Goal: Task Accomplishment & Management: Use online tool/utility

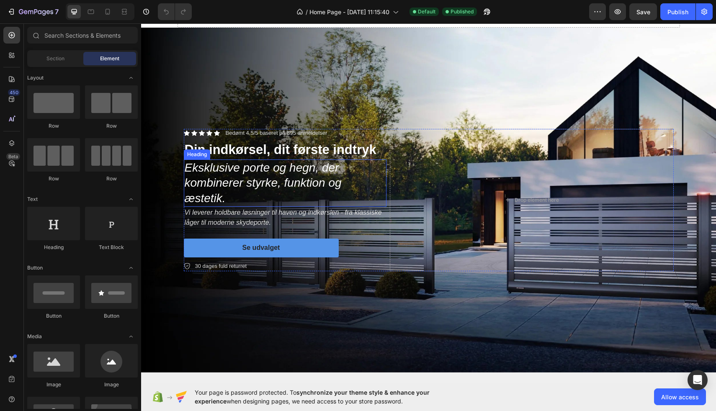
click at [206, 179] on icon "Eksklusive porte og hegn, der kombinerer styrke, funktion og æstetik." at bounding box center [263, 183] width 157 height 44
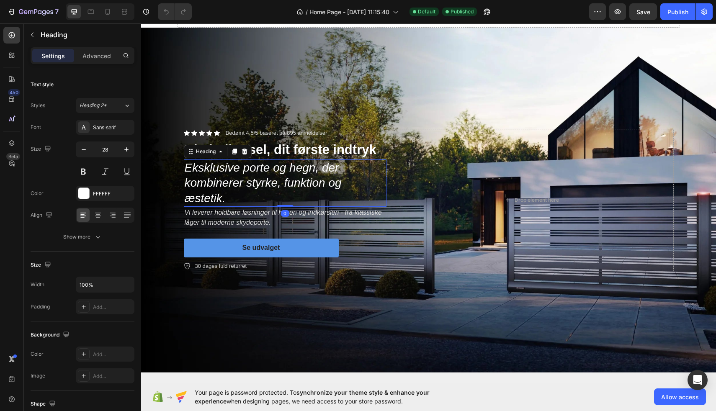
click at [261, 191] on h2 "Eksklusive porte og hegn, der kombinerer styrke, funktion og æstetik." at bounding box center [285, 182] width 203 height 47
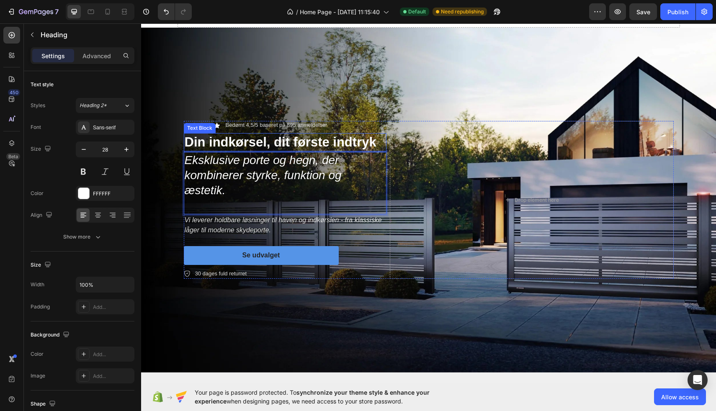
click at [259, 138] on p "Din indkørsel, dit første indtryk" at bounding box center [285, 142] width 201 height 17
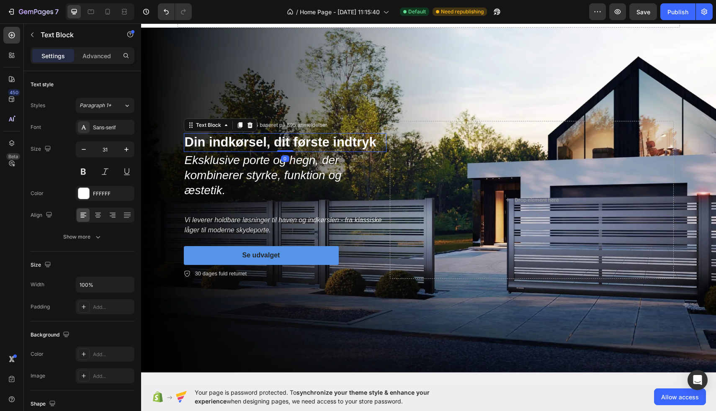
click at [237, 139] on p "Din indkørsel, dit første indtryk" at bounding box center [285, 142] width 201 height 17
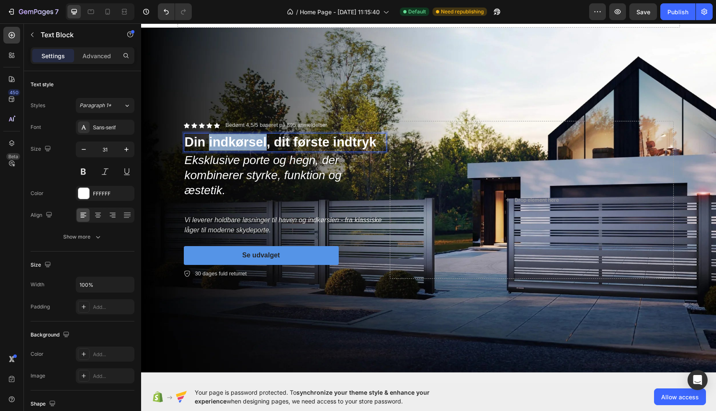
click at [237, 139] on p "Din indkørsel, dit første indtryk" at bounding box center [285, 142] width 201 height 17
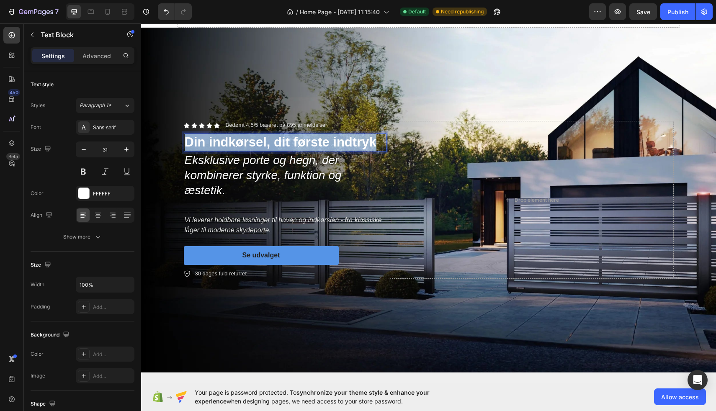
click at [237, 139] on p "Din indkørsel, dit første indtryk" at bounding box center [285, 142] width 201 height 17
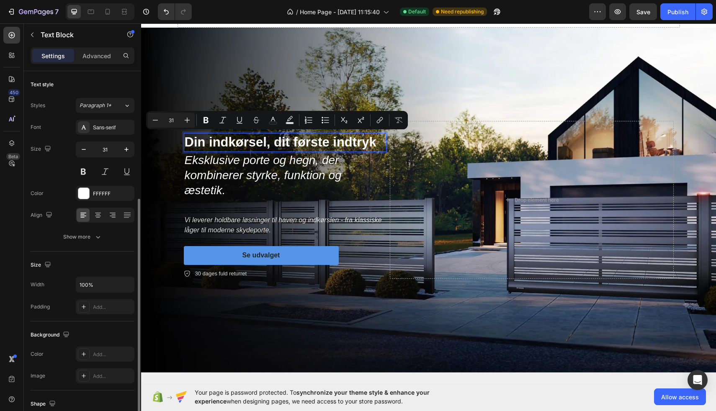
scroll to position [132, 0]
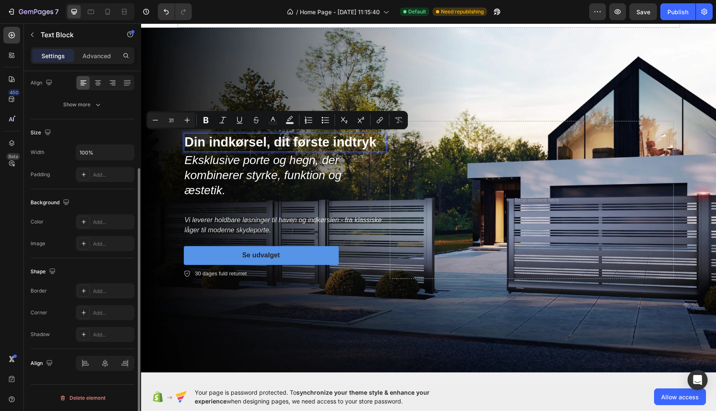
click at [88, 198] on div "Background" at bounding box center [83, 202] width 104 height 13
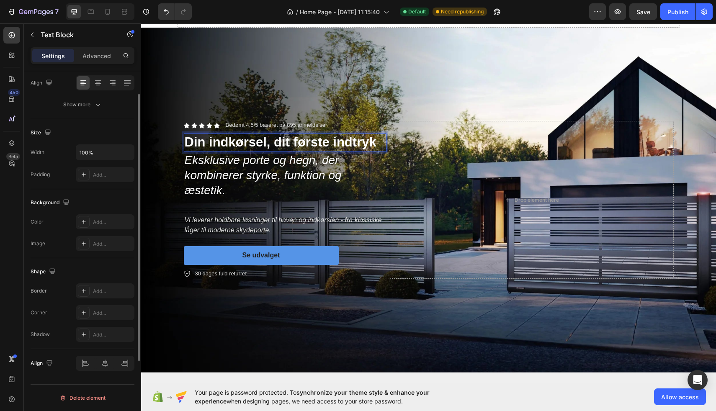
scroll to position [90, 0]
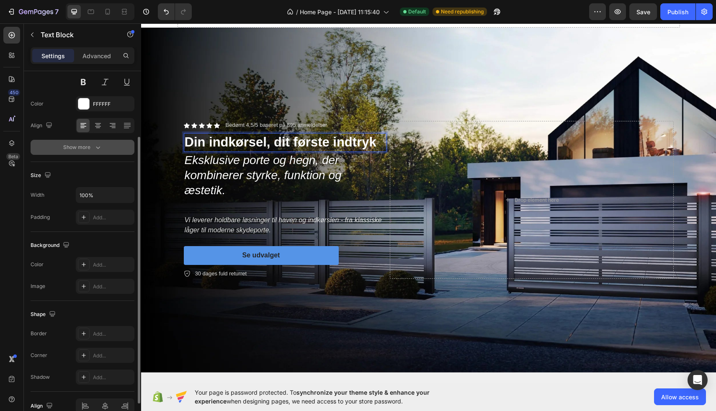
click at [94, 147] on icon "button" at bounding box center [98, 147] width 8 height 8
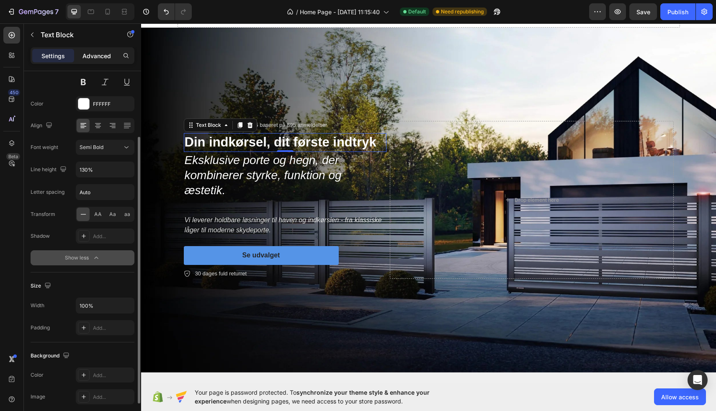
click at [84, 61] on div "Advanced" at bounding box center [97, 55] width 42 height 13
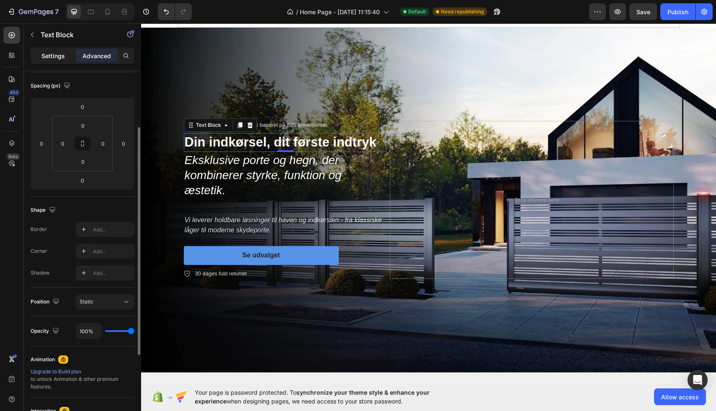
click at [56, 56] on p "Settings" at bounding box center [52, 55] width 23 height 9
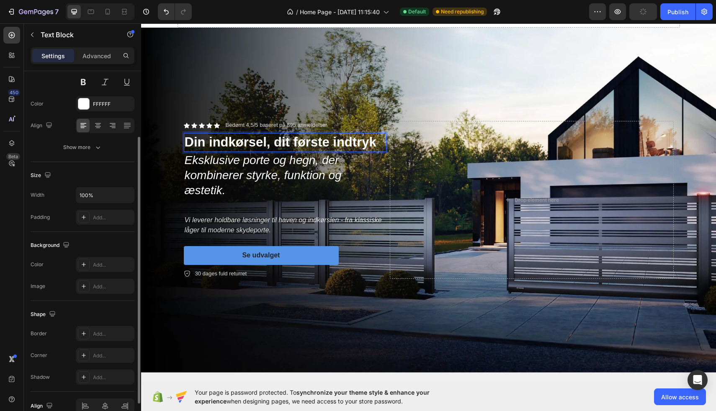
click at [361, 142] on p "Din indkørsel, dit første indtryk" at bounding box center [285, 142] width 201 height 17
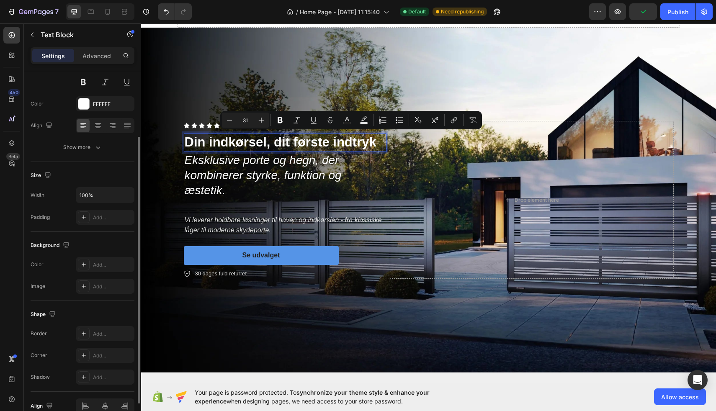
click at [361, 142] on p "Din indkørsel, dit første indtryk" at bounding box center [285, 142] width 201 height 17
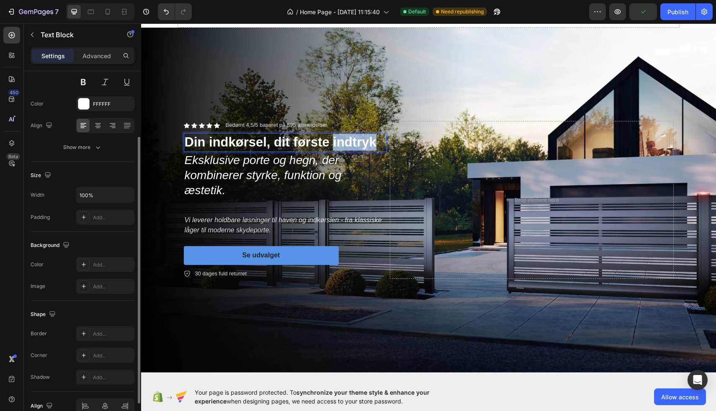
click at [361, 142] on p "Din indkørsel, dit første indtryk" at bounding box center [285, 142] width 201 height 17
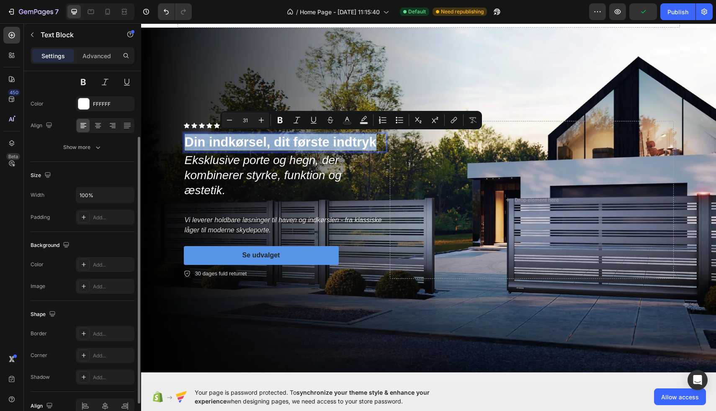
click at [361, 142] on p "Din indkørsel, dit første indtryk" at bounding box center [285, 142] width 201 height 17
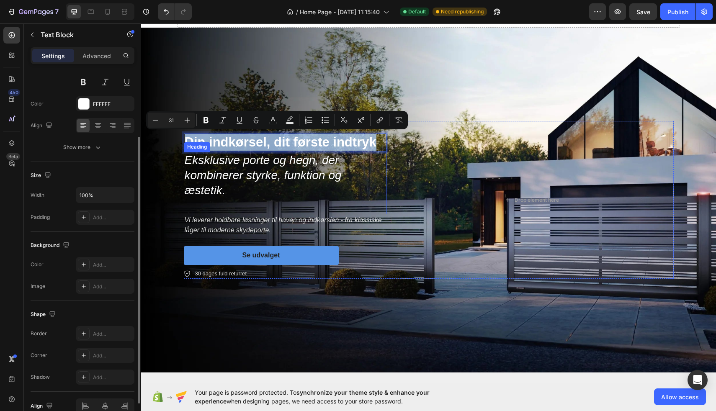
click at [282, 194] on p "⁠⁠⁠⁠⁠⁠⁠ Eksklusive porte og hegn, der kombinerer styrke, funktion og æstetik." at bounding box center [285, 183] width 201 height 61
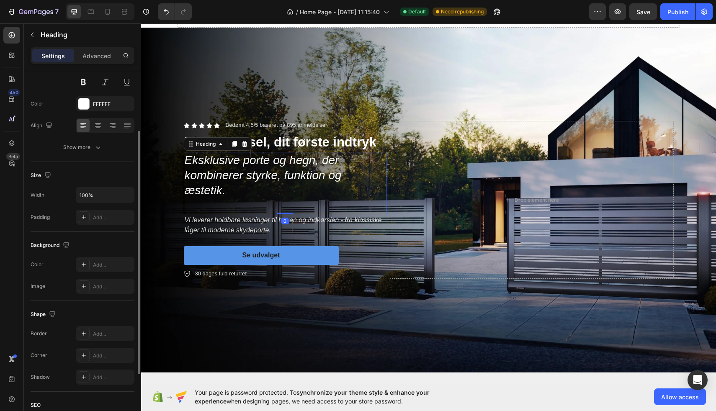
scroll to position [0, 0]
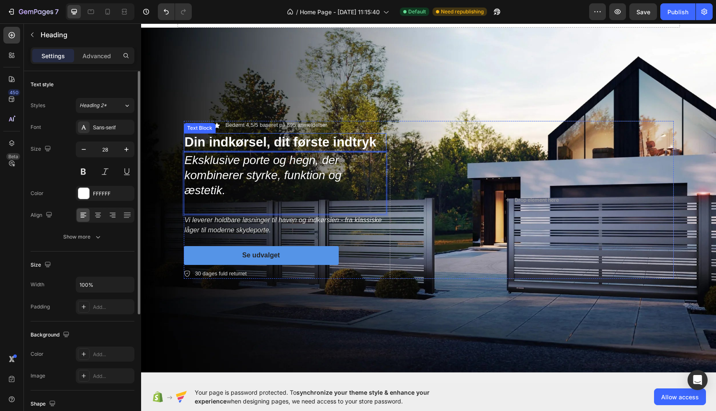
click at [270, 139] on p "Din indkørsel, dit første indtryk" at bounding box center [285, 142] width 201 height 17
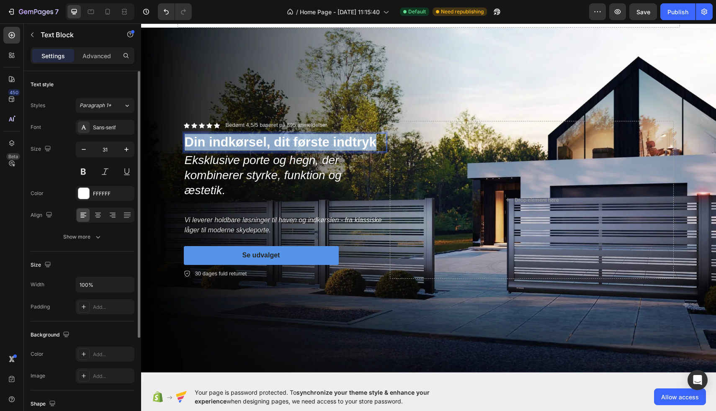
click at [270, 139] on p "Din indkørsel, dit første indtryk" at bounding box center [285, 142] width 201 height 17
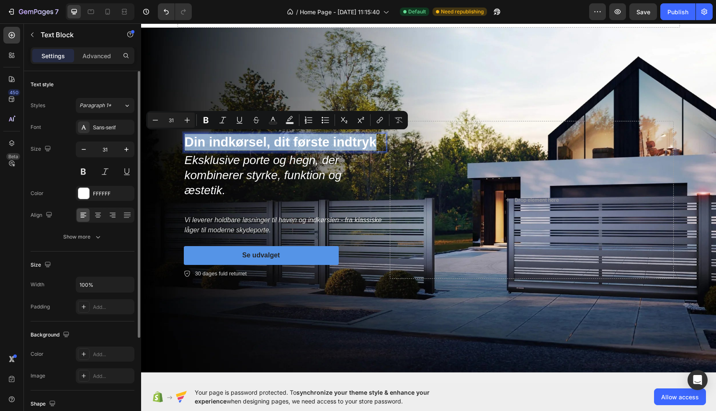
type input "11"
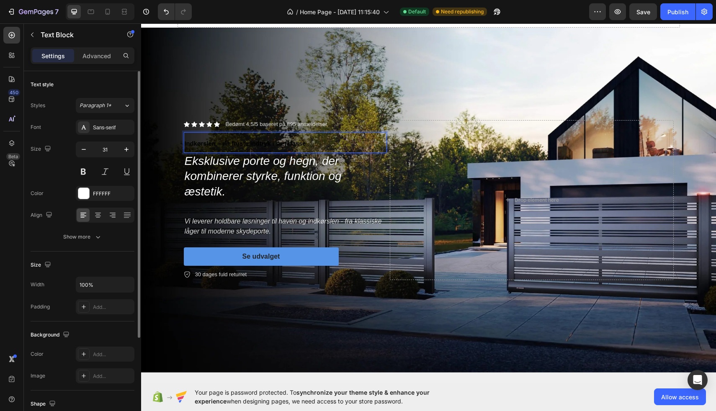
click at [245, 141] on span "Indkørslen – dit første indtryk i særklasse" at bounding box center [245, 143] width 121 height 7
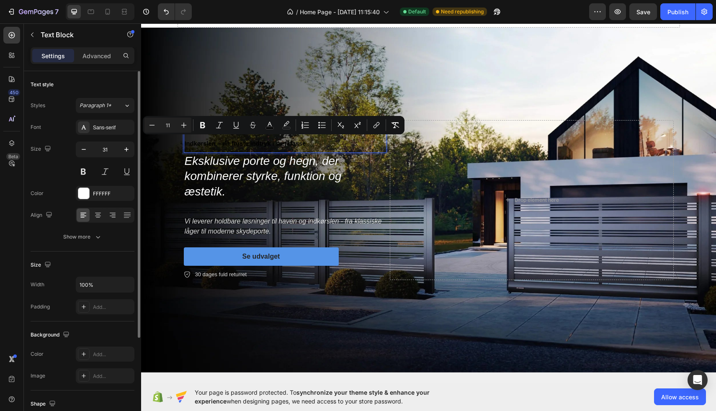
click at [338, 141] on p "Indkørslen – dit første indtryk i særklasse" at bounding box center [285, 142] width 201 height 19
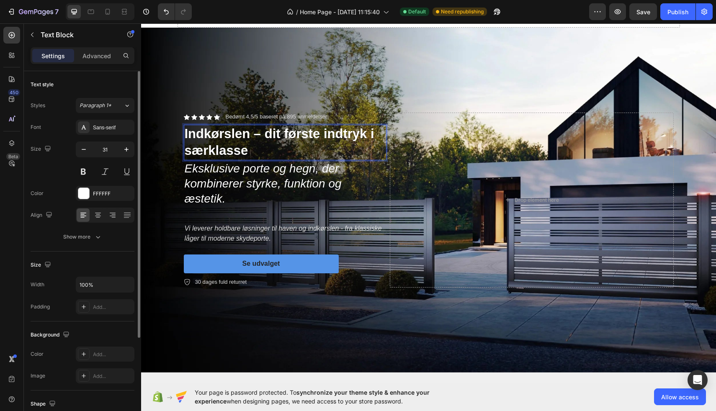
click at [257, 134] on p "Indkørslen – dit første indtryk i særklasse" at bounding box center [285, 143] width 201 height 34
click at [88, 149] on button "button" at bounding box center [83, 149] width 15 height 15
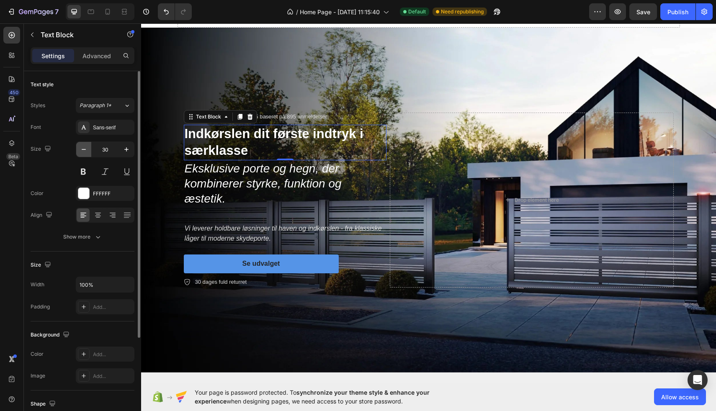
click at [88, 149] on button "button" at bounding box center [83, 149] width 15 height 15
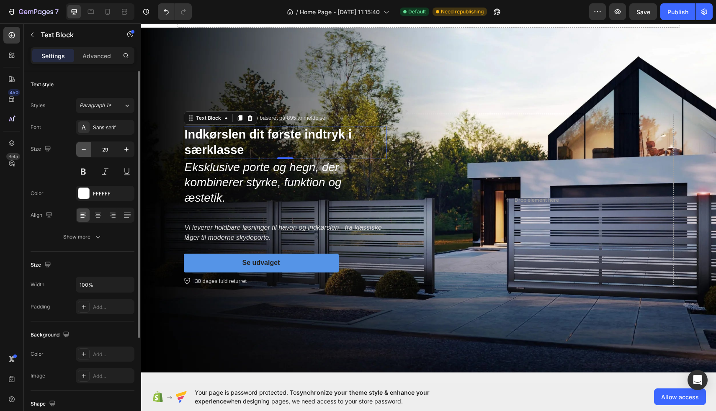
click at [88, 149] on button "button" at bounding box center [83, 149] width 15 height 15
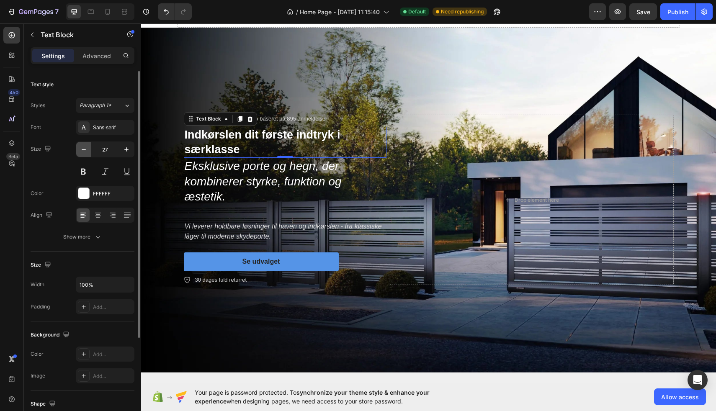
click at [88, 149] on button "button" at bounding box center [83, 149] width 15 height 15
type input "25"
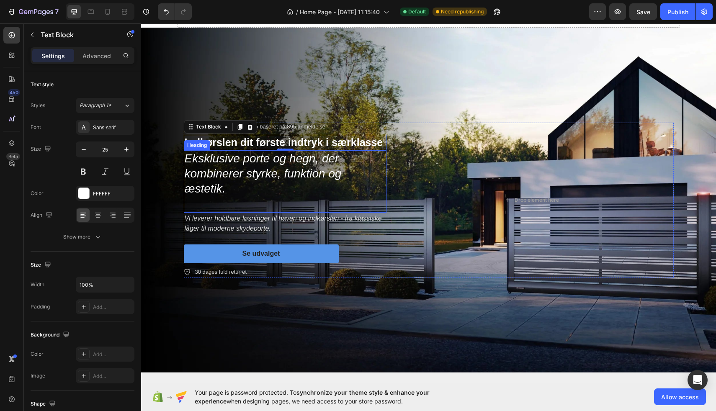
click at [257, 164] on p "⁠⁠⁠⁠⁠⁠⁠ Eksklusive porte og hegn, der kombinerer styrke, funktion og æstetik." at bounding box center [285, 181] width 201 height 61
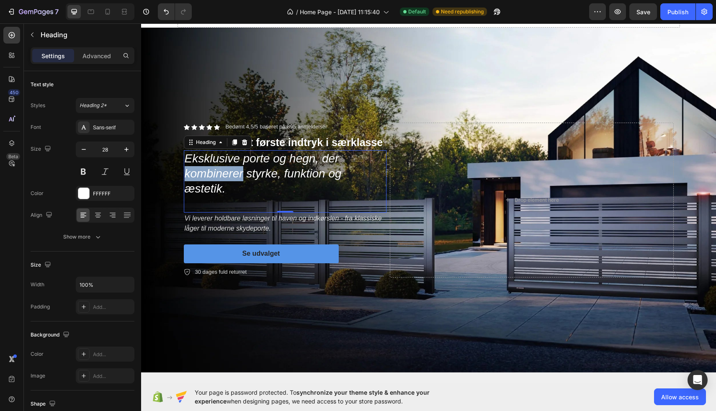
click at [227, 173] on icon "Eksklusive porte og hegn, der kombinerer styrke, funktion og æstetik." at bounding box center [263, 174] width 157 height 44
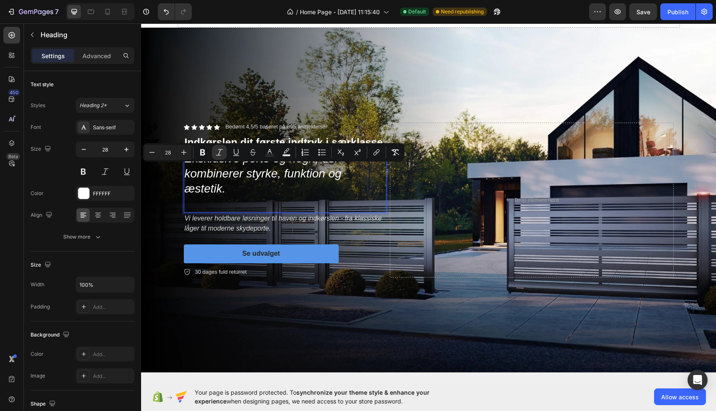
click at [234, 181] on p "Eksklusive porte og hegn, der kombinerer styrke, funktion og æstetik." at bounding box center [285, 181] width 201 height 61
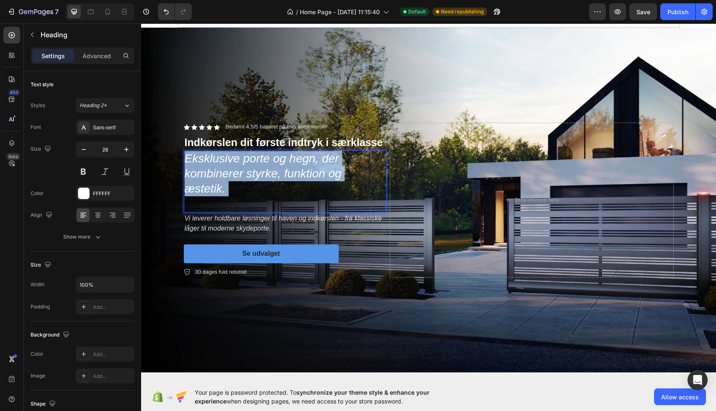
click at [233, 181] on p "Eksklusive porte og hegn, der kombinerer styrke, funktion og æstetik." at bounding box center [285, 181] width 201 height 61
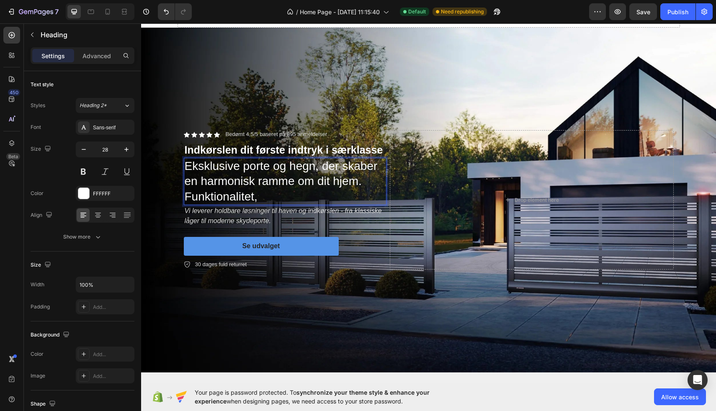
click at [185, 195] on p "Eksklusive porte og hegn, der skaber en harmonisk ramme om dit hjem. Funktional…" at bounding box center [285, 182] width 201 height 46
drag, startPoint x: 255, startPoint y: 197, endPoint x: 179, endPoint y: 198, distance: 75.4
click at [179, 198] on div "Icon Icon Icon Icon Icon Icon List Bedømt 4,5/5 baseret på 895 anmeldelser Text…" at bounding box center [428, 200] width 502 height 166
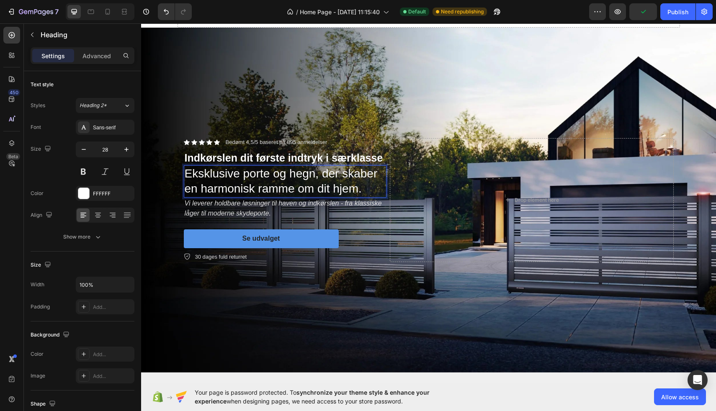
click at [186, 177] on p "Eksklusive porte og hegn, der skaber en harmonisk ramme om dit hjem." at bounding box center [285, 181] width 201 height 31
click at [245, 209] on icon "Vi leverer holdbare løsninger til haven og indkørslen - fra klassiske låger til…" at bounding box center [283, 208] width 197 height 17
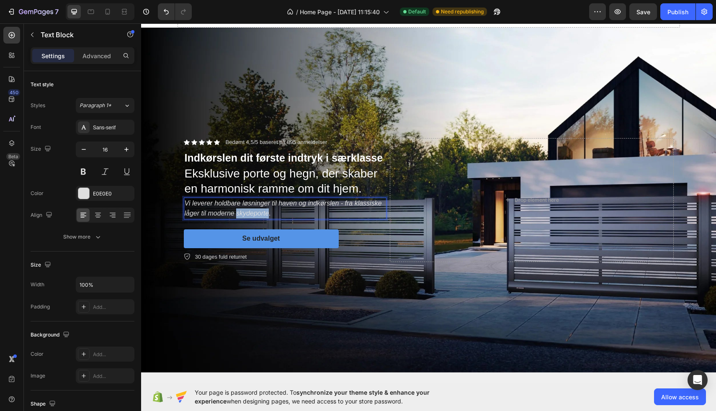
click at [245, 209] on icon "Vi leverer holdbare løsninger til haven og indkørslen - fra klassiske låger til…" at bounding box center [283, 208] width 197 height 17
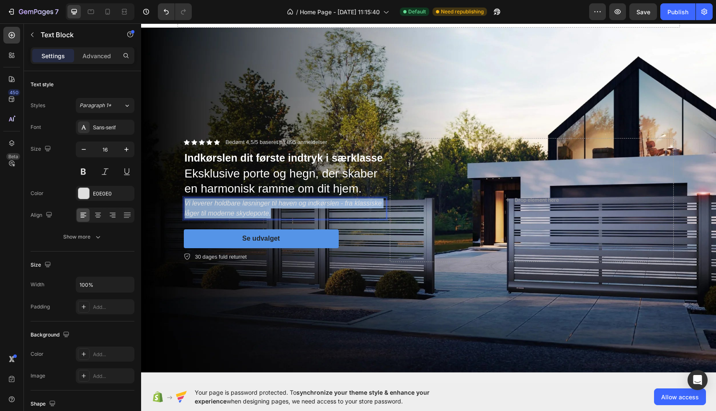
click at [245, 209] on icon "Vi leverer holdbare løsninger til haven og indkørslen - fra klassiske låger til…" at bounding box center [283, 208] width 197 height 17
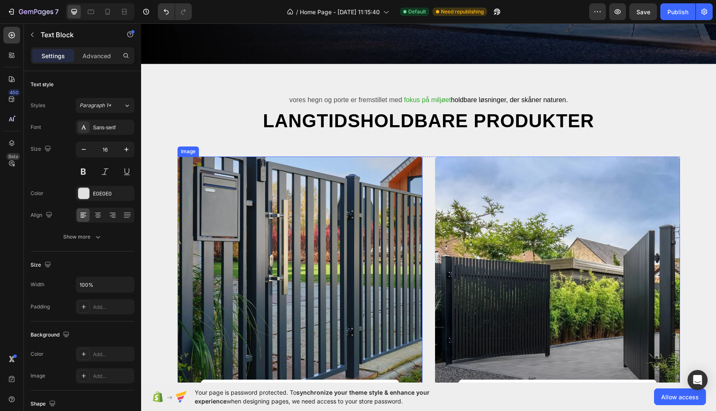
scroll to position [395, 0]
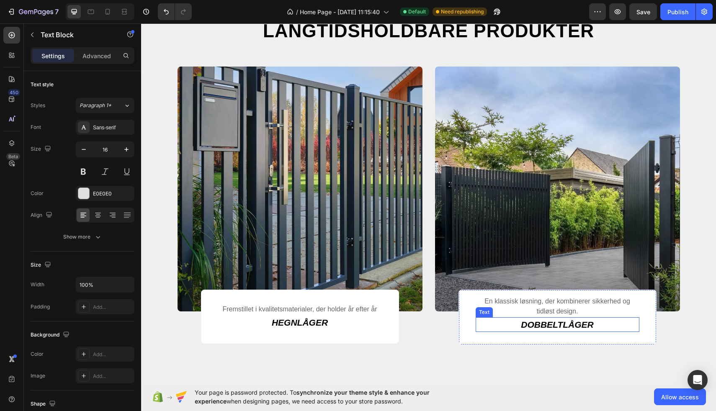
click at [479, 328] on p "DOBBELTLÅGER" at bounding box center [557, 324] width 162 height 13
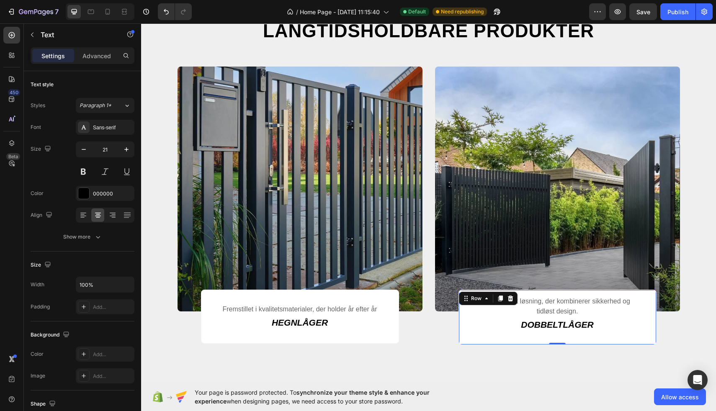
click at [461, 308] on div "En klassisk løsning, der kombinerer sikkerhed og tidløst design. Text DOBBELTLÅ…" at bounding box center [557, 318] width 198 height 56
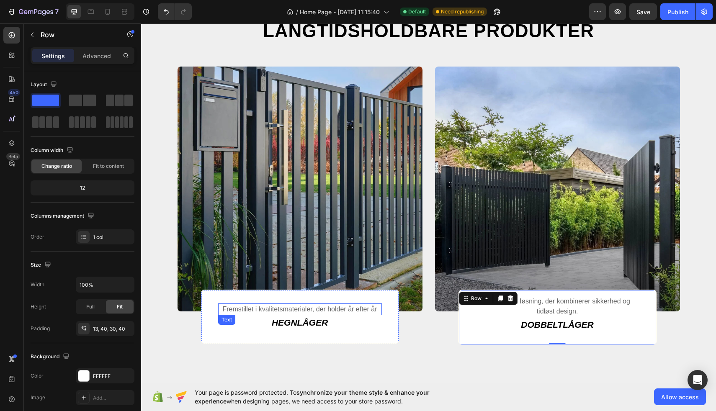
click at [301, 309] on p "Fremstillet i kvalitetsmaterialer, der holder år efter år" at bounding box center [300, 309] width 162 height 10
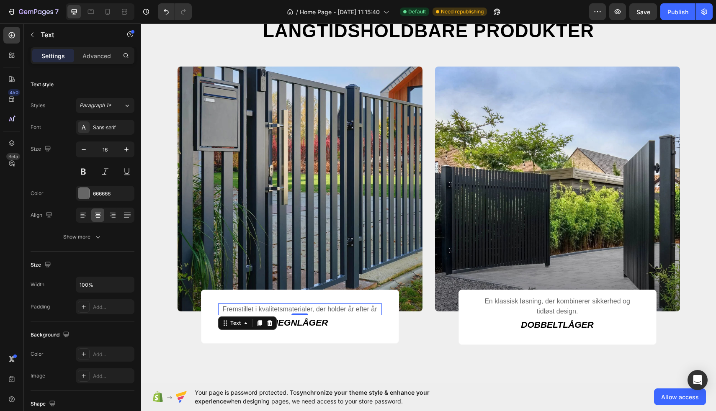
click at [276, 314] on p "Fremstillet i kvalitetsmaterialer, der holder år efter år" at bounding box center [300, 309] width 162 height 10
click at [285, 329] on div "HEGNLÅGER" at bounding box center [300, 322] width 164 height 15
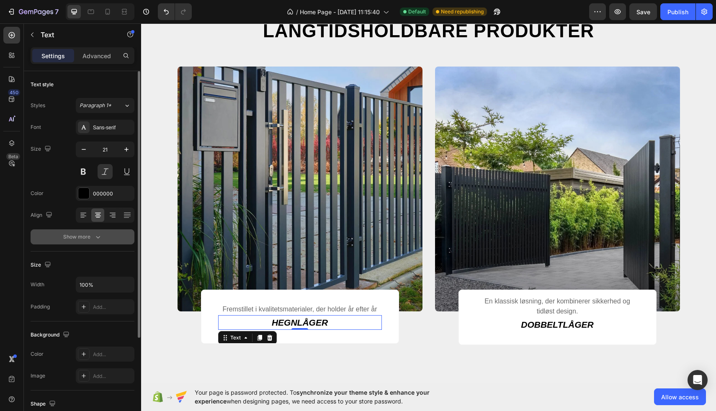
click at [93, 236] on div "Show more" at bounding box center [82, 237] width 39 height 8
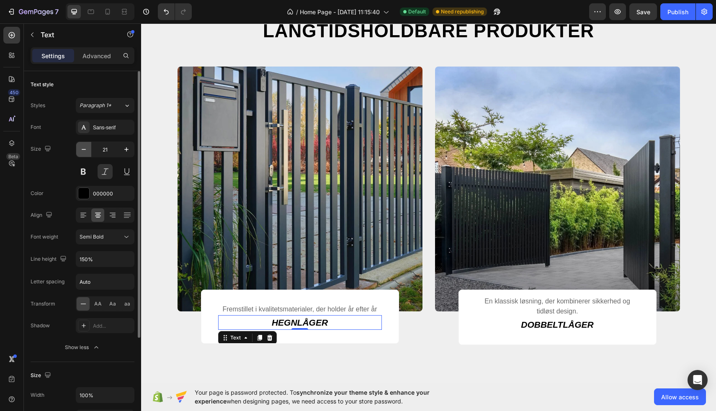
click at [87, 147] on icon "button" at bounding box center [84, 149] width 8 height 8
click at [86, 148] on icon "button" at bounding box center [84, 149] width 8 height 8
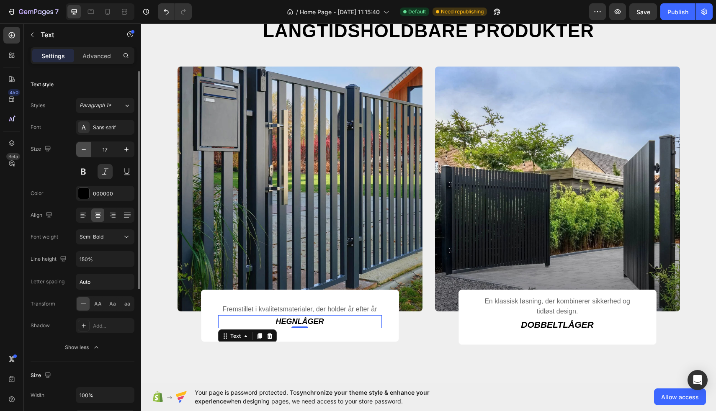
click at [86, 147] on icon "button" at bounding box center [84, 149] width 8 height 8
type input "14"
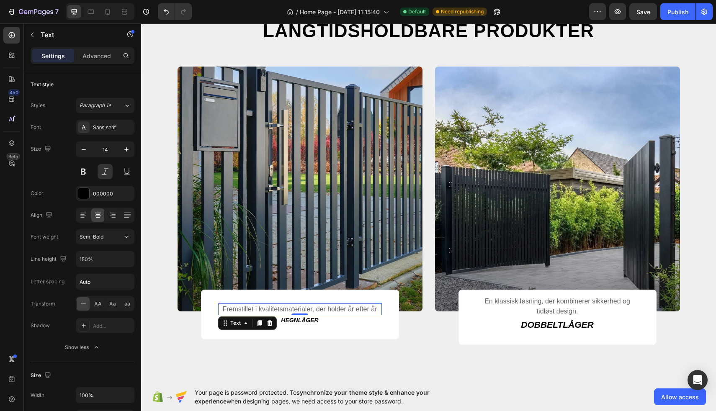
click at [325, 308] on p "Fremstillet i kvalitetsmaterialer, der holder år efter år" at bounding box center [300, 309] width 162 height 10
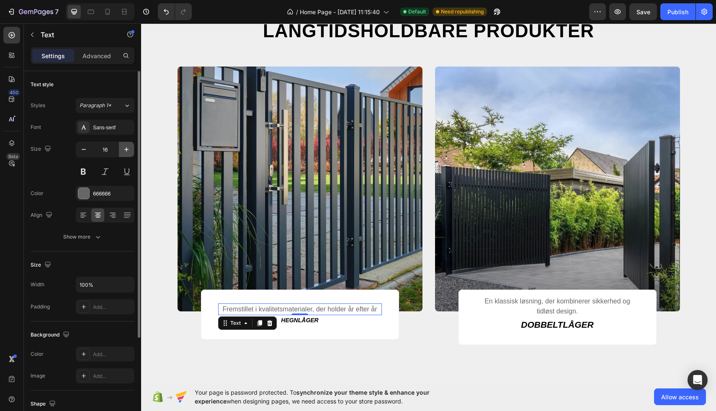
click at [122, 153] on icon "button" at bounding box center [126, 149] width 8 height 8
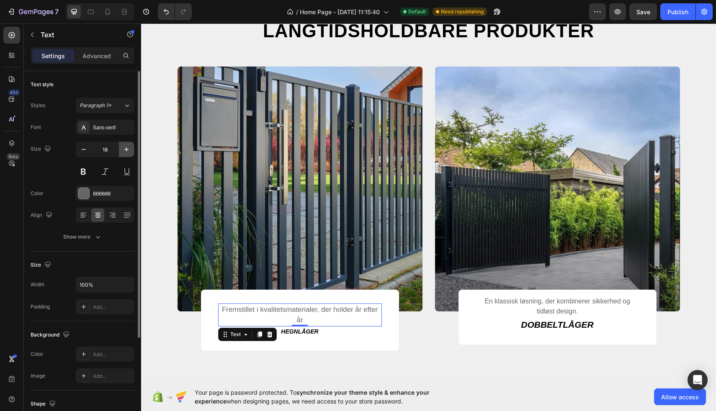
click at [122, 153] on icon "button" at bounding box center [126, 149] width 8 height 8
type input "20"
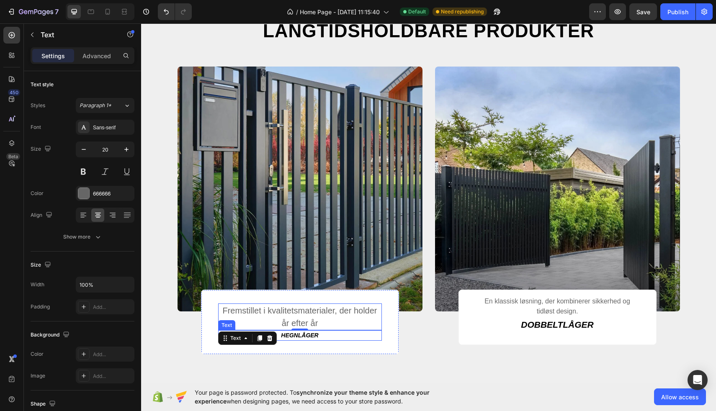
click at [309, 335] on icon "HEGNLÅGER" at bounding box center [299, 335] width 37 height 7
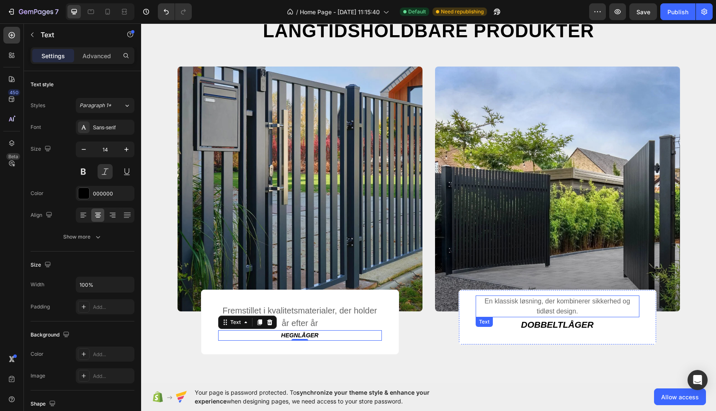
click at [555, 303] on p "En klassisk løsning, der kombinerer sikkerhed og tidløst design." at bounding box center [557, 306] width 162 height 20
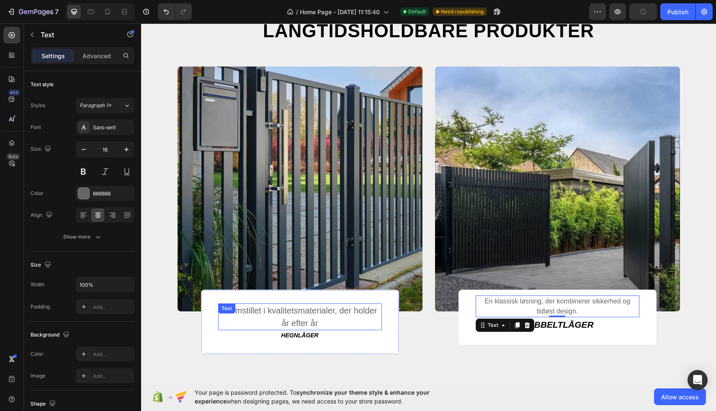
click at [326, 311] on p "Fremstillet i kvalitetsmaterialer, der holder år efter år" at bounding box center [300, 316] width 162 height 25
click at [504, 300] on p "En klassisk løsning, der kombinerer sikkerhed og tidløst design." at bounding box center [557, 306] width 162 height 20
click at [114, 145] on input "16" at bounding box center [105, 149] width 28 height 15
click at [112, 146] on input "16" at bounding box center [105, 149] width 28 height 15
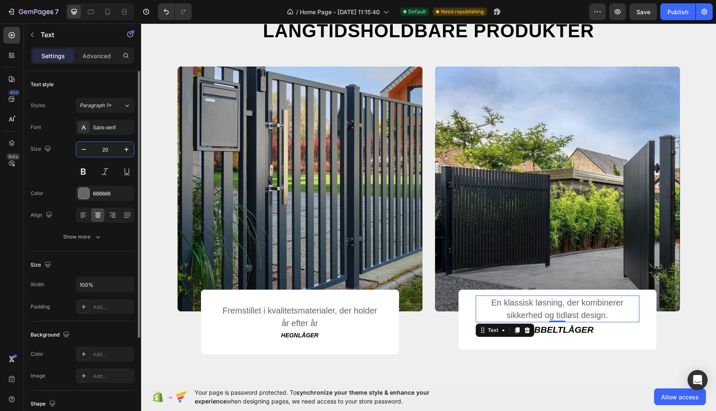
type input "20"
click at [308, 332] on icon "HEGNLÅGER" at bounding box center [299, 335] width 37 height 7
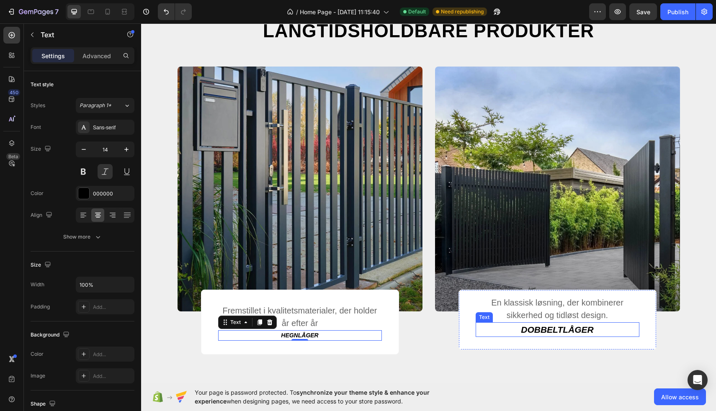
click at [541, 330] on icon "DOBBELTLÅGER" at bounding box center [557, 330] width 72 height 10
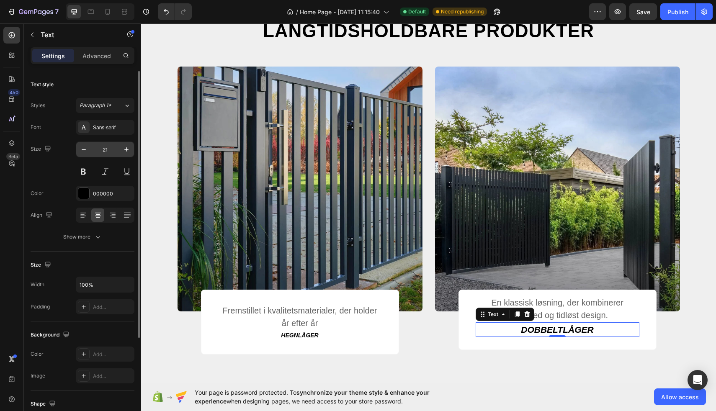
click at [107, 151] on input "21" at bounding box center [105, 149] width 28 height 15
type input "14"
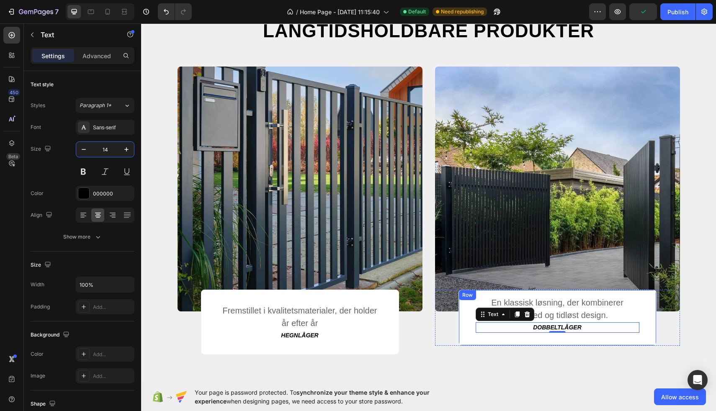
click at [544, 339] on div "En klassisk løsning, der kombinerer sikkerhed og tidløst design. Text DOBBELTLÅ…" at bounding box center [557, 318] width 198 height 56
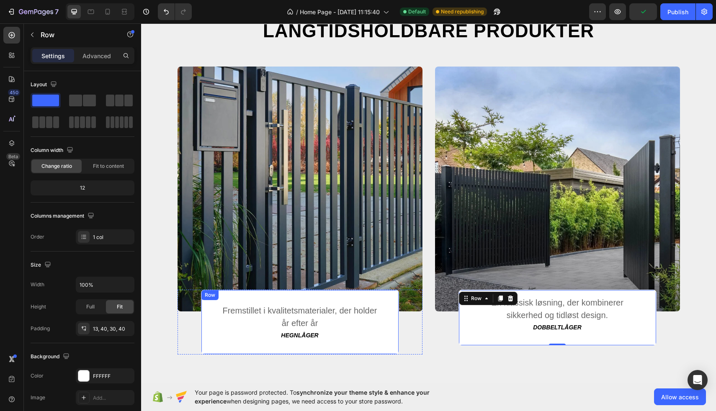
click at [367, 343] on div "Fremstillet i kvalitetsmaterialer, der holder år efter år Text HEGNLÅGER Text R…" at bounding box center [300, 322] width 198 height 65
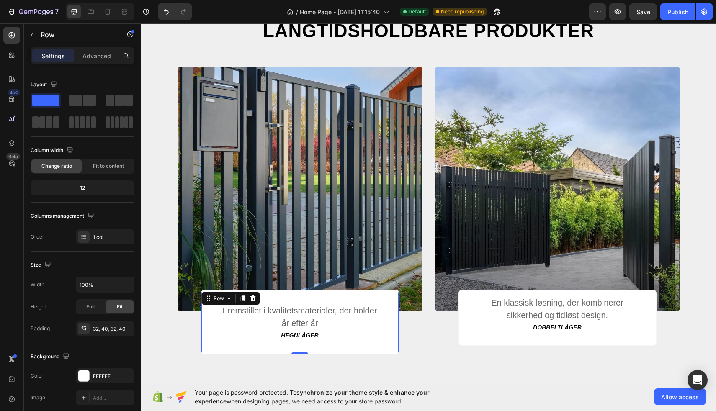
drag, startPoint x: 293, startPoint y: 352, endPoint x: 293, endPoint y: 343, distance: 9.2
click at [293, 343] on div "Fremstillet i kvalitetsmaterialer, der holder år efter år Text HEGNLÅGER Text R…" at bounding box center [300, 322] width 198 height 65
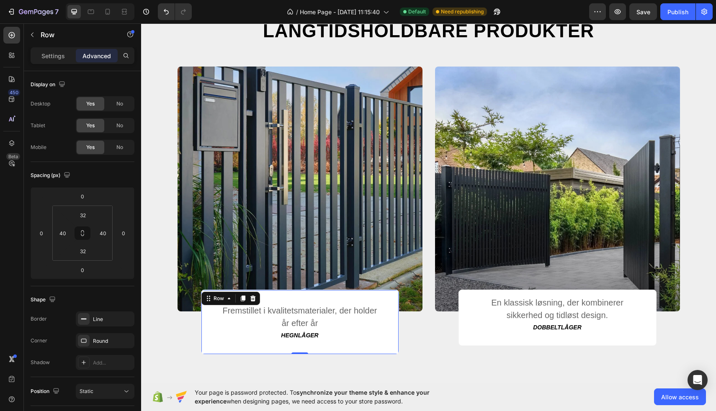
click at [296, 352] on div "Fremstillet i kvalitetsmaterialer, der holder år efter år Text HEGNLÅGER Text R…" at bounding box center [300, 322] width 198 height 65
click at [83, 216] on input "32" at bounding box center [83, 215] width 17 height 13
click at [88, 217] on input "32" at bounding box center [83, 215] width 17 height 13
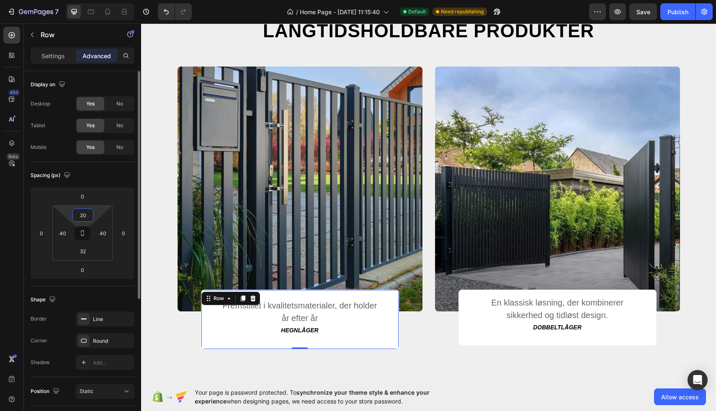
type input "2"
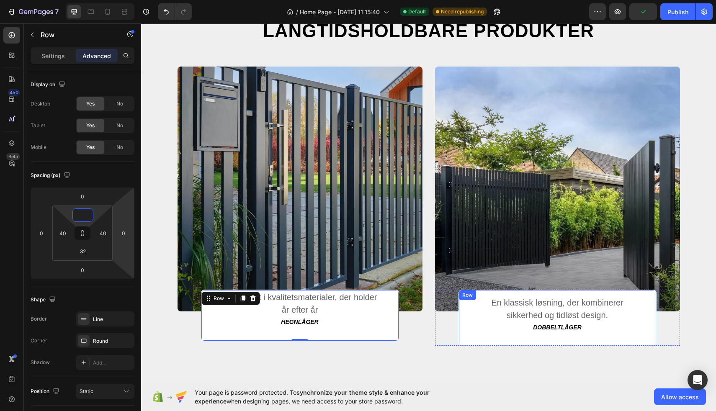
click at [478, 336] on div "En klassisk løsning, der kombinerer sikkerhed og tidløst design. Text DOBBELTLÅ…" at bounding box center [557, 318] width 198 height 56
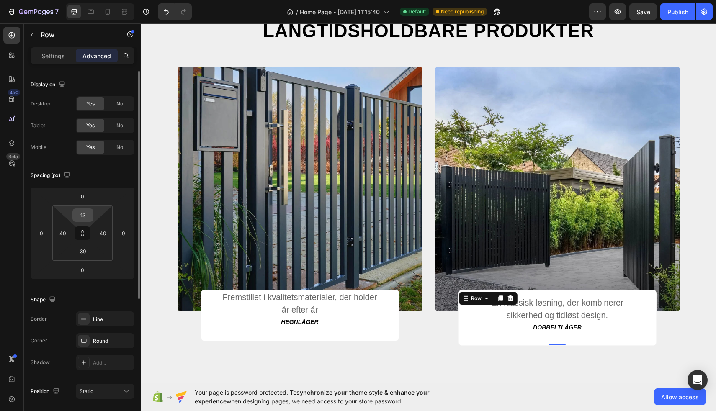
click at [88, 216] on input "13" at bounding box center [83, 215] width 17 height 13
type input "1"
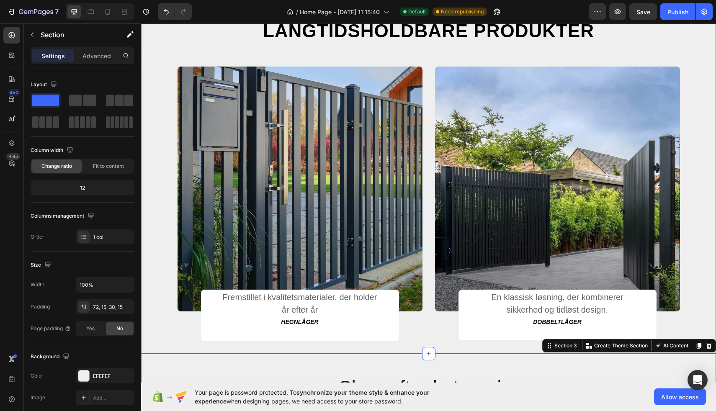
click at [147, 328] on div "Vores hegn og porte er fremstillet med fokus på miljøet holdbare løsninger, der…" at bounding box center [428, 172] width 562 height 337
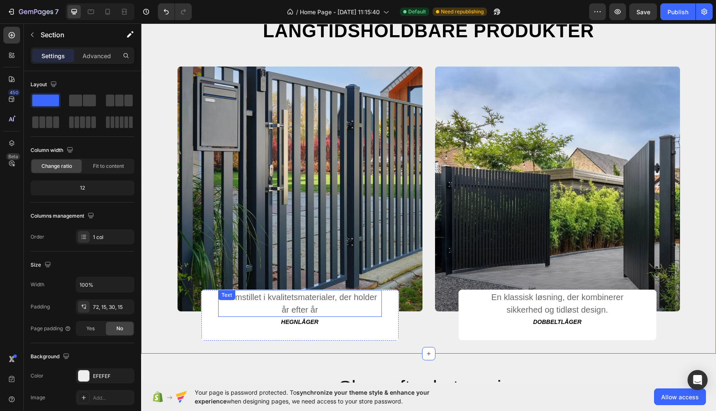
click at [310, 298] on p "Fremstillet i kvalitetsmaterialer, der holder år efter år" at bounding box center [300, 303] width 162 height 25
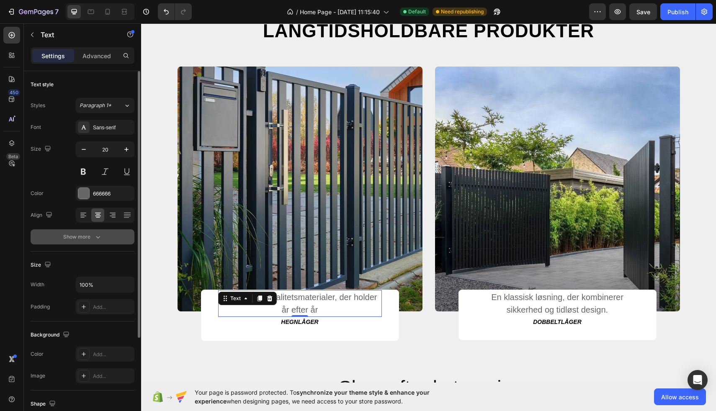
click at [95, 236] on icon "button" at bounding box center [98, 237] width 8 height 8
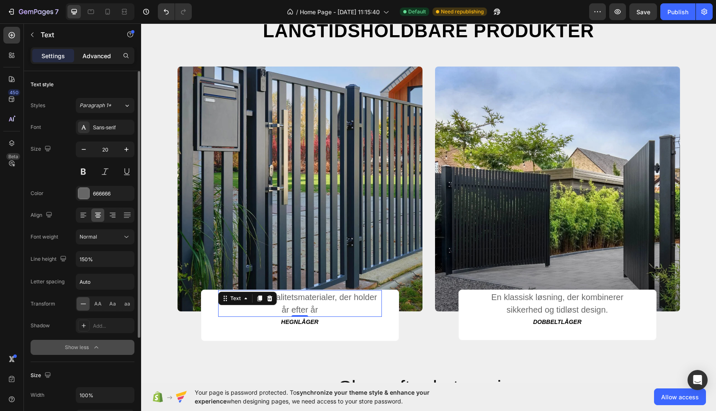
click at [87, 49] on div "Advanced" at bounding box center [97, 55] width 42 height 13
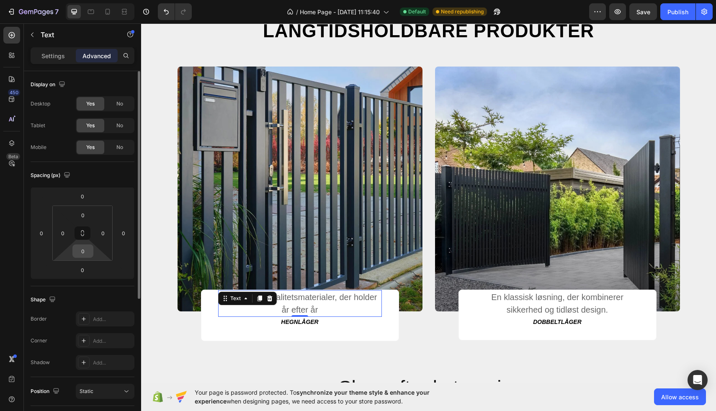
click at [86, 249] on input "0" at bounding box center [83, 251] width 17 height 13
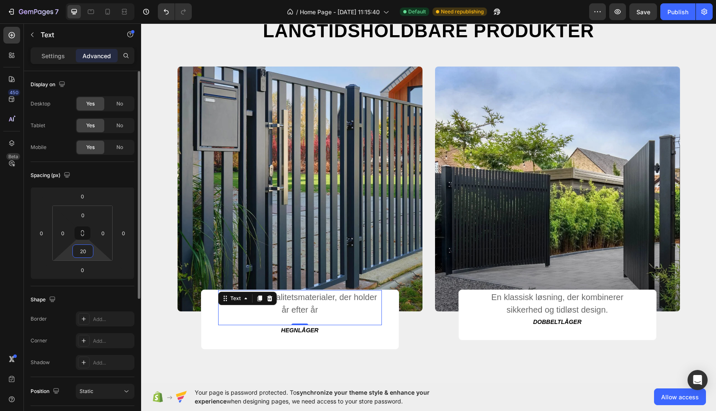
type input "2"
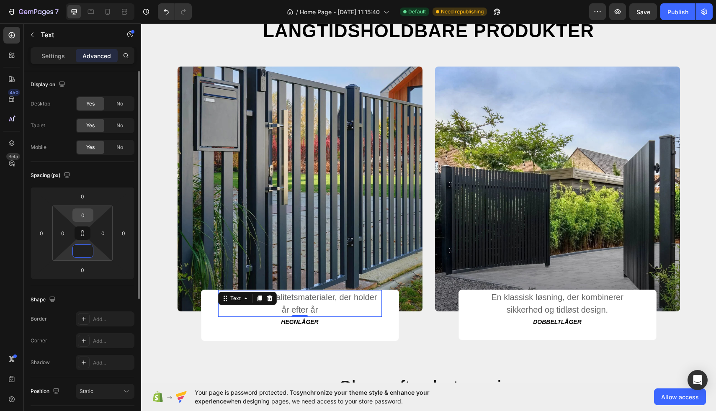
type input "0"
click at [82, 220] on input "0" at bounding box center [83, 215] width 17 height 13
type input "10"
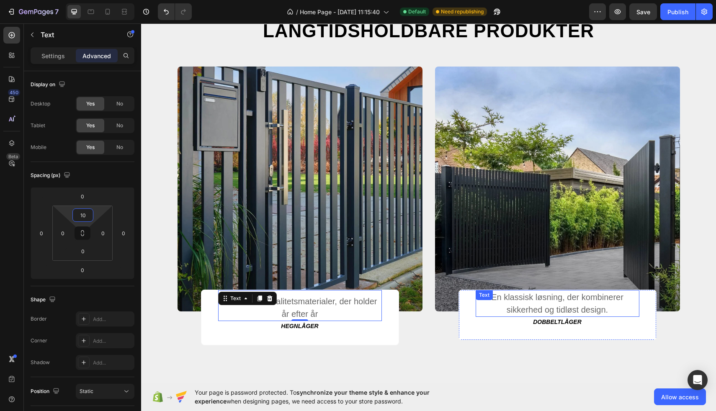
click at [553, 294] on p "En klassisk løsning, der kombinerer sikkerhed og tidløst design." at bounding box center [557, 303] width 162 height 25
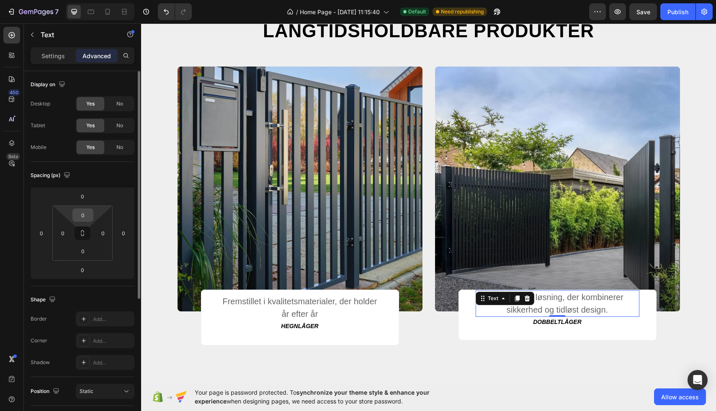
click at [82, 216] on input "0" at bounding box center [83, 215] width 17 height 13
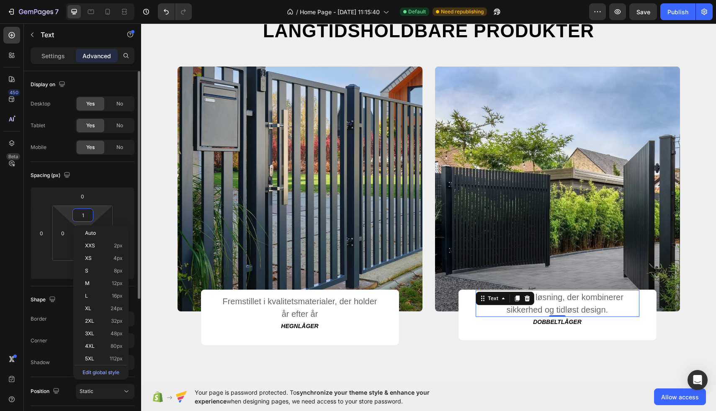
type input "10"
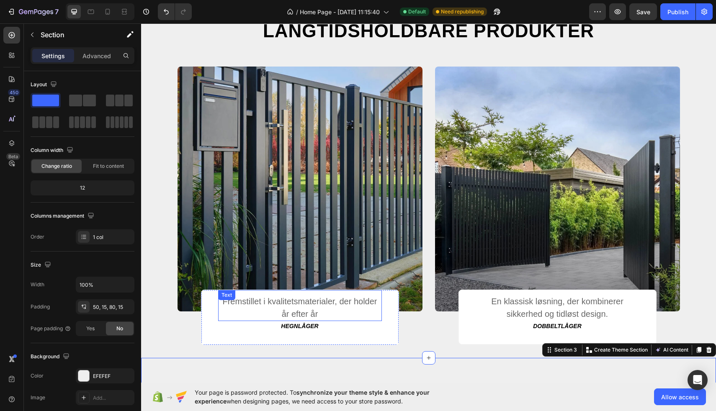
click at [301, 303] on p "Fremstillet i kvalitetsmaterialer, der holder år efter år" at bounding box center [300, 307] width 162 height 25
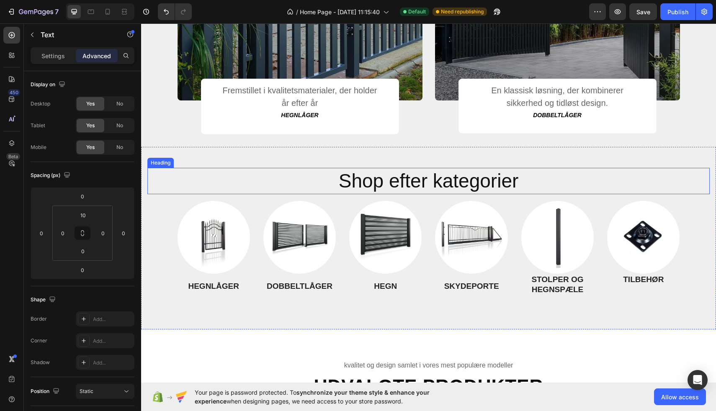
scroll to position [572, 0]
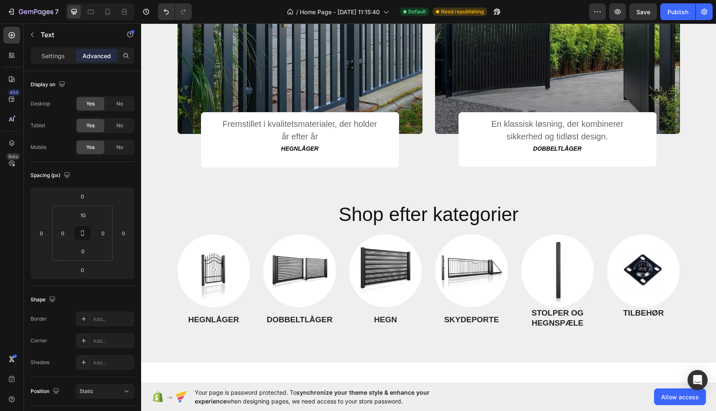
click at [295, 121] on p "Fremstillet i kvalitetsmaterialer, der holder år efter år" at bounding box center [300, 130] width 162 height 25
click at [300, 129] on p "Fremstillet i kvalitetsmaterialer, der holder år efter år" at bounding box center [300, 130] width 162 height 25
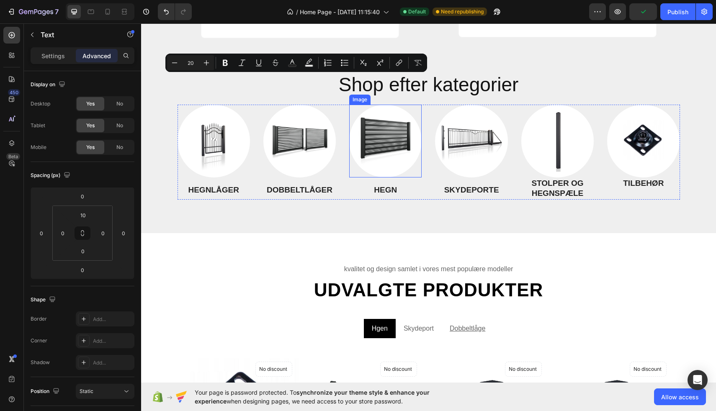
type input "16"
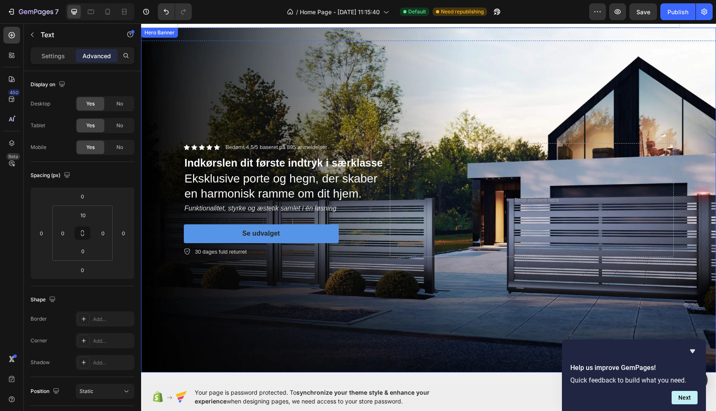
scroll to position [190, 0]
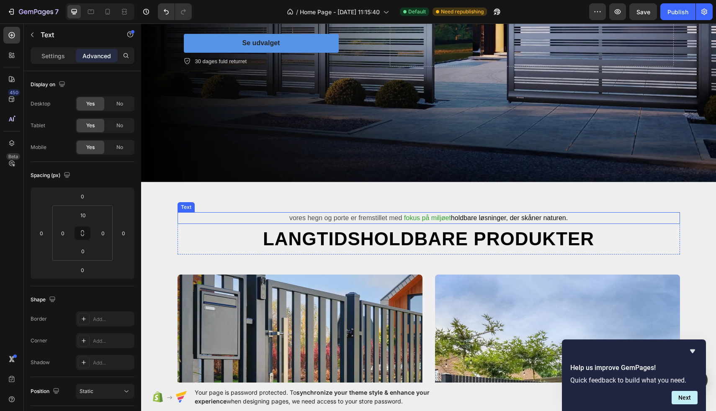
click at [332, 214] on span "Vores hegn og porte er fremstillet med" at bounding box center [345, 217] width 113 height 7
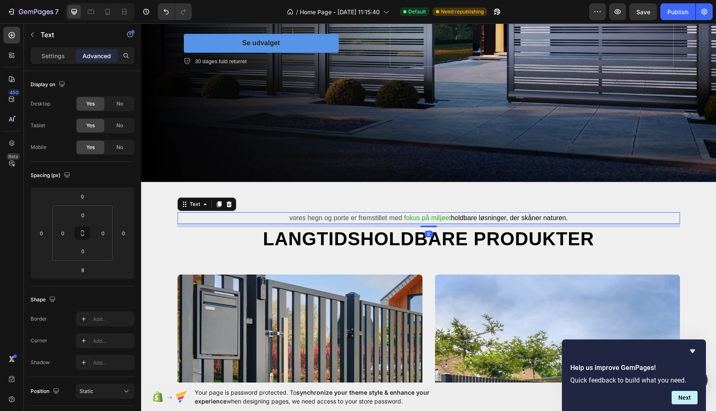
click at [332, 214] on span "Vores hegn og porte er fremstillet med" at bounding box center [345, 217] width 113 height 7
click at [298, 215] on span "Hegn, porte og låger i topkvalitet: varmgalvaniseret hele vejen igennem for mak…" at bounding box center [428, 218] width 261 height 7
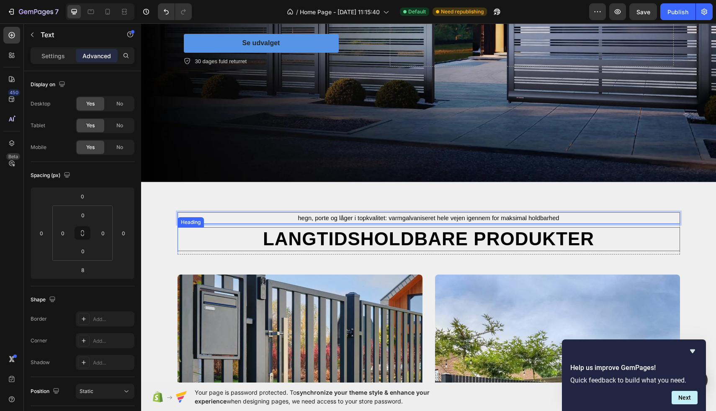
click at [401, 241] on h2 "Langtidsholdbare produkter" at bounding box center [428, 239] width 502 height 24
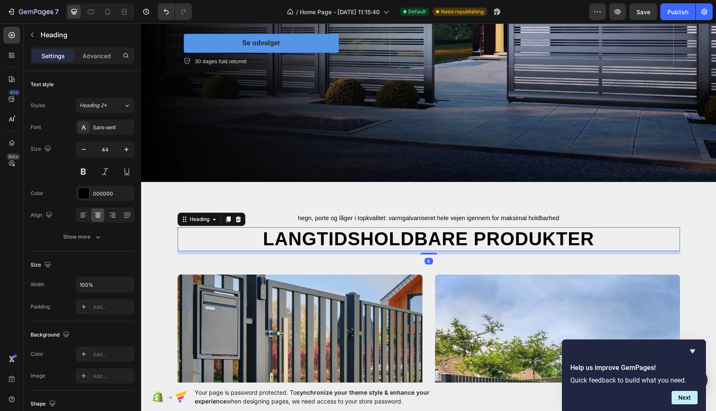
click at [401, 241] on h2 "Langtidsholdbare produkter" at bounding box center [428, 239] width 502 height 24
click at [401, 241] on p "Langtidsholdbare produkter" at bounding box center [428, 239] width 501 height 22
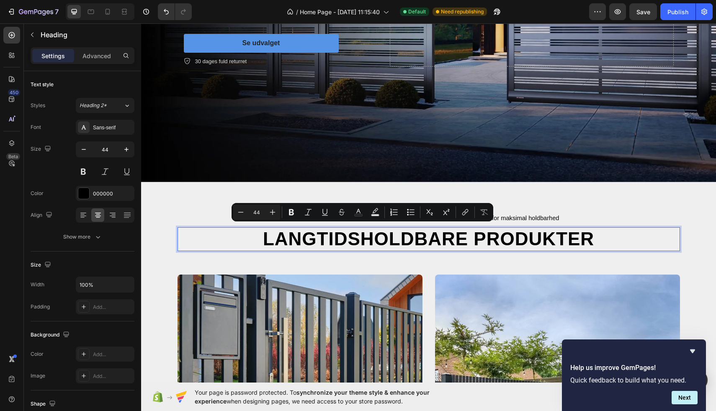
click at [401, 241] on p "Langtidsholdbare produkter" at bounding box center [428, 239] width 501 height 22
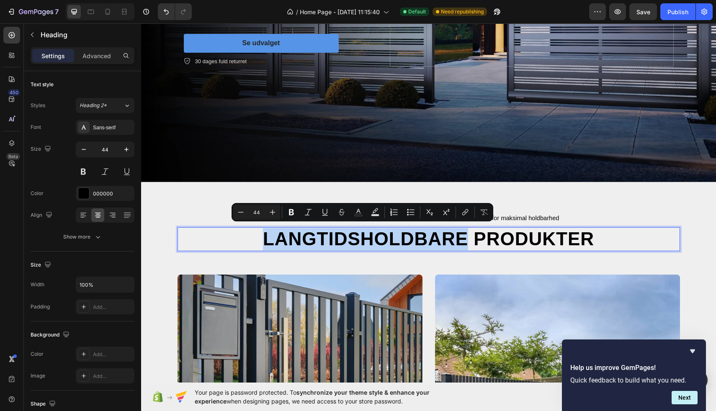
click at [401, 241] on p "Langtidsholdbare produkter" at bounding box center [428, 239] width 501 height 22
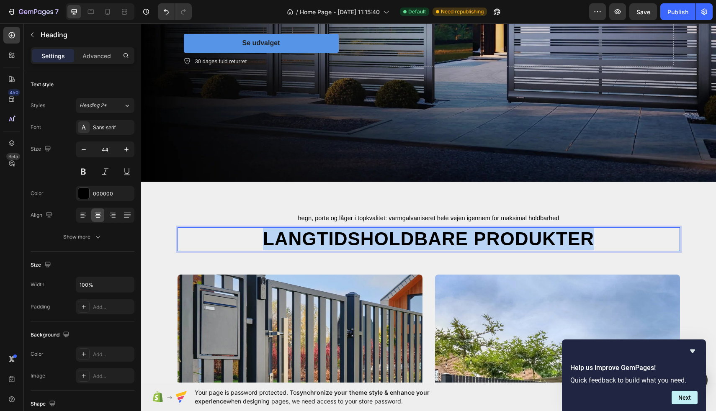
click at [401, 241] on p "Langtidsholdbare produkter" at bounding box center [428, 239] width 501 height 22
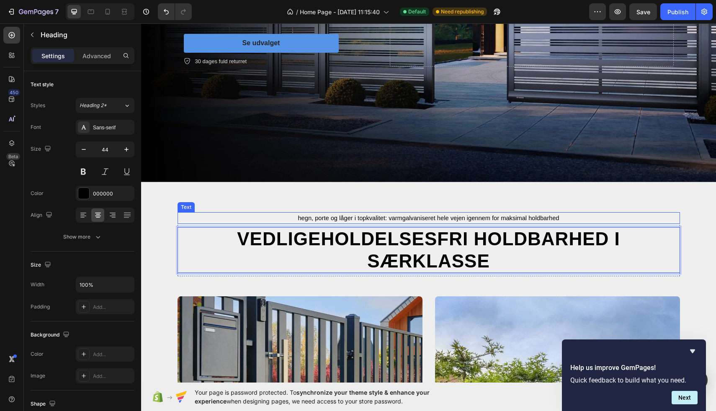
click at [359, 218] on p "Hegn, porte og låger i topkvalitet: varmgalvaniseret hele vejen igennem for mak…" at bounding box center [428, 218] width 501 height 10
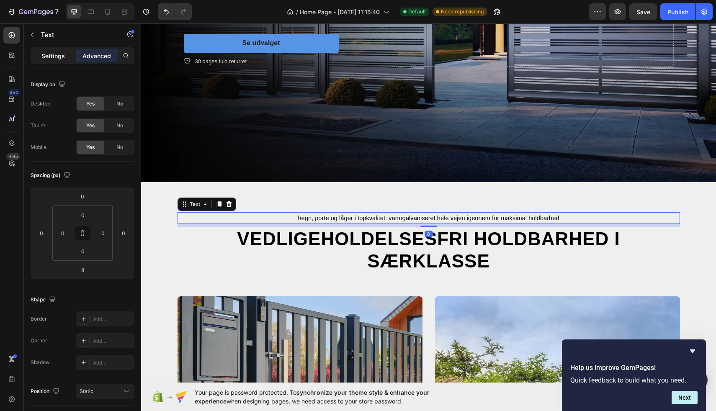
click at [60, 59] on p "Settings" at bounding box center [52, 55] width 23 height 9
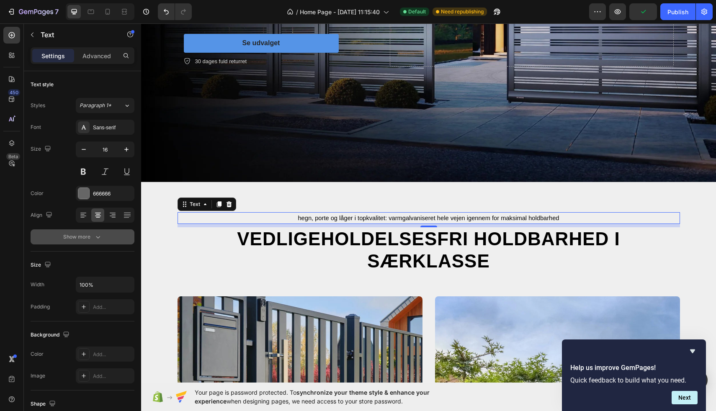
click at [93, 244] on button "Show more" at bounding box center [83, 236] width 104 height 15
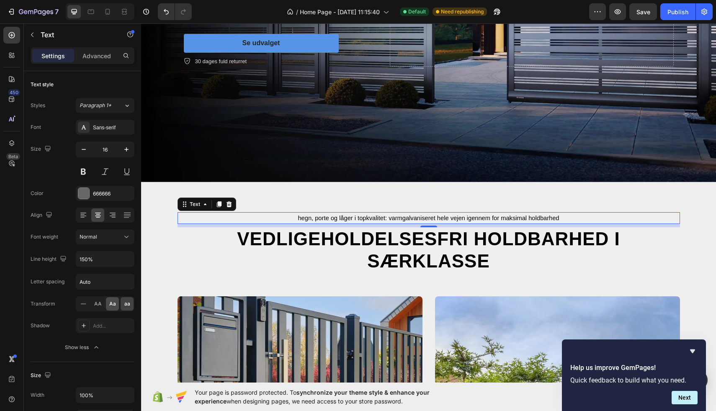
click at [108, 304] on div "Aa" at bounding box center [112, 303] width 13 height 13
click at [99, 304] on span "AA" at bounding box center [98, 304] width 8 height 8
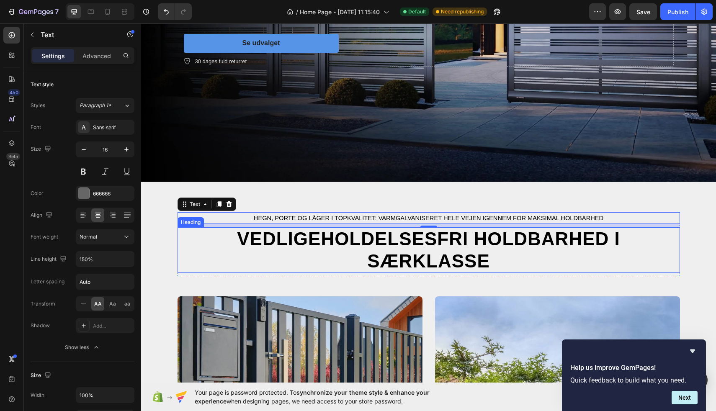
click at [409, 252] on p "Vedligeholdelsesfri holdbarhed i særklasse" at bounding box center [428, 250] width 501 height 44
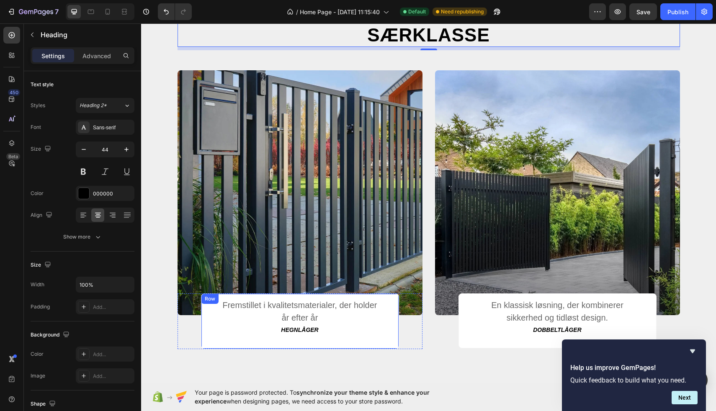
scroll to position [441, 0]
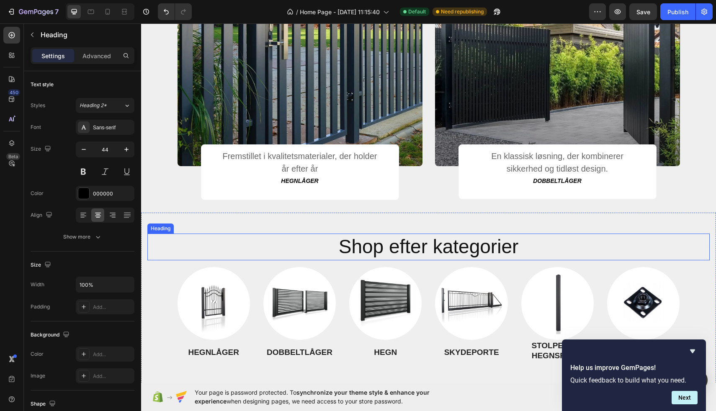
click at [420, 234] on h2 "Shop efter kategorier" at bounding box center [428, 247] width 562 height 27
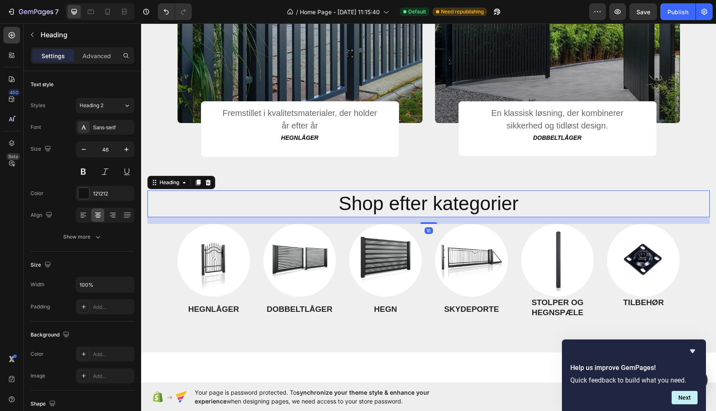
click at [413, 203] on h2 "Shop efter kategorier" at bounding box center [428, 203] width 562 height 27
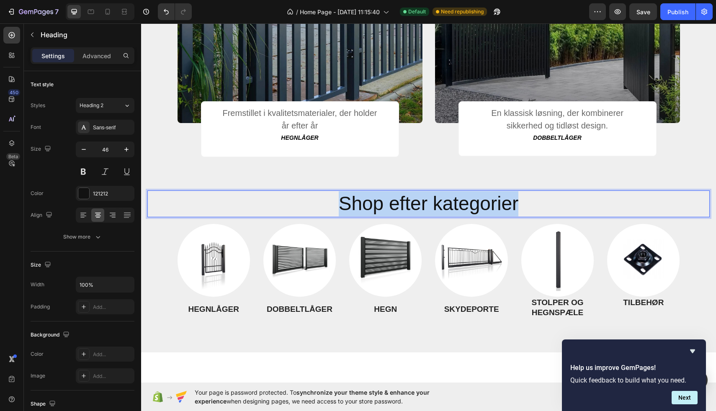
click at [420, 203] on p "Shop efter kategorier" at bounding box center [428, 203] width 561 height 25
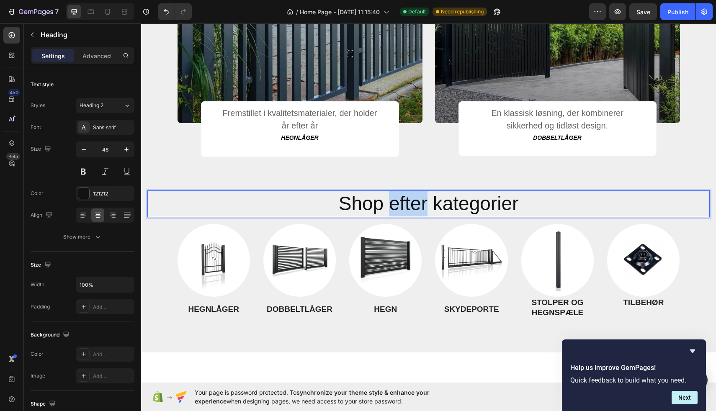
click at [420, 203] on p "Shop efter kategorier" at bounding box center [428, 203] width 561 height 25
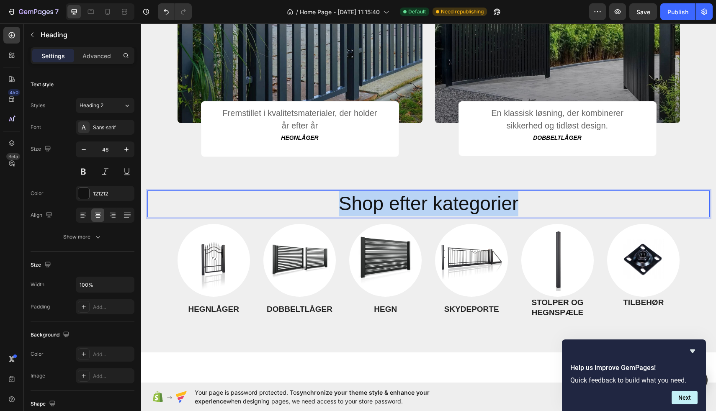
click at [420, 203] on p "Shop efter kategorier" at bounding box center [428, 203] width 561 height 25
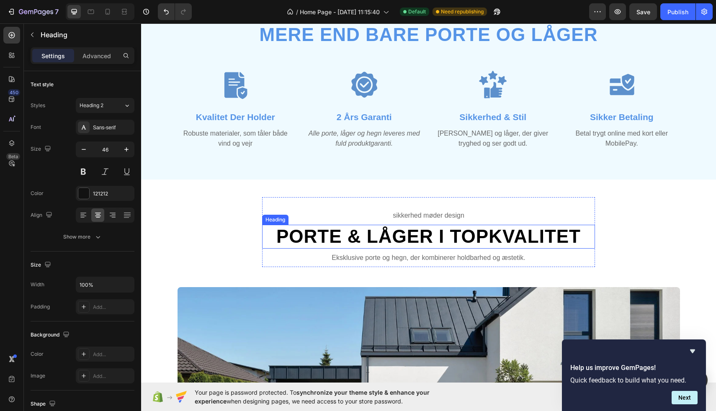
scroll to position [1381, 0]
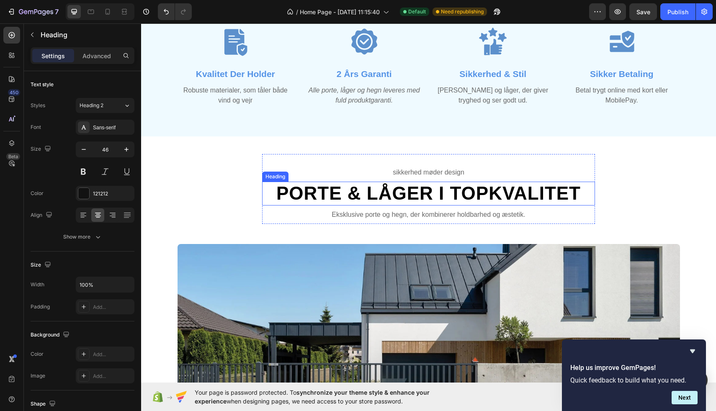
click at [394, 185] on h2 "Porte & Låger i Topkvalitet" at bounding box center [428, 194] width 333 height 24
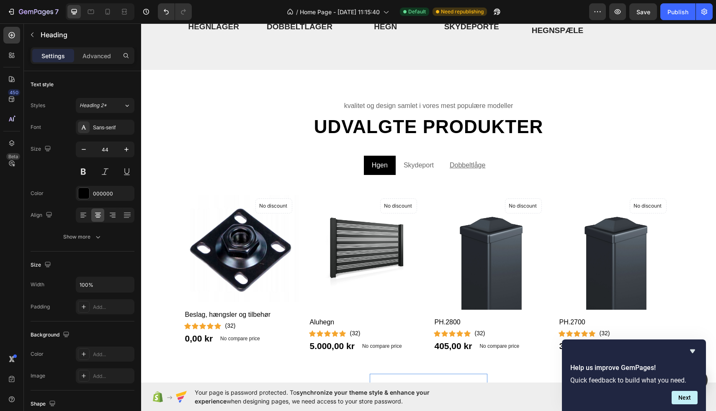
scroll to position [839, 0]
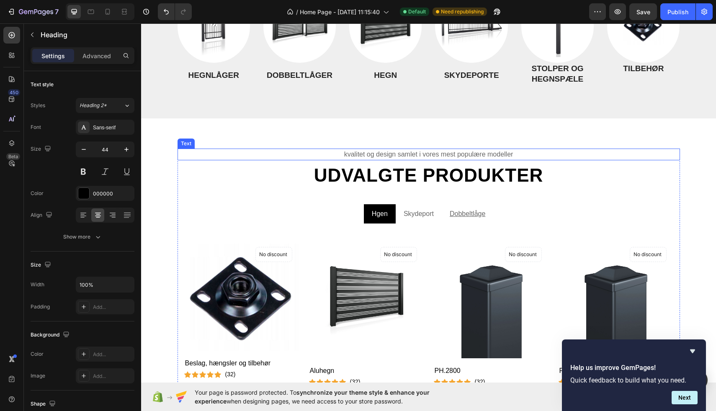
click at [388, 158] on p "Kvalitet og design samlet i vores mest populære modeller" at bounding box center [428, 154] width 501 height 10
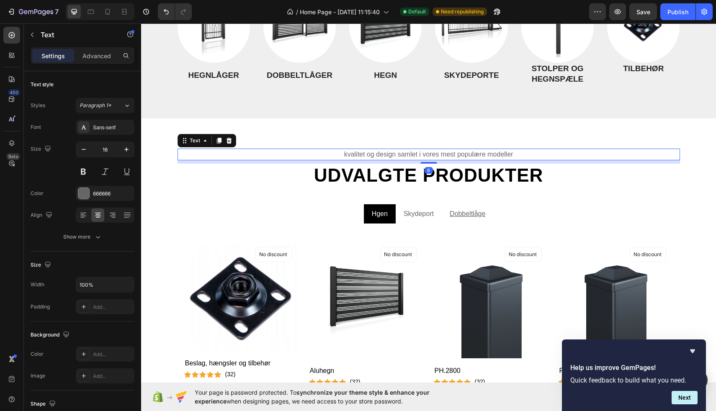
click at [388, 158] on p "Kvalitet og design samlet i vores mest populære modeller" at bounding box center [428, 154] width 501 height 10
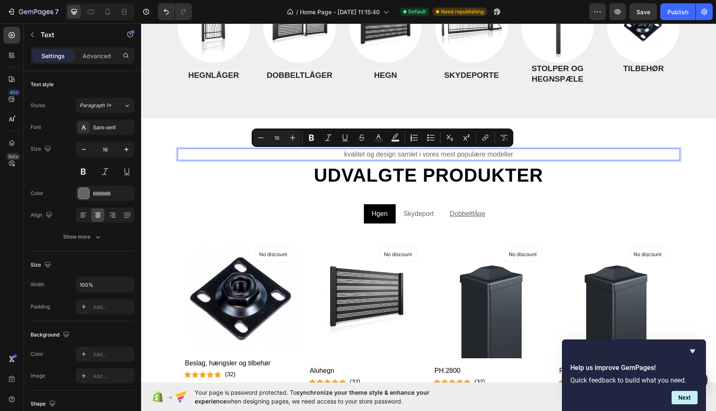
click at [407, 157] on p "Kvalitet og design samlet i vores mest populære modeller" at bounding box center [428, 154] width 501 height 10
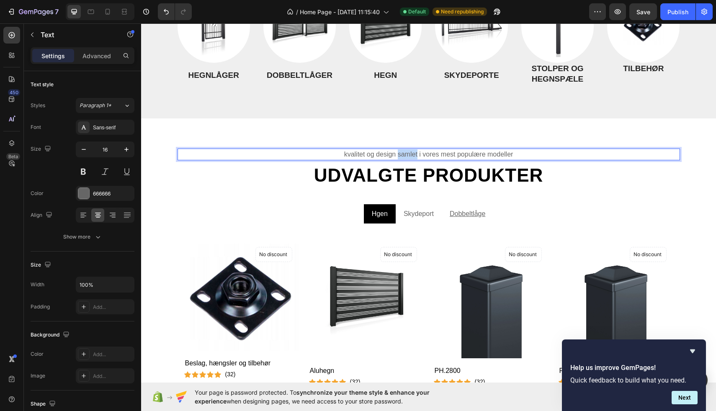
click at [407, 157] on p "Kvalitet og design samlet i vores mest populære modeller" at bounding box center [428, 154] width 501 height 10
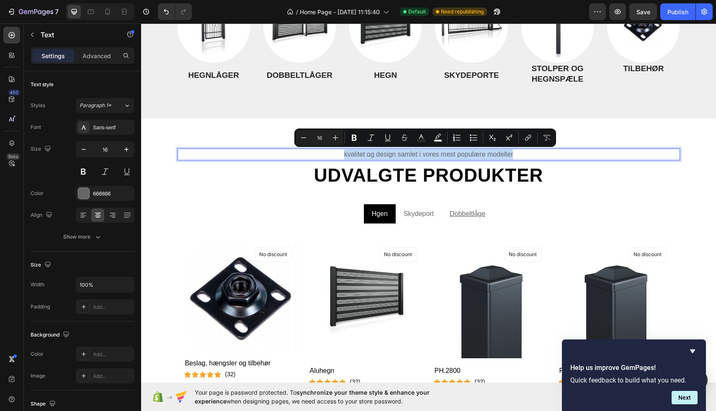
type input "11"
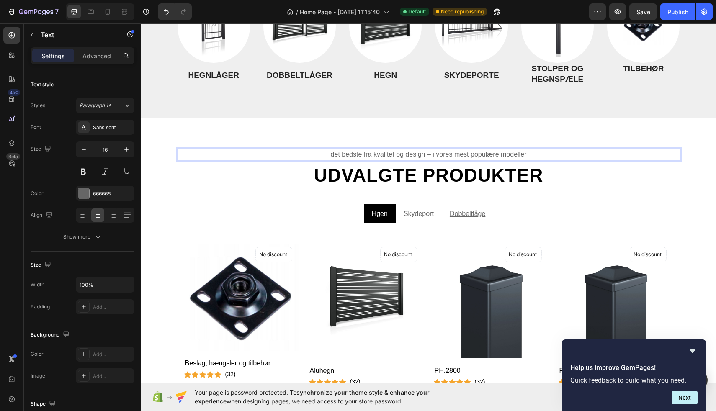
click at [428, 157] on p "Det bedste fra kvalitet og design – i vores mest populære modeller" at bounding box center [428, 154] width 501 height 10
click at [419, 172] on h2 "Udvalgte Produkter" at bounding box center [428, 176] width 502 height 24
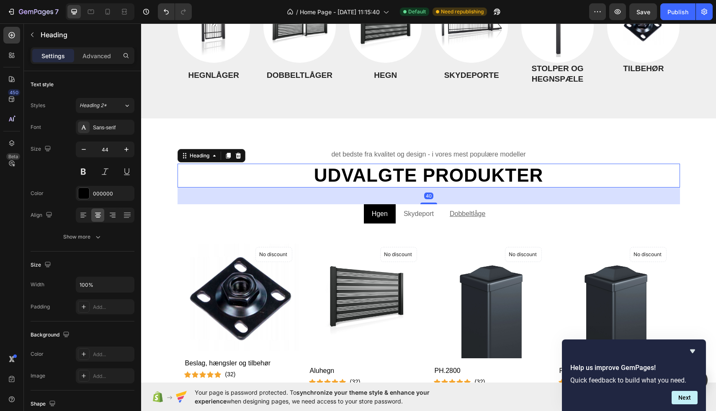
click at [421, 172] on h2 "Udvalgte Produkter" at bounding box center [428, 176] width 502 height 24
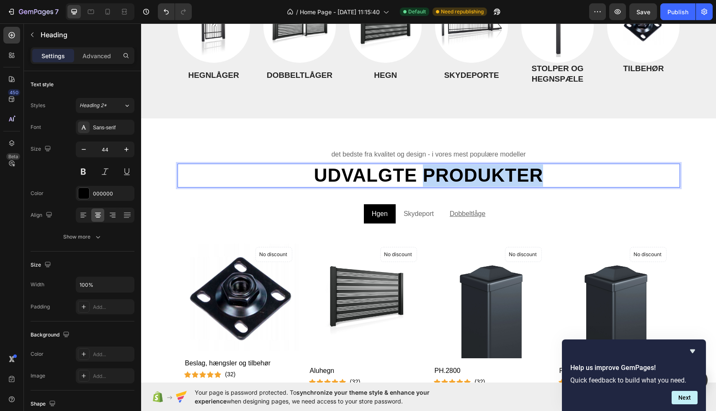
click at [421, 172] on p "Udvalgte Produkter" at bounding box center [428, 176] width 501 height 22
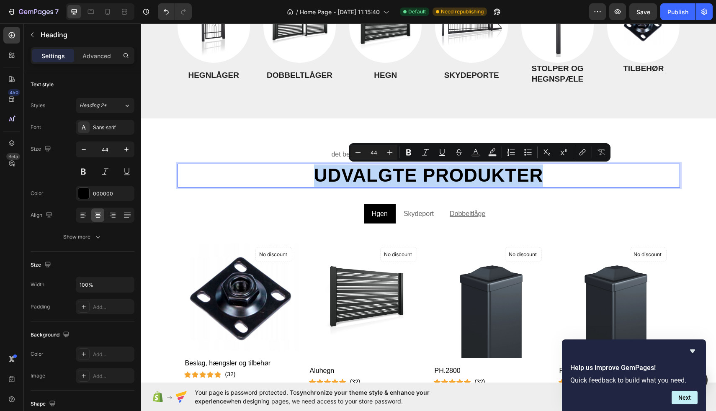
click at [421, 172] on p "Udvalgte Produkter" at bounding box center [428, 176] width 501 height 22
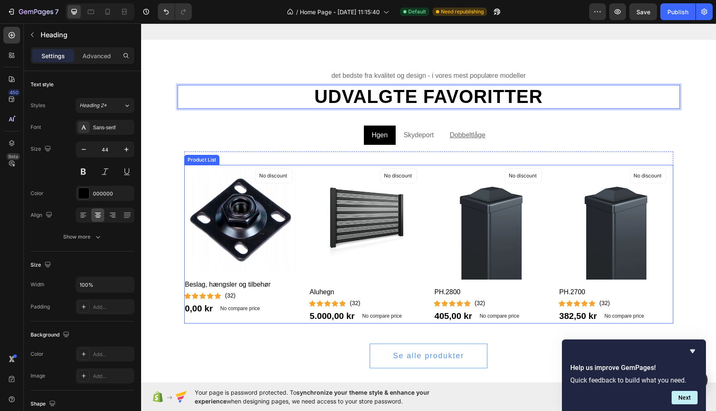
scroll to position [923, 0]
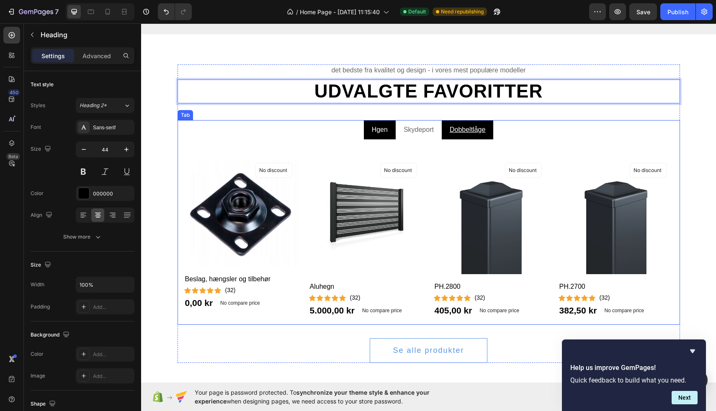
click at [454, 133] on u "Dobbeltlåge" at bounding box center [468, 129] width 36 height 7
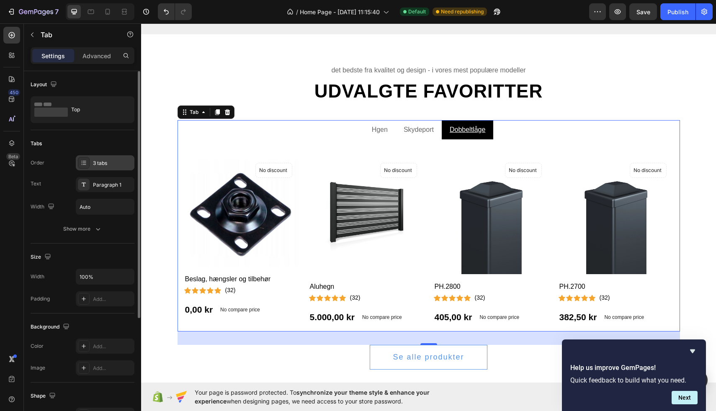
click at [118, 164] on div "3 tabs" at bounding box center [112, 163] width 39 height 8
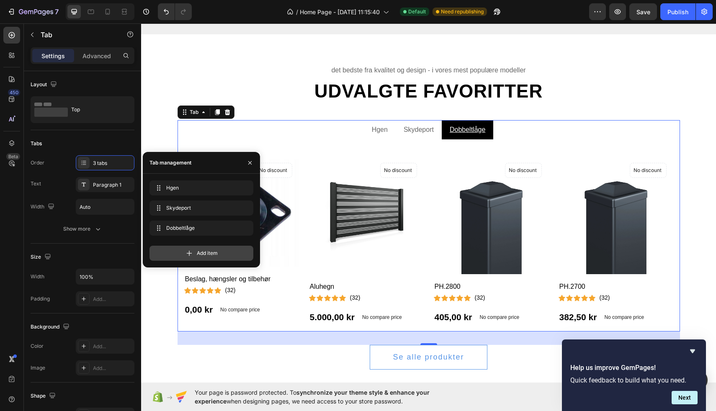
click at [219, 256] on div "Add item" at bounding box center [201, 253] width 104 height 15
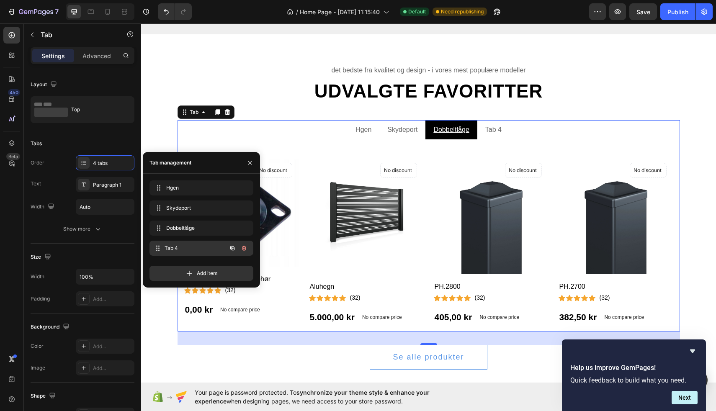
click at [190, 249] on span "Tab 4" at bounding box center [196, 248] width 62 height 8
click at [243, 246] on icon "button" at bounding box center [244, 248] width 7 height 7
click at [239, 251] on div "Delete" at bounding box center [238, 248] width 15 height 8
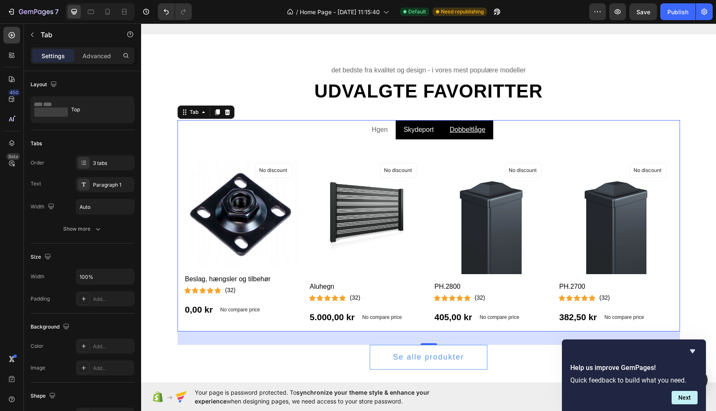
click at [406, 130] on p "Skydeport" at bounding box center [419, 130] width 30 height 10
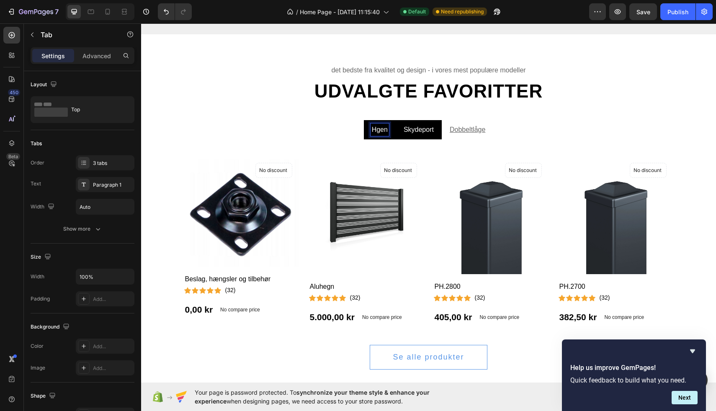
click at [377, 132] on p "Hgen" at bounding box center [380, 130] width 16 height 10
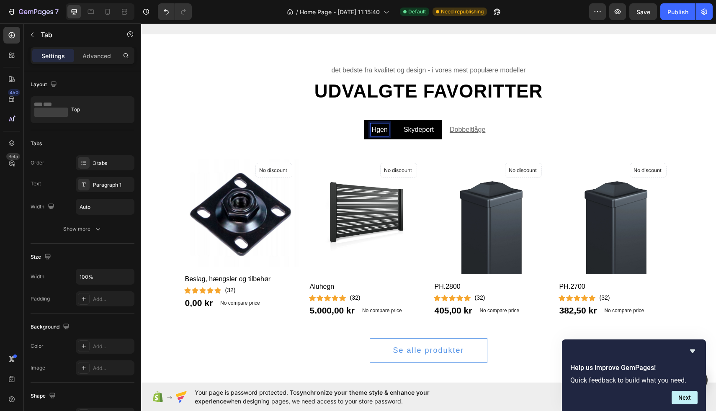
click at [420, 131] on p "Skydeport" at bounding box center [419, 130] width 30 height 10
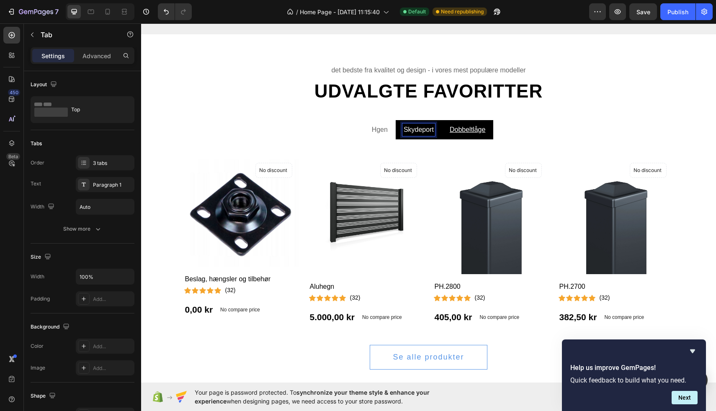
click at [453, 128] on u "Dobbeltlåge" at bounding box center [468, 129] width 36 height 7
click at [422, 130] on p "Skydeport" at bounding box center [419, 130] width 30 height 10
click at [372, 129] on p "Hgen" at bounding box center [380, 130] width 16 height 10
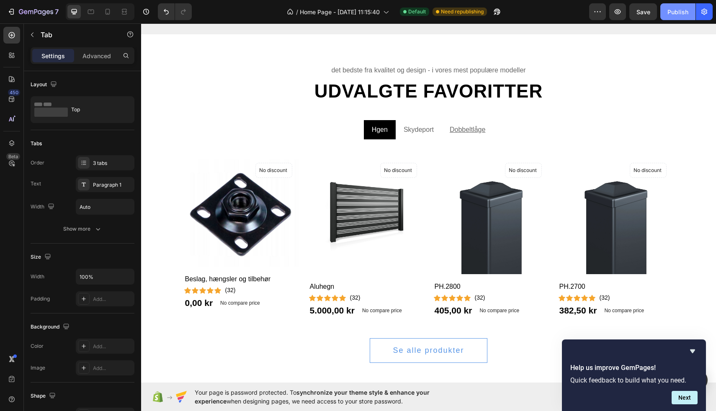
click at [670, 11] on div "Publish" at bounding box center [677, 12] width 21 height 9
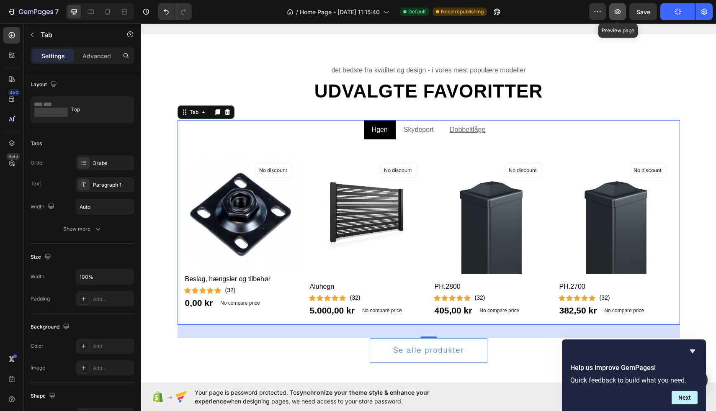
click at [620, 10] on icon "button" at bounding box center [617, 12] width 8 height 8
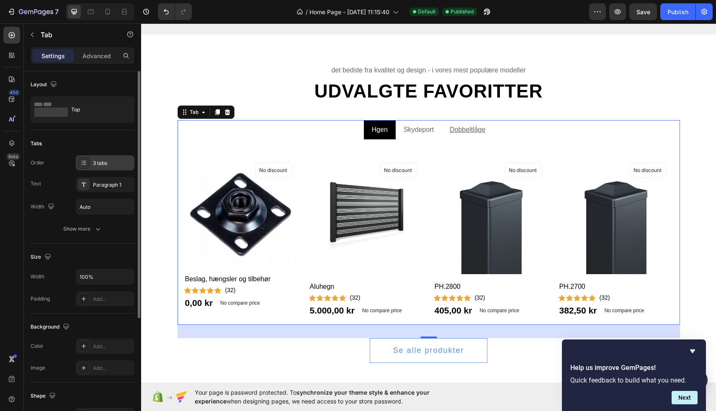
click at [111, 165] on div "3 tabs" at bounding box center [112, 163] width 39 height 8
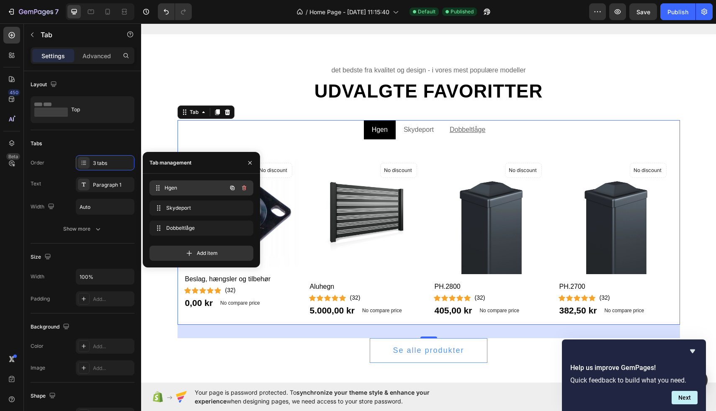
click at [187, 189] on span "Hgen" at bounding box center [196, 188] width 62 height 8
click at [182, 187] on span "Hgen" at bounding box center [196, 188] width 62 height 8
click at [178, 186] on span "Hgen" at bounding box center [189, 188] width 47 height 8
click at [156, 187] on icon at bounding box center [158, 188] width 7 height 7
click at [185, 189] on span "Hgen" at bounding box center [196, 188] width 62 height 8
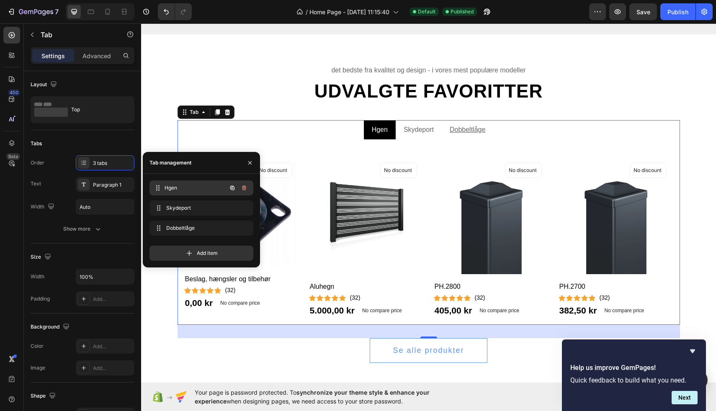
click at [185, 189] on span "Hgen" at bounding box center [196, 188] width 62 height 8
click at [185, 189] on span "Hgen" at bounding box center [189, 188] width 47 height 8
click at [207, 190] on span "Hgen" at bounding box center [189, 188] width 47 height 8
click at [234, 188] on icon "button" at bounding box center [232, 188] width 4 height 4
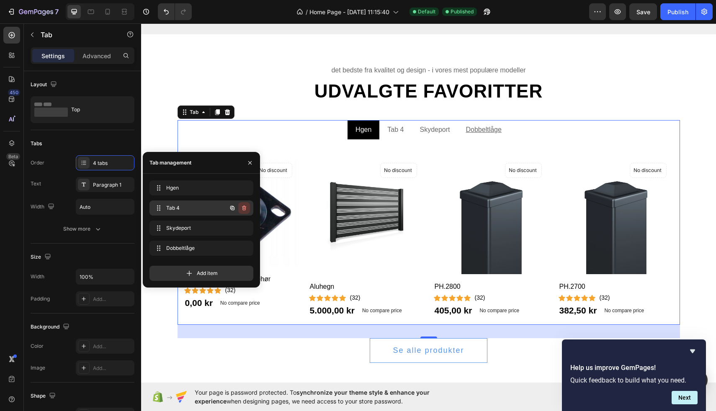
click at [245, 208] on icon "button" at bounding box center [244, 208] width 4 height 5
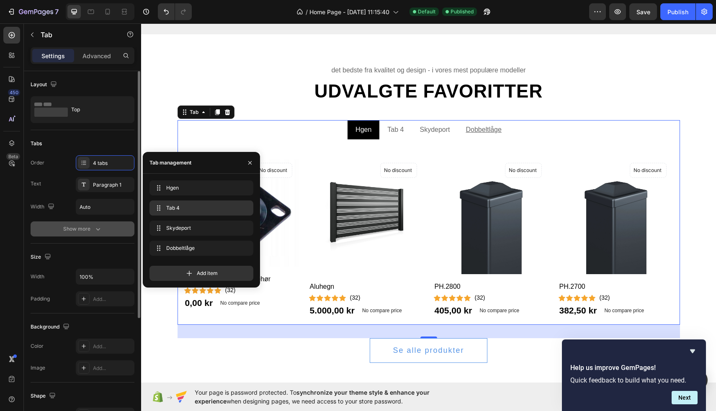
click at [106, 228] on button "Show more" at bounding box center [83, 228] width 104 height 15
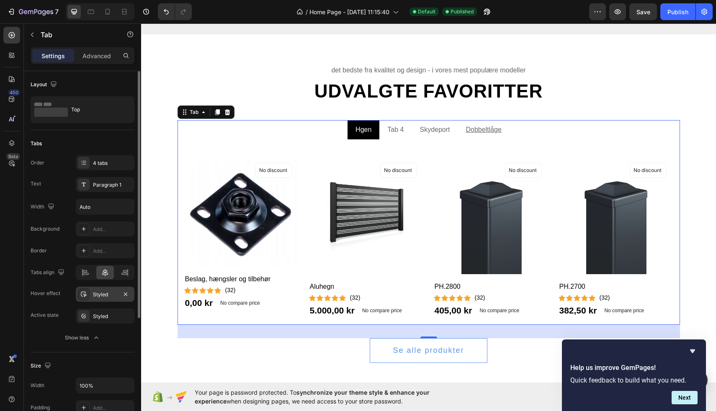
click at [98, 296] on div "Styled" at bounding box center [105, 295] width 24 height 8
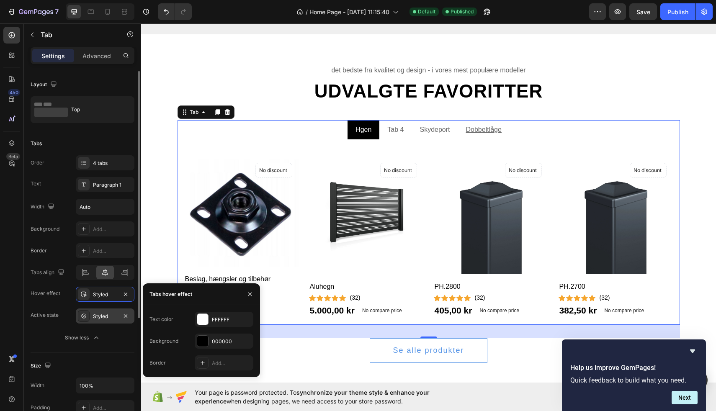
click at [105, 317] on div "Styled" at bounding box center [105, 317] width 24 height 8
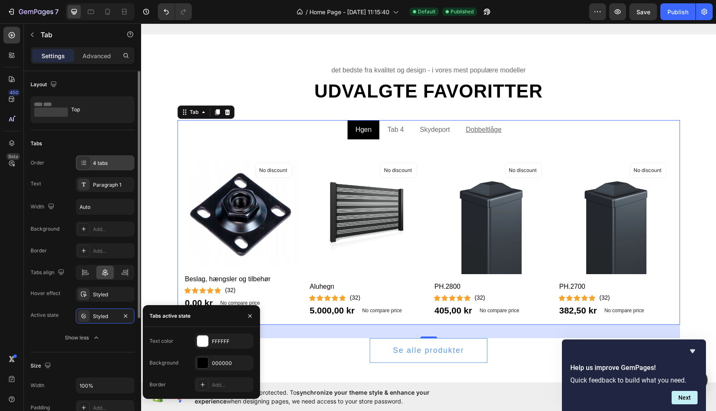
click at [103, 164] on div "4 tabs" at bounding box center [112, 163] width 39 height 8
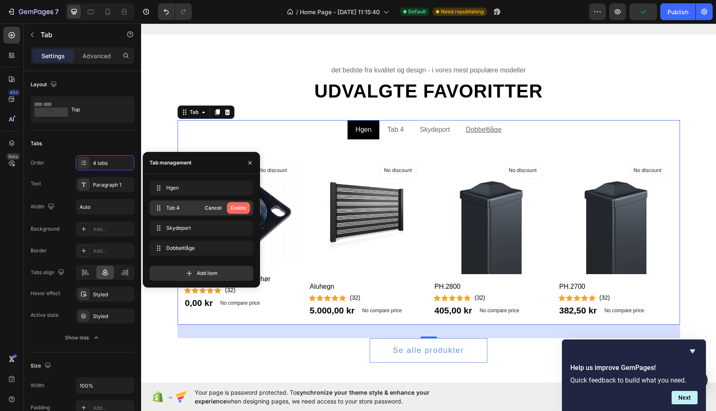
click at [236, 207] on div "Delete" at bounding box center [238, 208] width 15 height 8
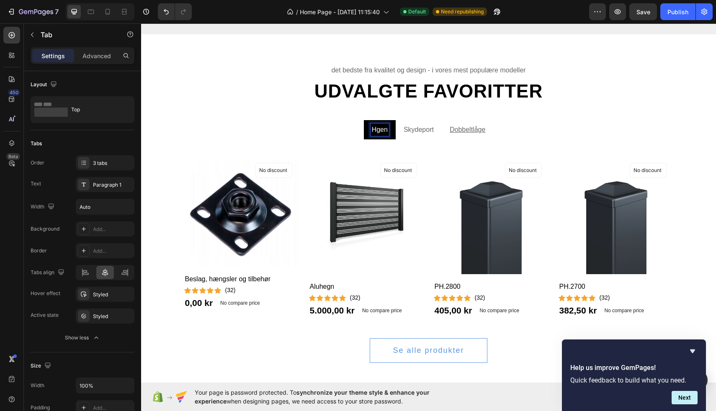
click at [378, 131] on p "Hgen" at bounding box center [380, 130] width 16 height 10
click at [396, 132] on li "Skydeport" at bounding box center [419, 129] width 46 height 19
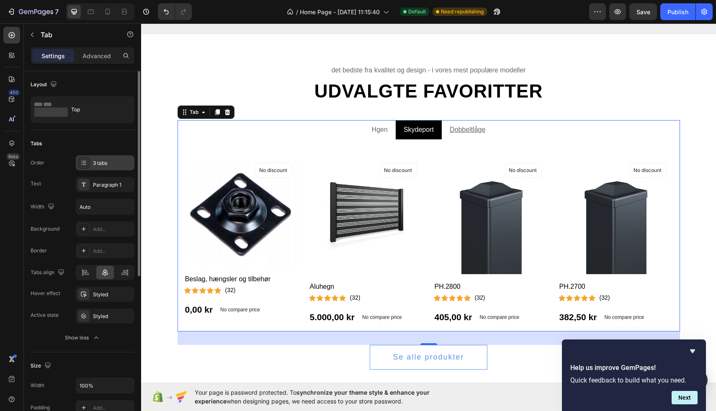
click at [106, 165] on div "3 tabs" at bounding box center [112, 163] width 39 height 8
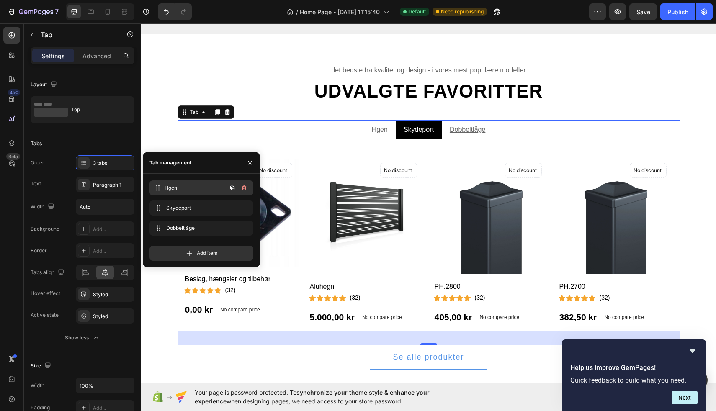
click at [186, 190] on span "Hgen" at bounding box center [196, 188] width 62 height 8
click at [157, 186] on icon at bounding box center [157, 188] width 7 height 7
click at [158, 187] on icon at bounding box center [157, 188] width 7 height 7
click at [180, 187] on span "Hgen" at bounding box center [196, 188] width 62 height 8
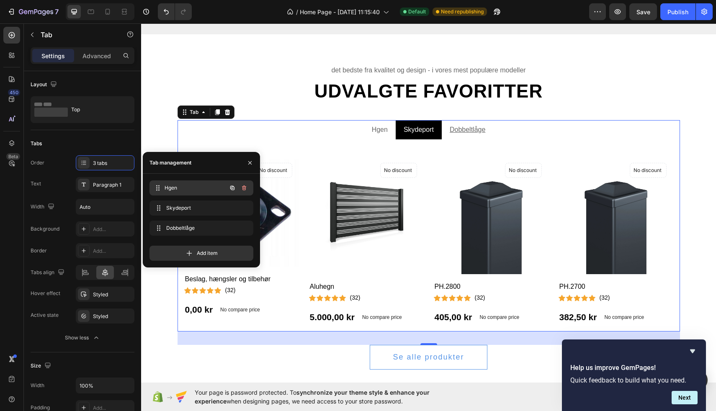
click at [180, 187] on span "Hgen" at bounding box center [196, 188] width 62 height 8
click at [180, 187] on span "Hgen" at bounding box center [189, 188] width 47 height 8
click at [180, 187] on span "Hgen" at bounding box center [196, 188] width 62 height 8
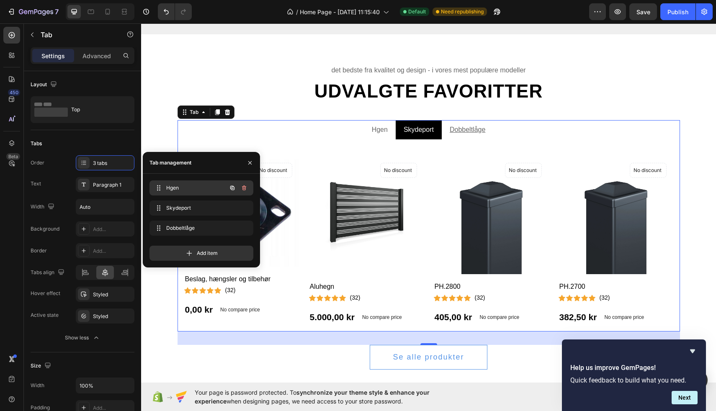
click at [180, 187] on span "Hgen" at bounding box center [189, 188] width 47 height 8
click at [188, 186] on span "Hgen" at bounding box center [189, 188] width 47 height 8
click at [188, 186] on span "Hgen" at bounding box center [196, 188] width 62 height 8
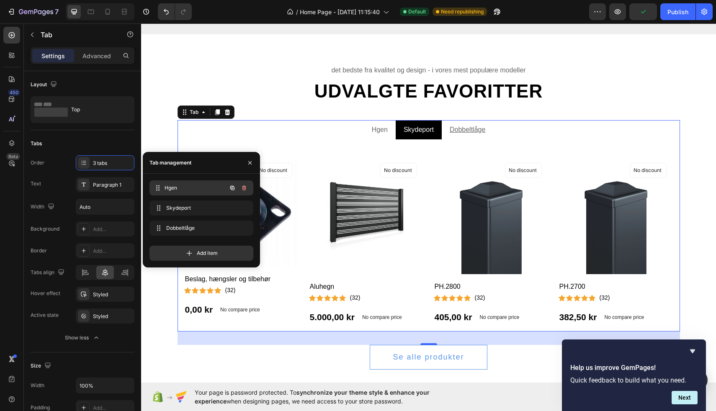
click at [188, 186] on span "Hgen" at bounding box center [196, 188] width 62 height 8
click at [188, 186] on span "Hgen" at bounding box center [189, 188] width 47 height 8
click at [188, 186] on span "Hgen" at bounding box center [196, 188] width 62 height 8
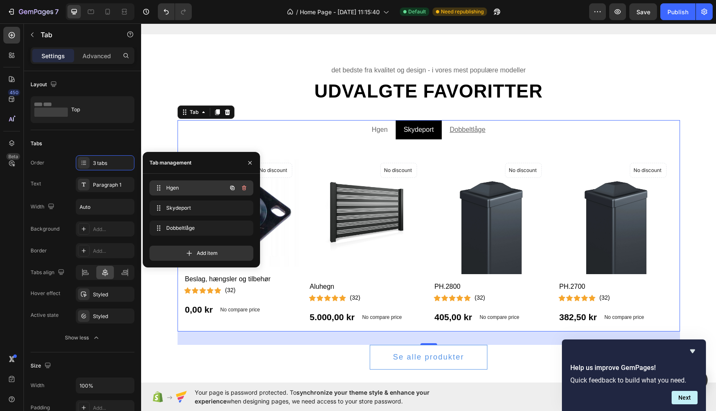
click at [188, 186] on span "Hgen" at bounding box center [189, 188] width 47 height 8
click at [190, 186] on span "Hgen" at bounding box center [189, 188] width 47 height 8
click at [190, 186] on span "Hgen" at bounding box center [196, 188] width 62 height 8
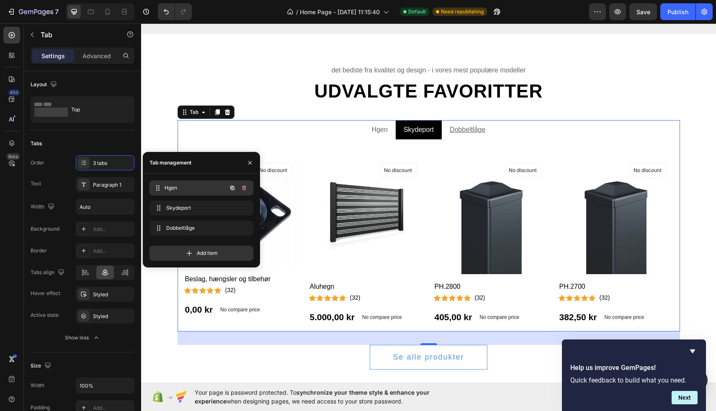
click at [190, 186] on span "Hgen" at bounding box center [196, 188] width 62 height 8
click at [190, 186] on span "Hgen" at bounding box center [189, 188] width 47 height 8
click at [190, 186] on span "Hgen" at bounding box center [196, 188] width 62 height 8
click at [190, 186] on span "Hgen" at bounding box center [189, 188] width 47 height 8
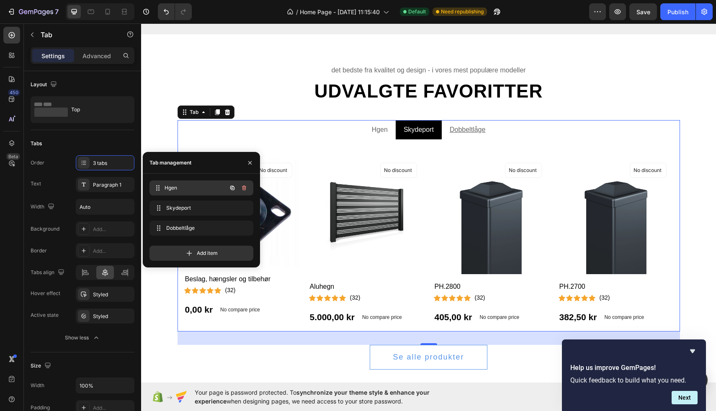
click at [190, 186] on span "Hgen" at bounding box center [196, 188] width 62 height 8
click at [251, 162] on icon "button" at bounding box center [250, 162] width 7 height 7
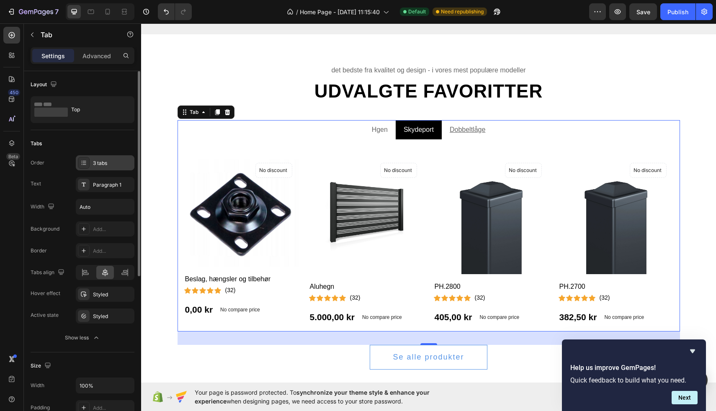
click at [122, 161] on div "3 tabs" at bounding box center [112, 163] width 39 height 8
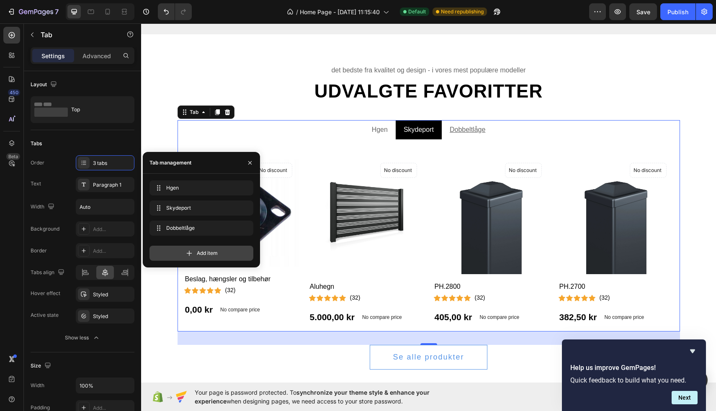
click at [185, 254] on icon at bounding box center [189, 253] width 8 height 8
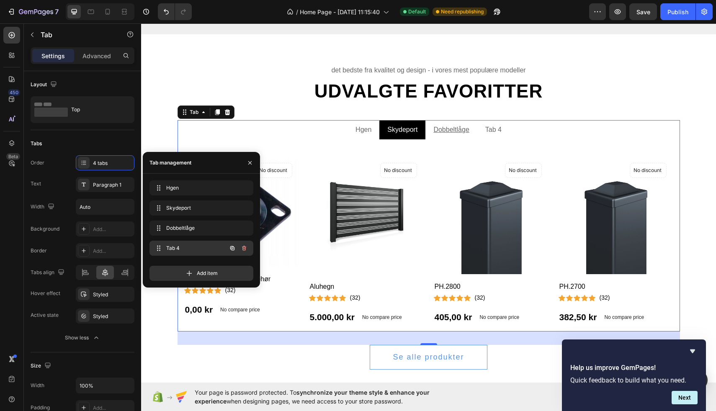
click at [187, 251] on span "Tab 4" at bounding box center [189, 248] width 47 height 8
click at [172, 249] on span "Tab 4" at bounding box center [189, 248] width 47 height 8
click at [172, 249] on span "Tab 4" at bounding box center [196, 248] width 62 height 8
click at [162, 252] on span at bounding box center [158, 248] width 10 height 12
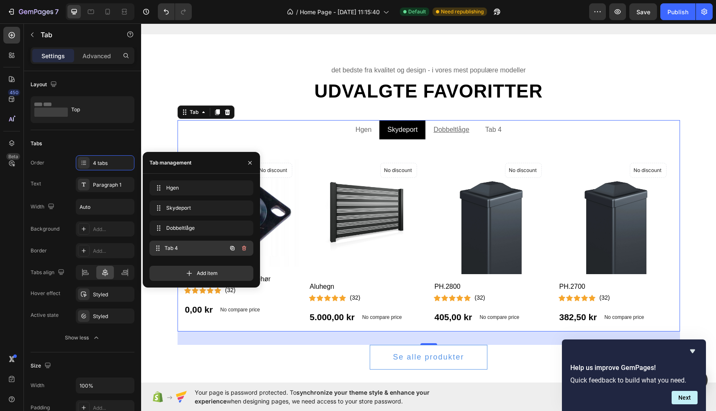
click at [182, 252] on span "Tab 4" at bounding box center [196, 248] width 62 height 8
click at [182, 252] on span "Tab 4" at bounding box center [189, 248] width 47 height 8
click at [191, 251] on span "Tab 4" at bounding box center [196, 248] width 62 height 8
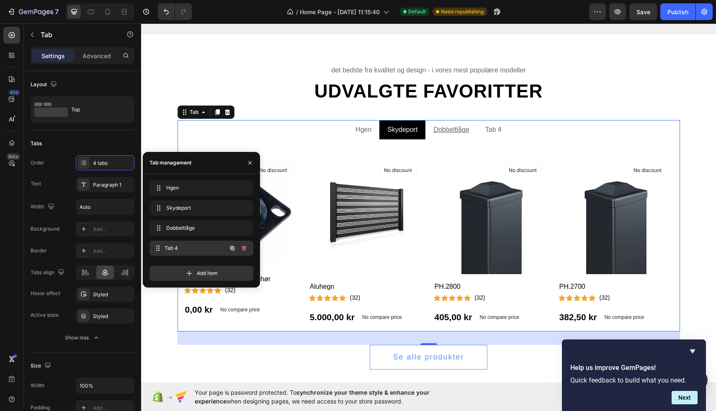
click at [192, 251] on span "Tab 4" at bounding box center [196, 248] width 62 height 8
click at [198, 251] on span "Tab 4" at bounding box center [189, 248] width 47 height 8
drag, startPoint x: 199, startPoint y: 251, endPoint x: 206, endPoint y: 251, distance: 7.5
click at [200, 251] on span "Tab 4" at bounding box center [196, 248] width 62 height 8
click at [248, 249] on button "button" at bounding box center [244, 248] width 12 height 12
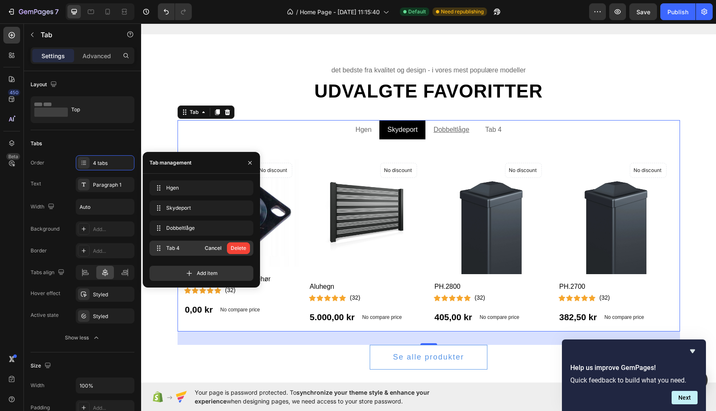
click at [242, 249] on div "Delete" at bounding box center [238, 248] width 15 height 8
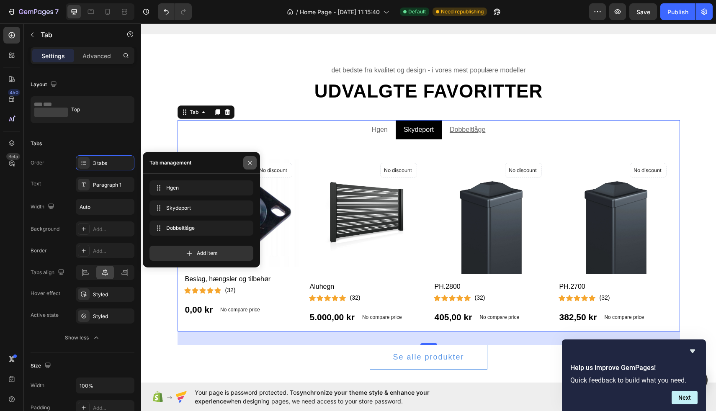
click at [248, 160] on icon "button" at bounding box center [250, 162] width 7 height 7
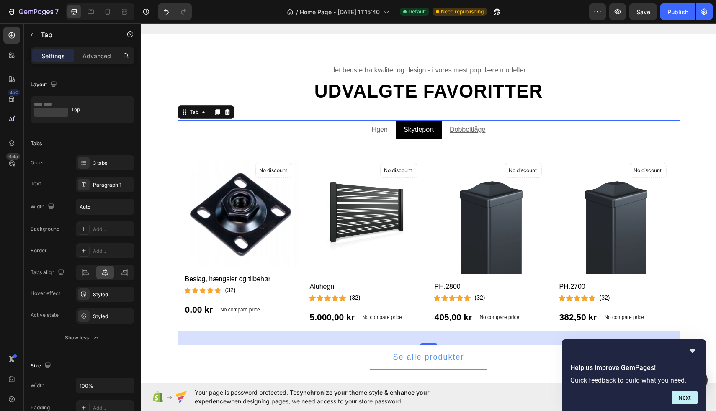
click at [97, 63] on div "Settings Advanced" at bounding box center [83, 55] width 104 height 17
click at [93, 52] on p "Advanced" at bounding box center [96, 55] width 28 height 9
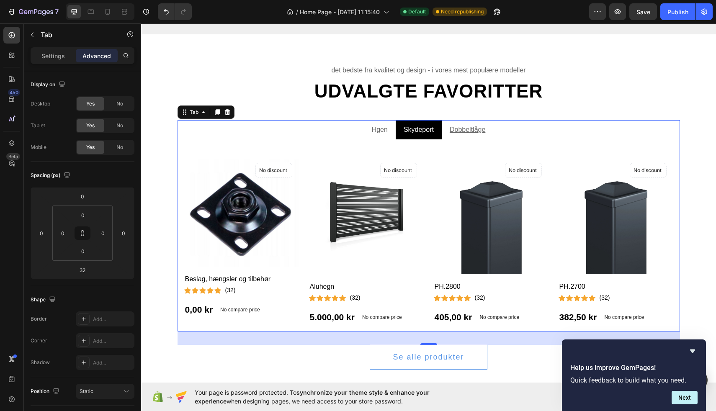
click at [96, 57] on p "Advanced" at bounding box center [96, 55] width 28 height 9
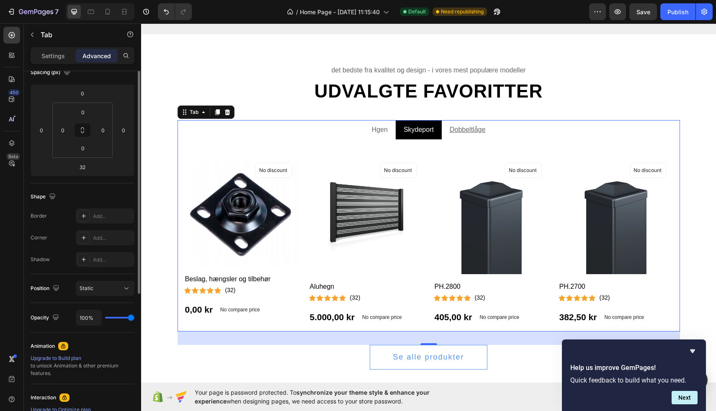
scroll to position [146, 0]
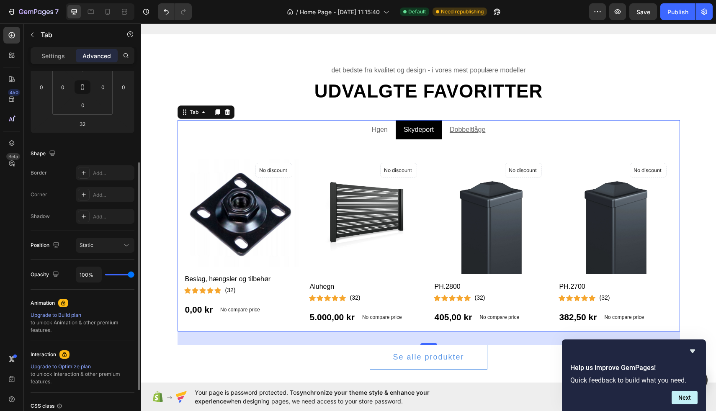
click at [68, 366] on div "Upgrade to Optimize plan" at bounding box center [83, 367] width 104 height 8
drag, startPoint x: 31, startPoint y: 376, endPoint x: 69, endPoint y: 381, distance: 37.7
click at [69, 381] on div "Upgrade to Optimize plan to unlock Interaction & other premium features." at bounding box center [83, 374] width 104 height 23
click at [88, 380] on div "Upgrade to Optimize plan to unlock Interaction & other premium features." at bounding box center [83, 374] width 104 height 23
click at [53, 52] on p "Settings" at bounding box center [52, 55] width 23 height 9
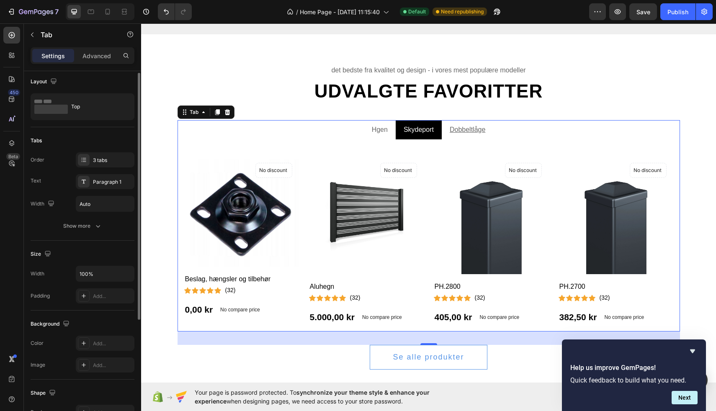
scroll to position [0, 0]
click at [93, 59] on p "Advanced" at bounding box center [96, 55] width 28 height 9
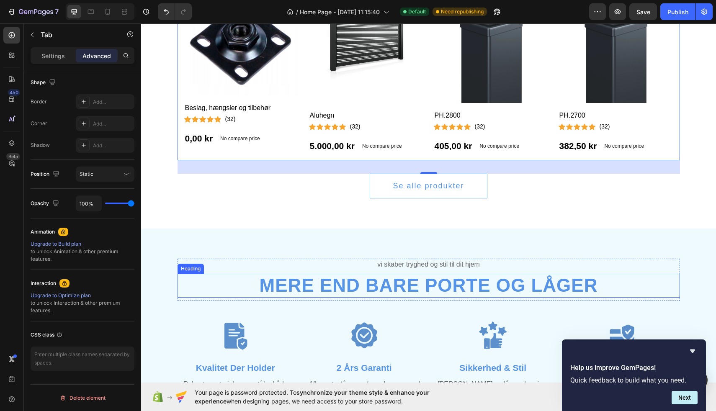
scroll to position [1162, 0]
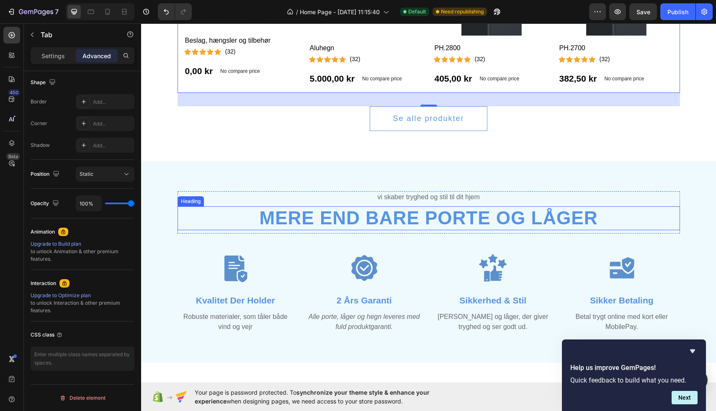
click at [411, 211] on h2 "Mere end bare porte og låger" at bounding box center [428, 218] width 502 height 24
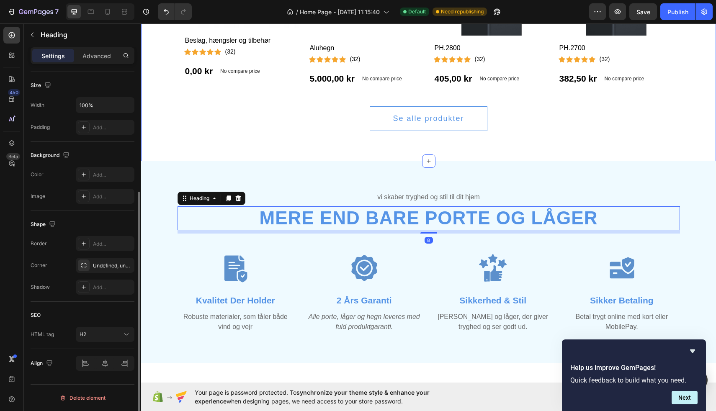
scroll to position [0, 0]
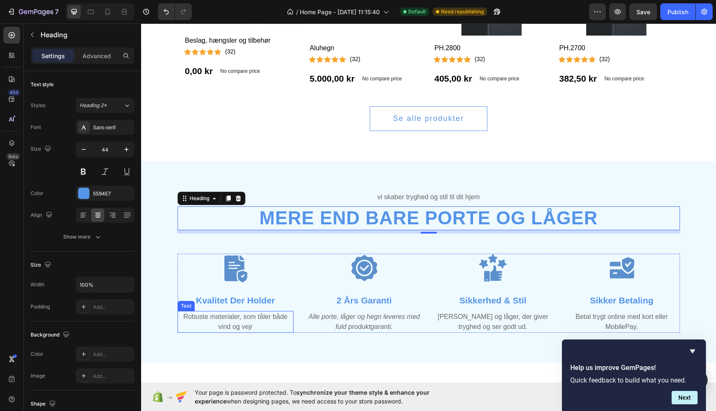
click at [236, 320] on p "Robuste materialer, som tåler både vind og vejr" at bounding box center [235, 322] width 115 height 20
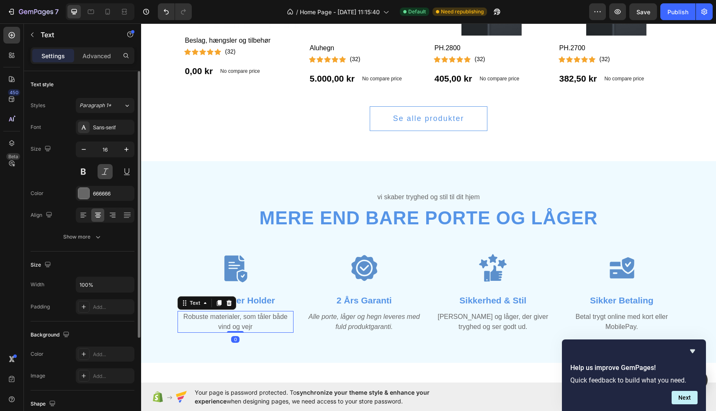
drag, startPoint x: 105, startPoint y: 175, endPoint x: 65, endPoint y: 199, distance: 47.1
click at [105, 175] on button at bounding box center [105, 171] width 15 height 15
click at [483, 324] on p "[PERSON_NAME] og låger, der giver tryghed og ser godt ud." at bounding box center [493, 322] width 115 height 20
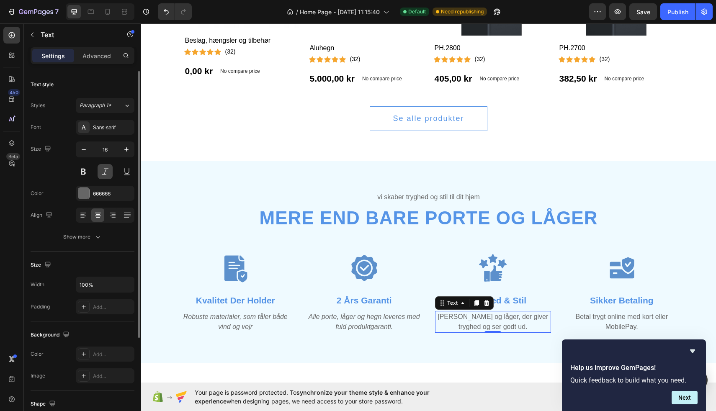
click at [105, 173] on button at bounding box center [105, 171] width 15 height 15
click at [603, 318] on p "Betal trygt online med kort eller MobilePay." at bounding box center [621, 322] width 115 height 20
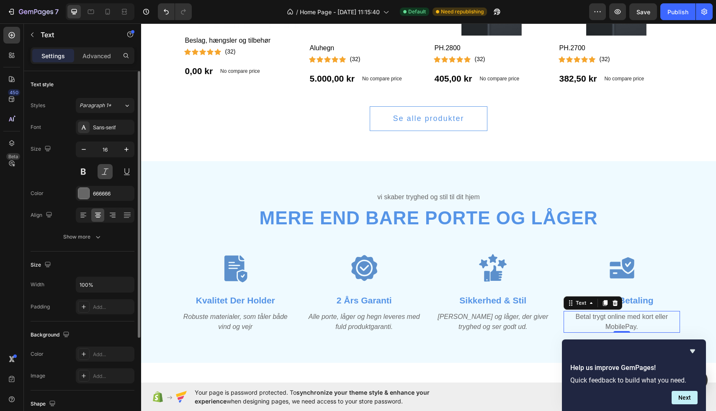
click at [100, 174] on button at bounding box center [105, 171] width 15 height 15
click at [404, 199] on p "Vi skaber tryghed og stil til dit hjem" at bounding box center [428, 197] width 501 height 10
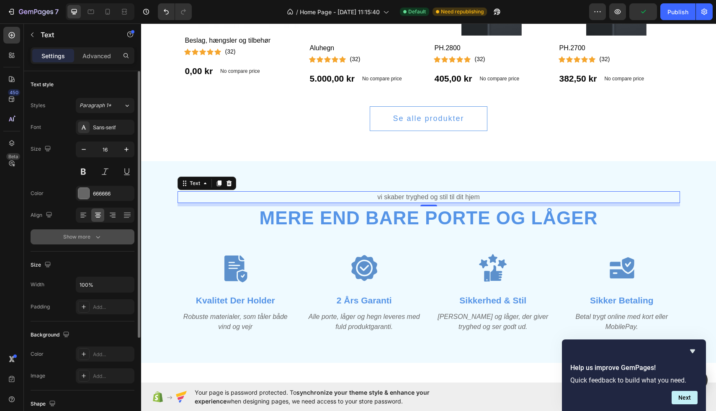
click at [99, 239] on icon "button" at bounding box center [98, 237] width 8 height 8
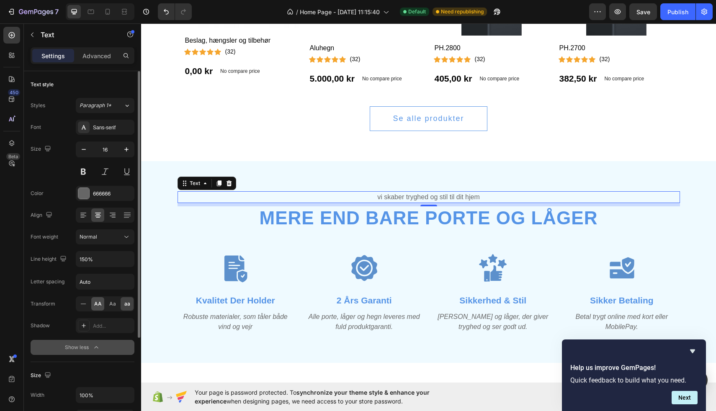
click at [99, 306] on span "AA" at bounding box center [98, 304] width 8 height 8
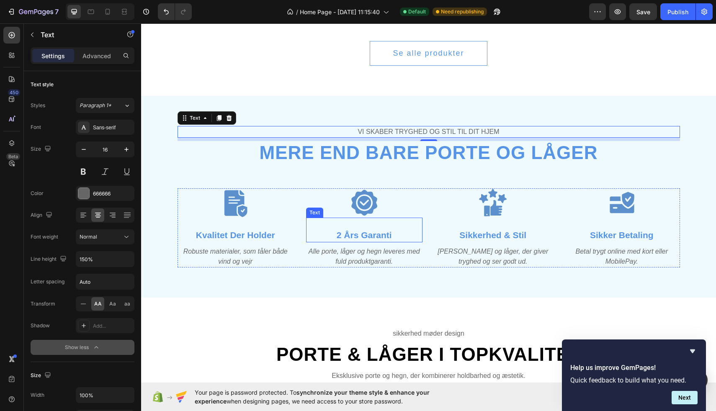
scroll to position [1192, 0]
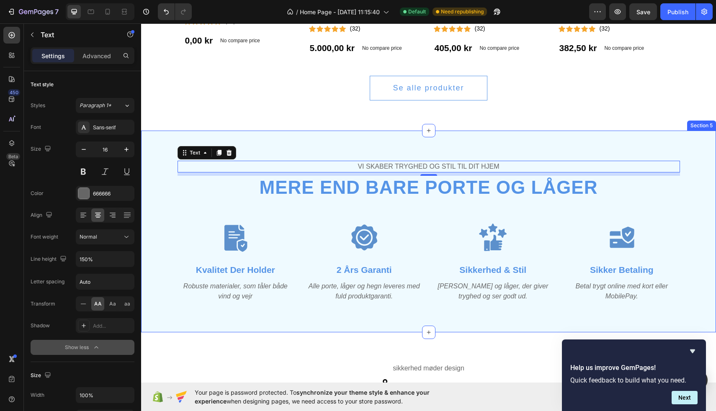
click at [401, 136] on div "Vi skaber tryghed og stil til dit hjem Text 8 Mere end bare porte og låger Head…" at bounding box center [428, 232] width 575 height 202
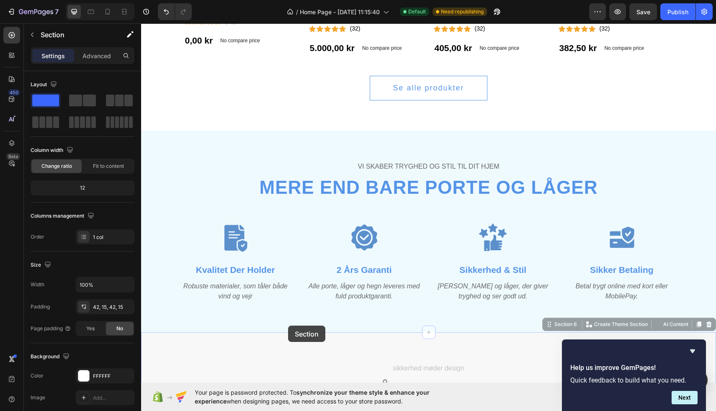
drag, startPoint x: 288, startPoint y: 332, endPoint x: 288, endPoint y: 326, distance: 6.7
click at [288, 326] on div "Header Det bedste fra kvalitet og design - i vores mest populære modeller Text …" at bounding box center [428, 350] width 575 height 3038
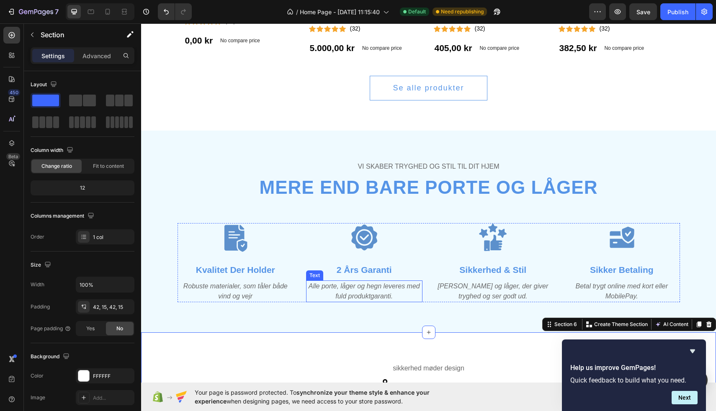
click at [307, 298] on p "Alle porte, låger og hegn leveres med fuld produktgaranti." at bounding box center [364, 291] width 115 height 20
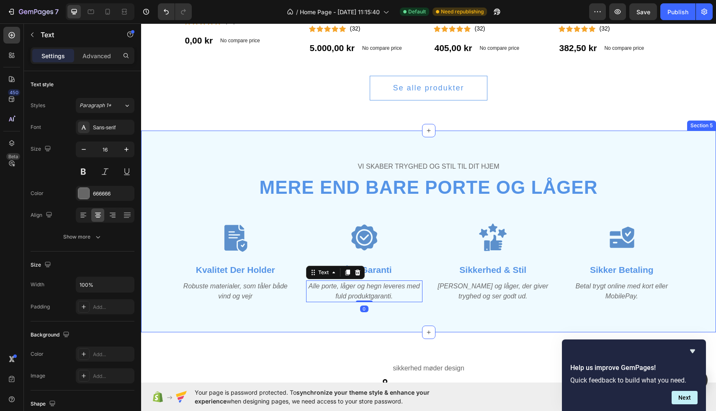
click at [227, 175] on div "Vi skaber tryghed og stil til dit hjem Text Mere end bare porte og låger Heading" at bounding box center [428, 182] width 502 height 42
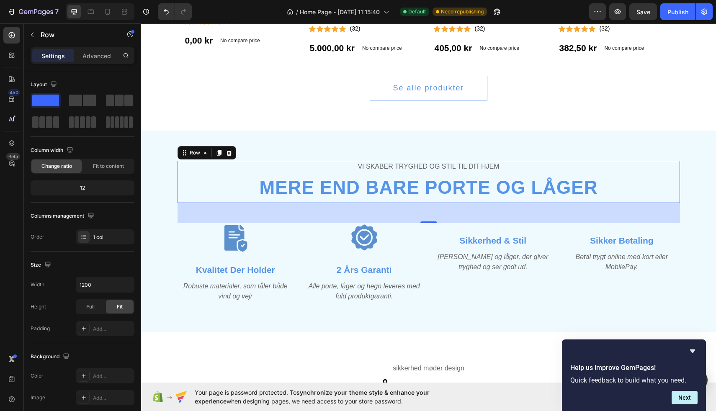
scroll to position [1192, 0]
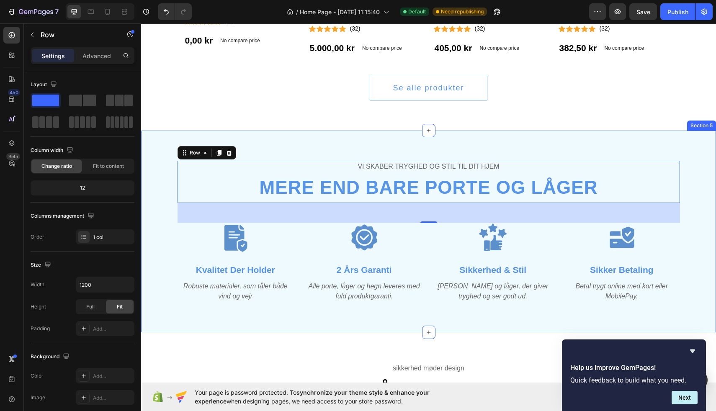
click at [402, 327] on div "Vi skaber tryghed og stil til dit hjem Text Mere end bare porte og låger Headin…" at bounding box center [428, 232] width 575 height 202
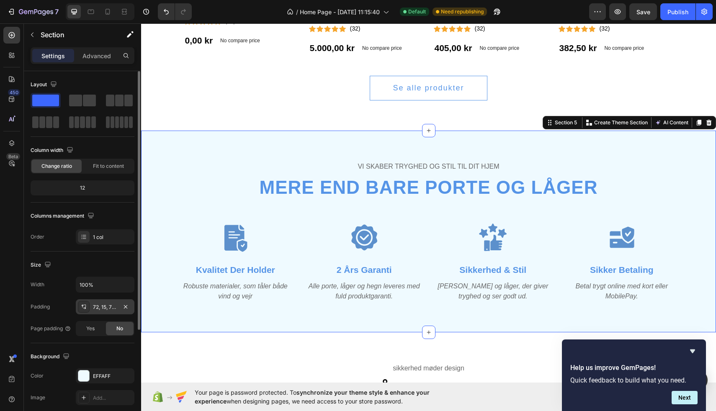
click at [98, 308] on div "72, 15, 72, 15" at bounding box center [105, 307] width 24 height 8
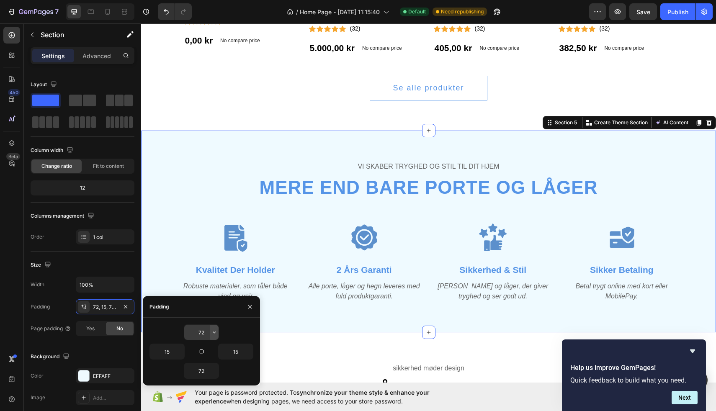
click at [215, 333] on icon "button" at bounding box center [214, 332] width 7 height 7
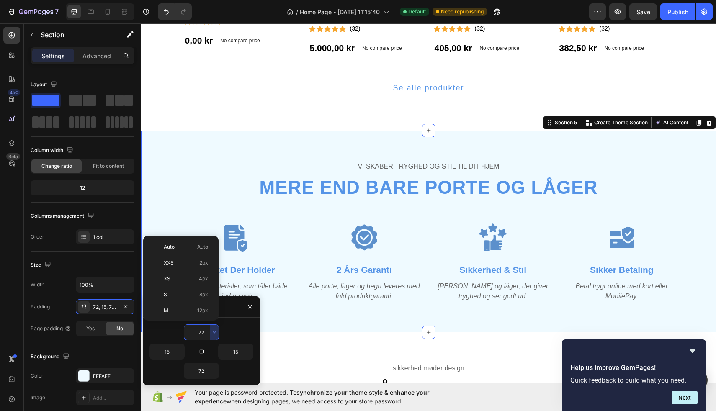
click at [206, 333] on input "72" at bounding box center [201, 332] width 34 height 15
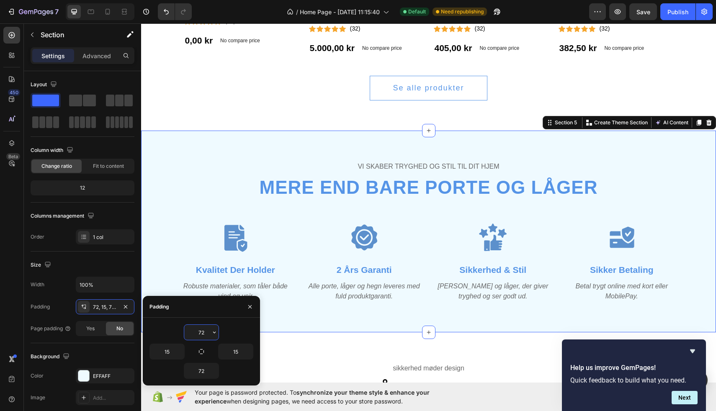
click at [206, 333] on input "72" at bounding box center [201, 332] width 34 height 15
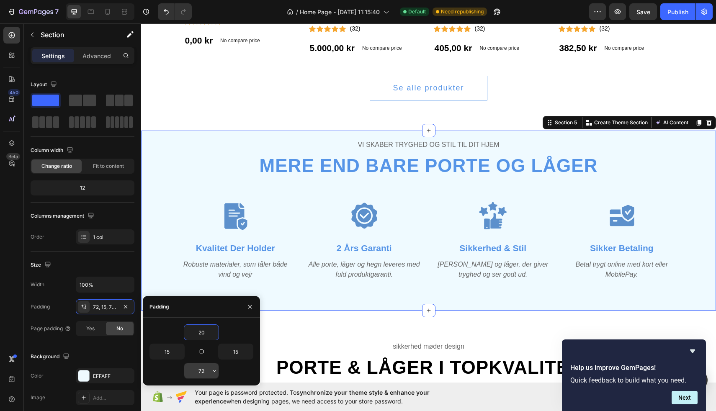
type input "20"
click at [207, 367] on input "72" at bounding box center [201, 370] width 34 height 15
type input "20"
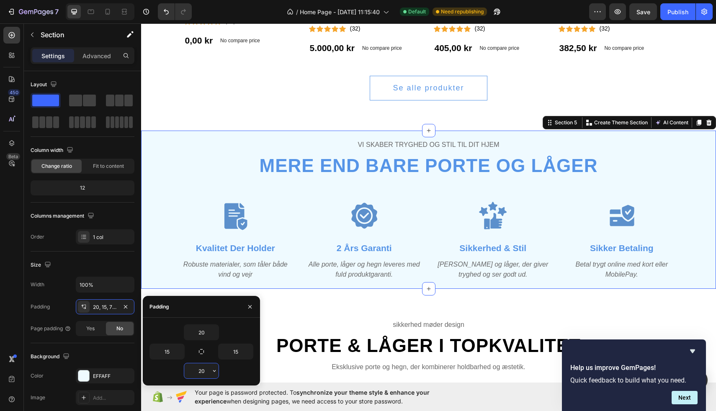
type input "72"
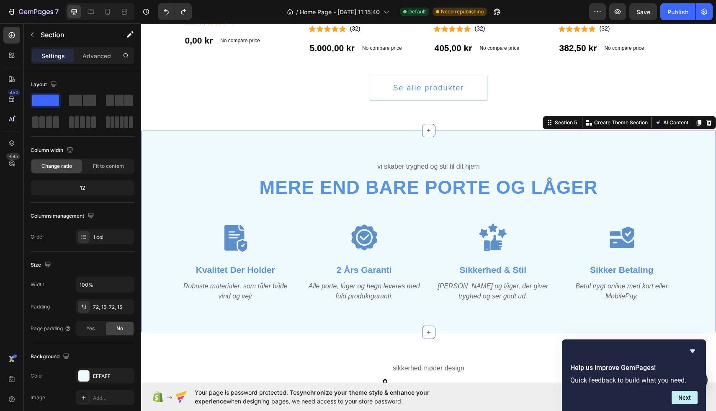
click at [420, 159] on div "Vi skaber tryghed og stil til dit hjem Text Mere end bare porte og låger Headin…" at bounding box center [428, 232] width 575 height 202
click at [423, 167] on p "Vi skaber tryghed og stil til dit hjem" at bounding box center [428, 167] width 501 height 10
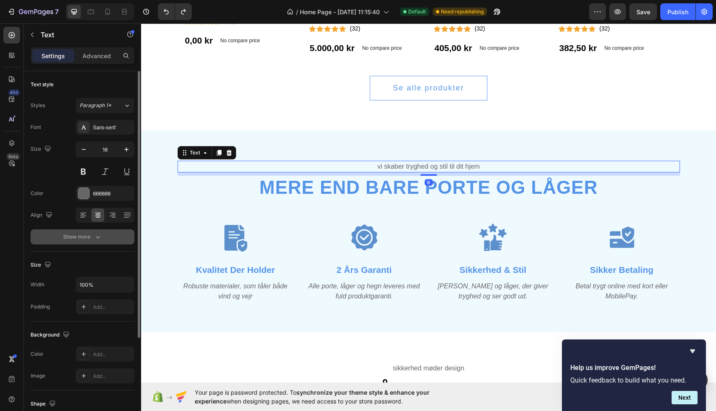
click at [94, 235] on icon "button" at bounding box center [98, 237] width 8 height 8
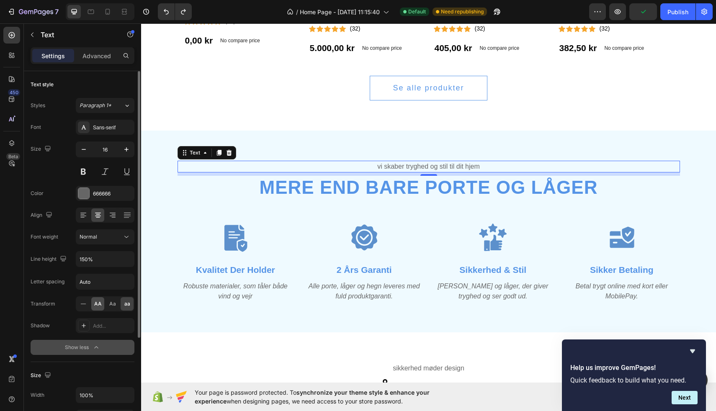
click at [95, 306] on span "AA" at bounding box center [98, 304] width 8 height 8
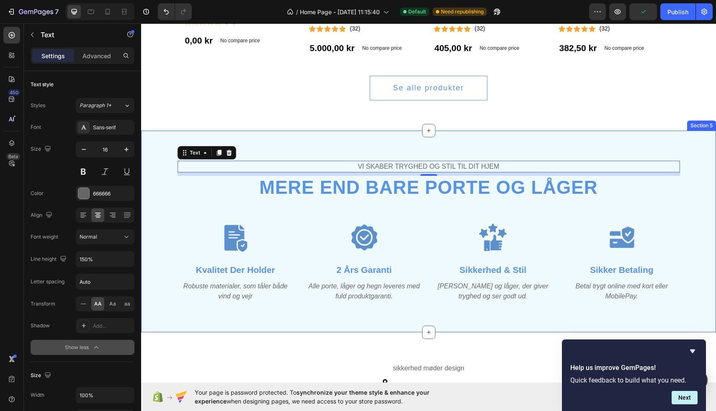
click at [470, 312] on div "Vi skaber tryghed og stil til dit hjem Text 8 Mere end bare porte og låger Head…" at bounding box center [428, 232] width 575 height 202
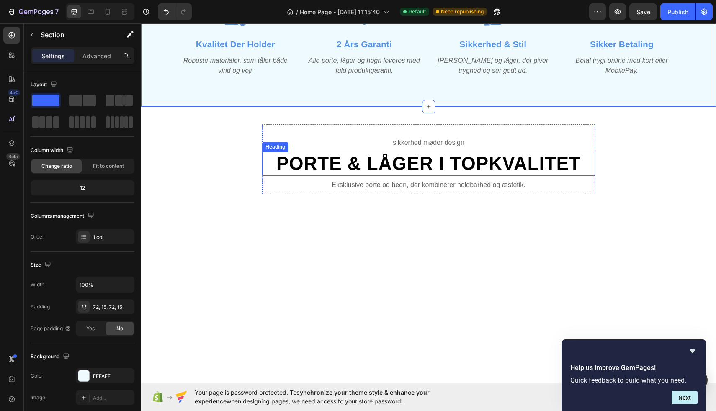
scroll to position [1423, 0]
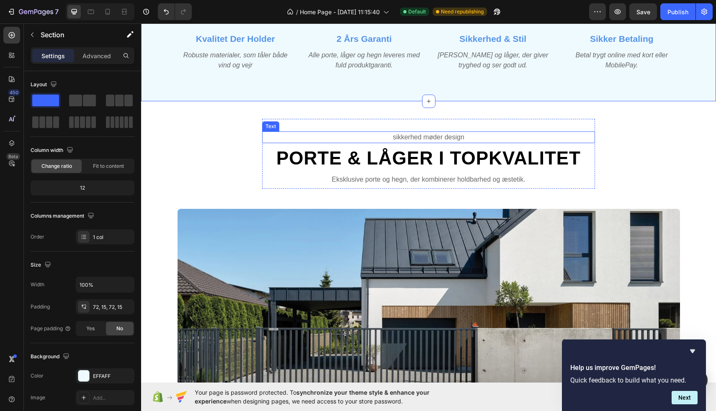
click at [432, 133] on p "Sikkerhed Møder Design" at bounding box center [428, 137] width 331 height 10
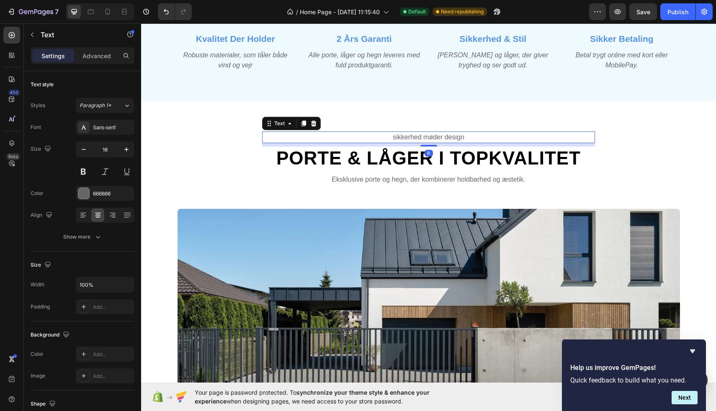
click at [435, 138] on p "Sikkerhed Møder Design" at bounding box center [428, 137] width 331 height 10
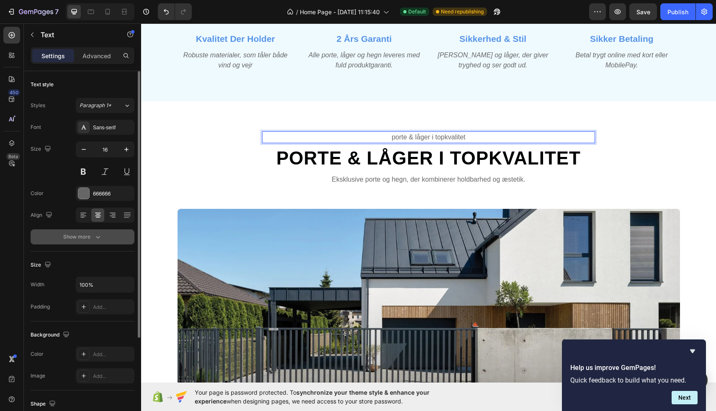
click at [90, 233] on div "Show more" at bounding box center [82, 237] width 39 height 8
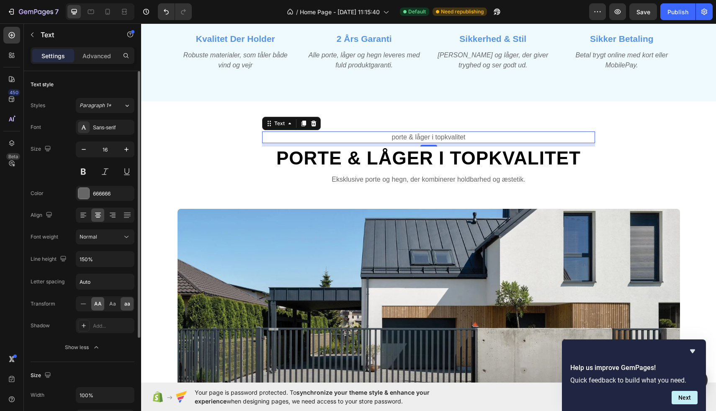
click at [99, 306] on span "AA" at bounding box center [98, 304] width 8 height 8
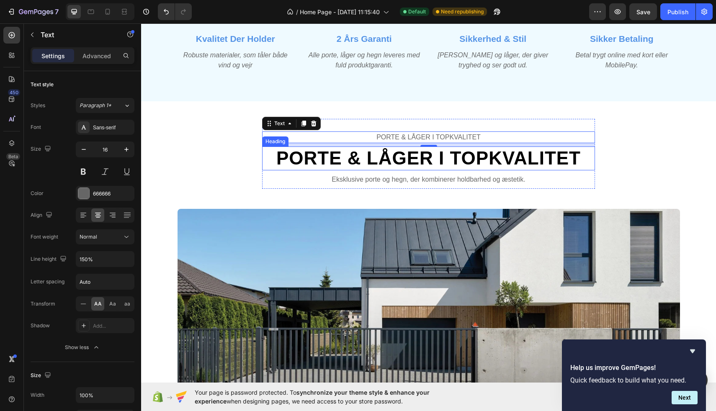
click at [326, 162] on h2 "Porte & Låger i Topkvalitet" at bounding box center [428, 159] width 333 height 24
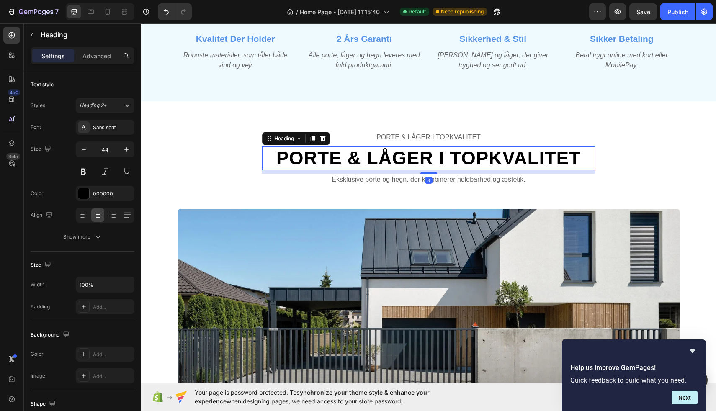
click at [326, 162] on h2 "Porte & Låger i Topkvalitet" at bounding box center [428, 159] width 333 height 24
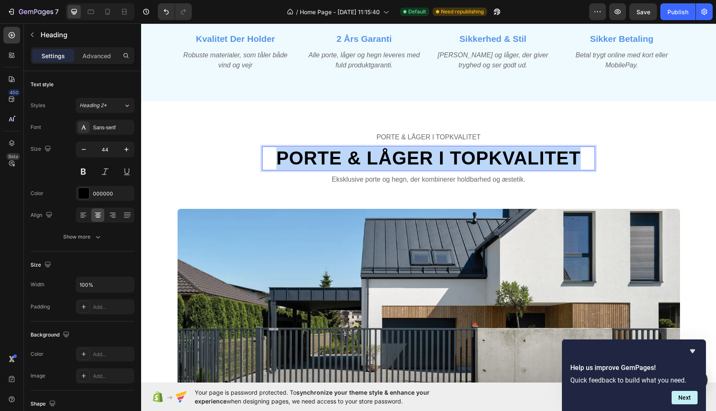
click at [326, 162] on p "Porte & Låger i Topkvalitet" at bounding box center [428, 158] width 331 height 22
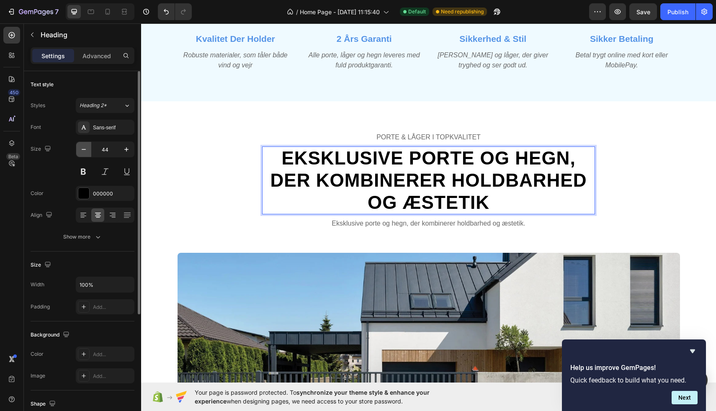
click at [84, 149] on icon "button" at bounding box center [84, 149] width 8 height 8
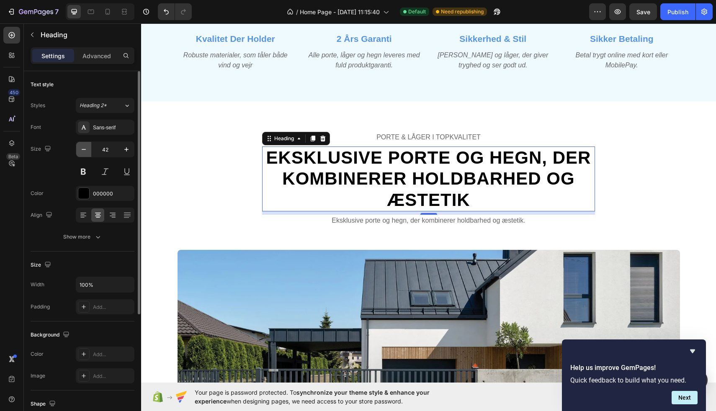
click at [84, 149] on icon "button" at bounding box center [84, 149] width 8 height 8
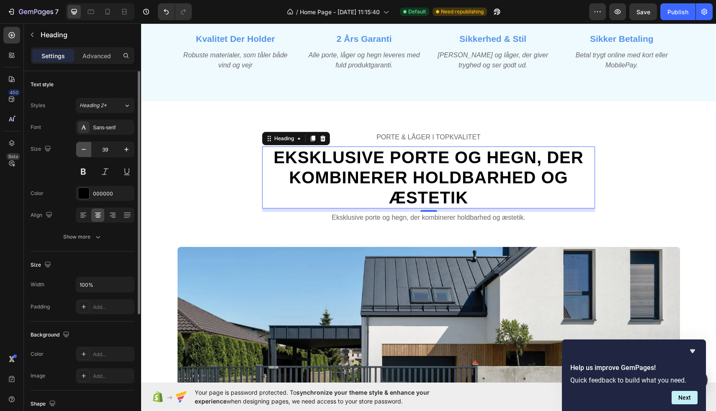
click at [84, 149] on icon "button" at bounding box center [84, 149] width 8 height 8
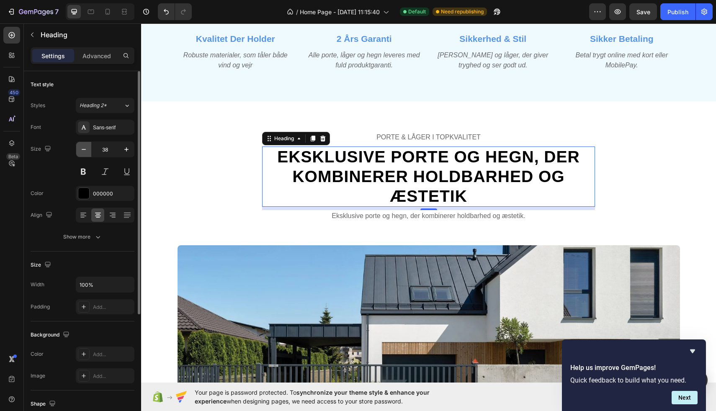
click at [84, 149] on icon "button" at bounding box center [84, 149] width 8 height 8
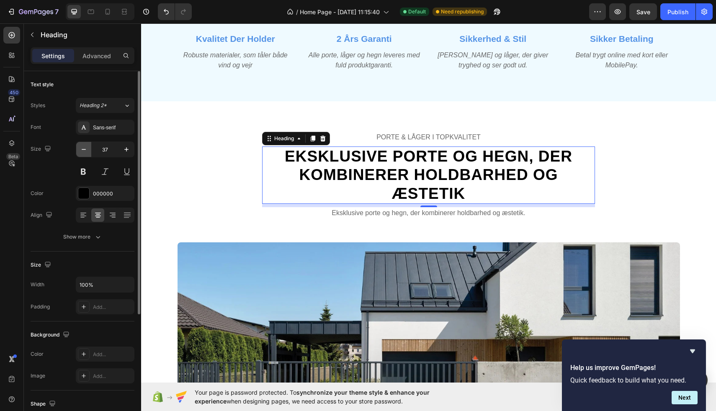
click at [84, 149] on icon "button" at bounding box center [84, 149] width 8 height 8
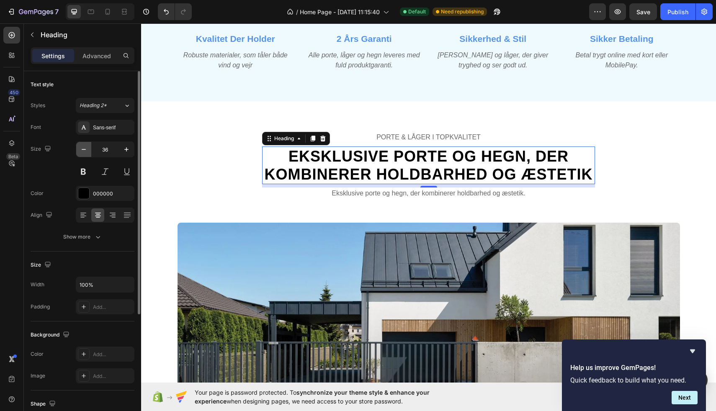
click at [84, 149] on icon "button" at bounding box center [84, 149] width 8 height 8
type input "35"
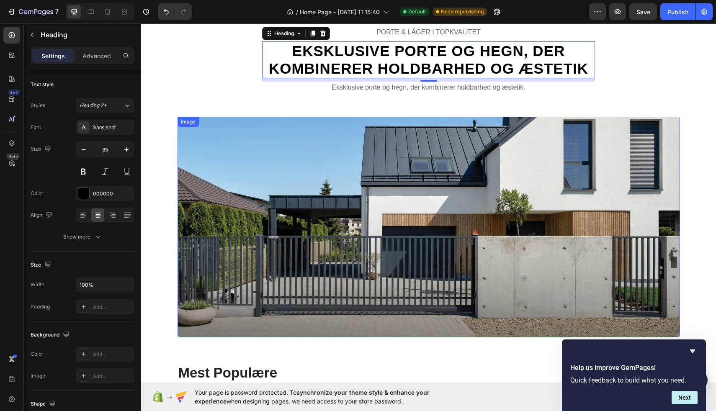
scroll to position [1468, 0]
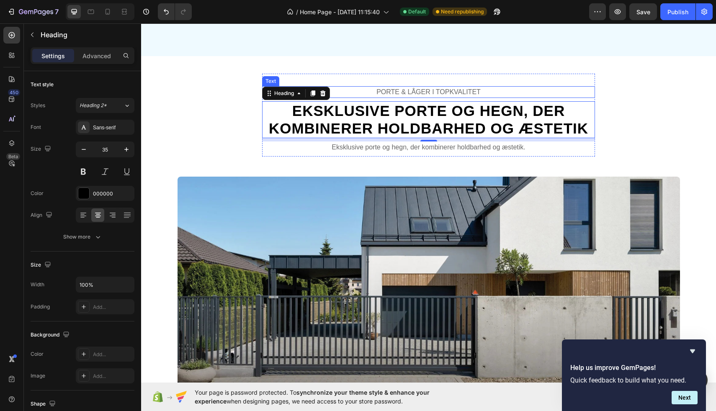
click at [409, 91] on p "Porte & Låger i Topkvalitet" at bounding box center [428, 92] width 331 height 10
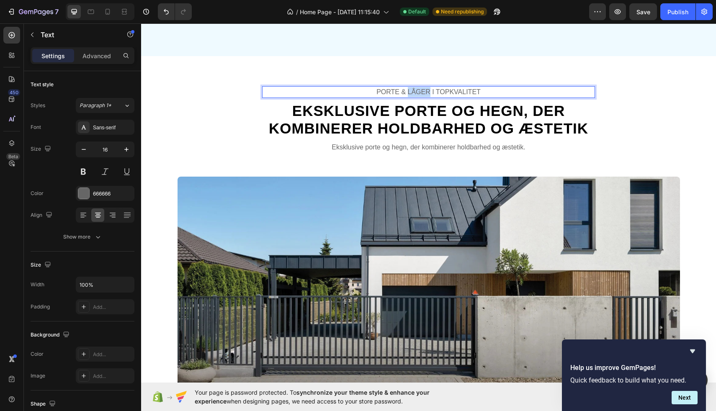
click at [409, 91] on p "Porte & Låger i Topkvalitet" at bounding box center [428, 92] width 331 height 10
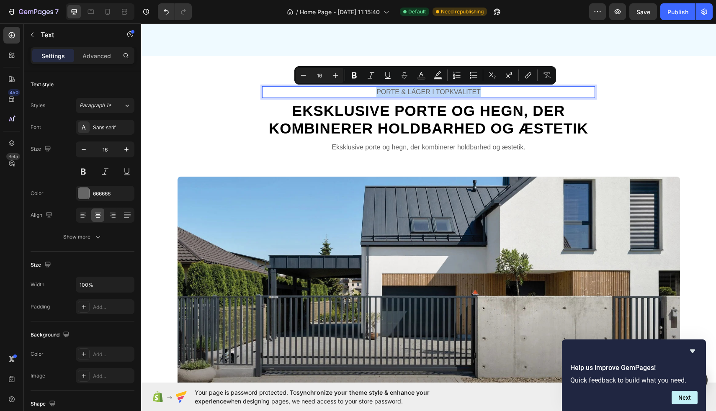
type input "11"
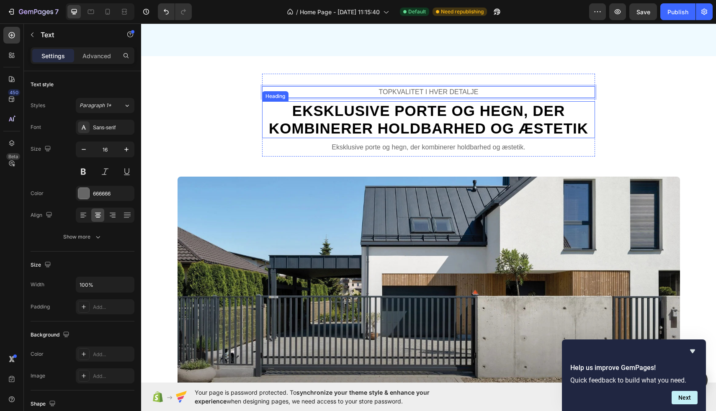
click at [381, 120] on p "Eksklusive porte og hegn, der kombinerer holdbarhed og æstetik" at bounding box center [428, 119] width 331 height 35
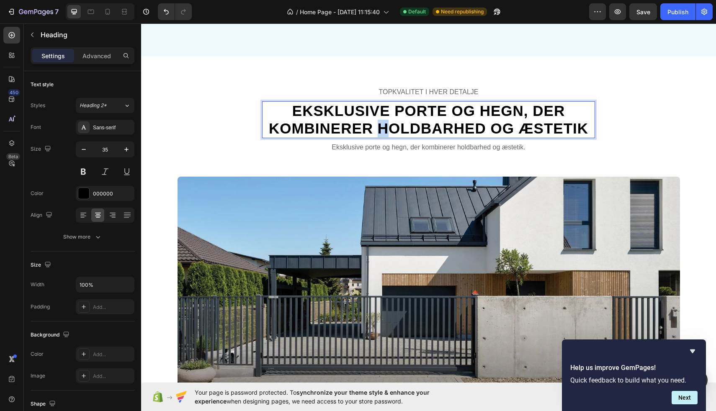
click at [368, 127] on p "Eksklusive porte og hegn, der kombinerer holdbarhed og æstetik" at bounding box center [428, 119] width 331 height 35
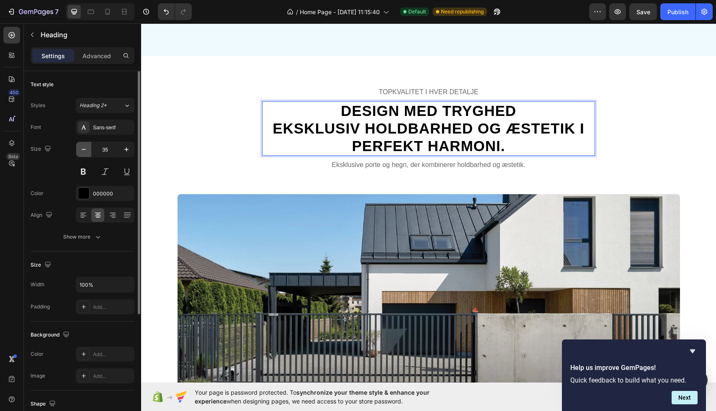
click at [85, 152] on icon "button" at bounding box center [84, 149] width 8 height 8
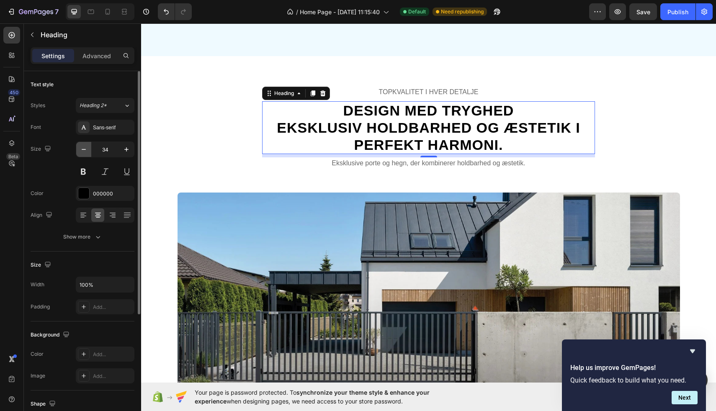
click at [85, 152] on icon "button" at bounding box center [84, 149] width 8 height 8
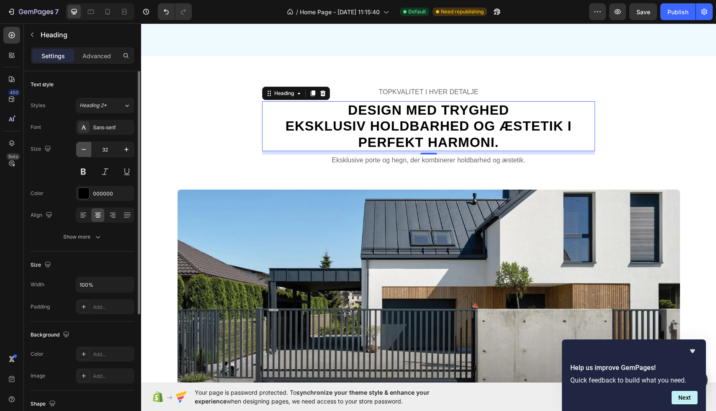
click at [85, 152] on icon "button" at bounding box center [84, 149] width 8 height 8
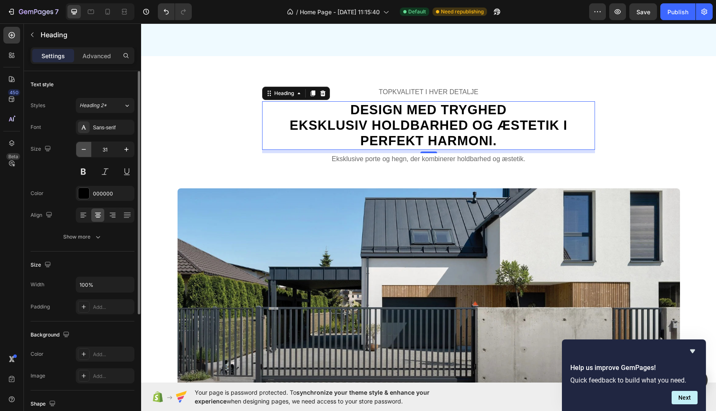
click at [85, 152] on icon "button" at bounding box center [84, 149] width 8 height 8
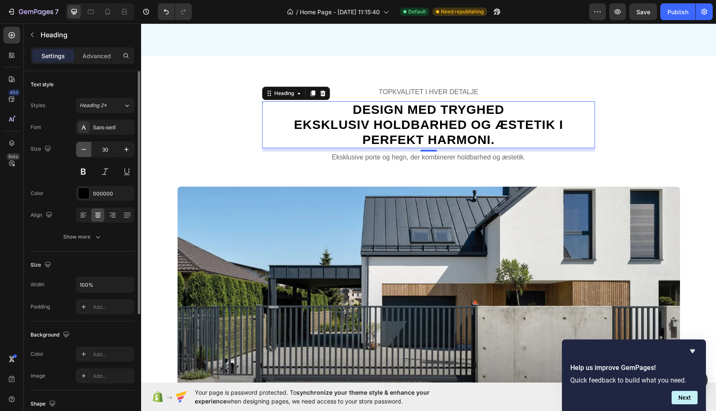
click at [85, 152] on icon "button" at bounding box center [84, 149] width 8 height 8
type input "29"
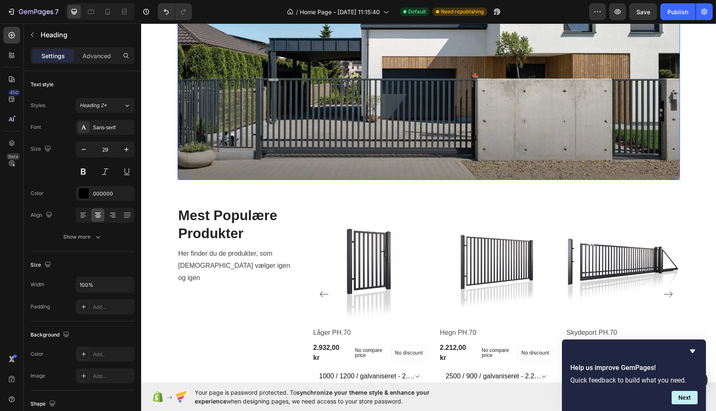
scroll to position [1780, 0]
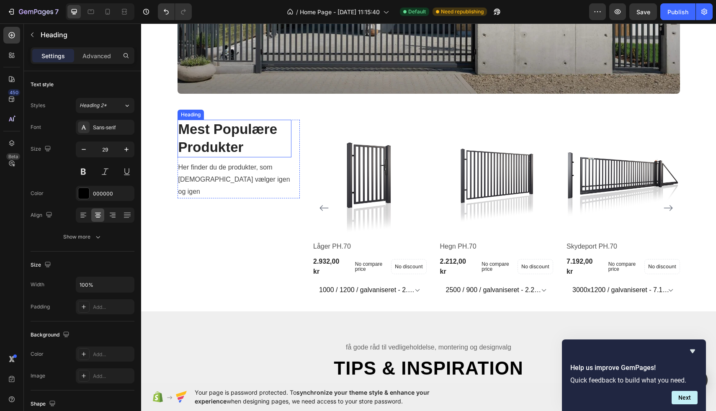
click at [239, 138] on h2 "Mest Populære Produkter" at bounding box center [234, 139] width 114 height 38
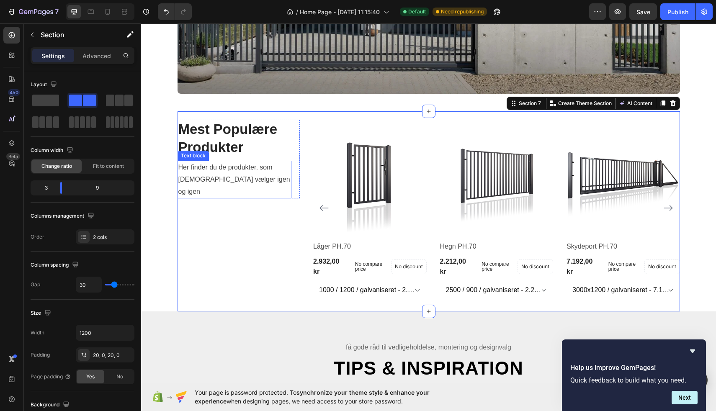
click at [227, 170] on p "Her finder du de produkter, som [DEMOGRAPHIC_DATA] vælger igen og igen" at bounding box center [234, 180] width 113 height 36
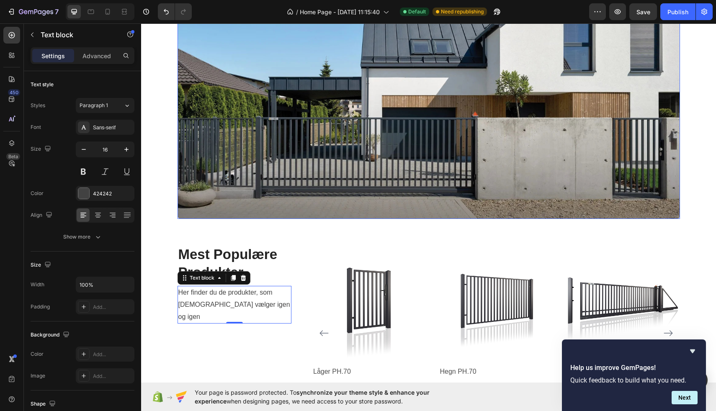
scroll to position [1698, 0]
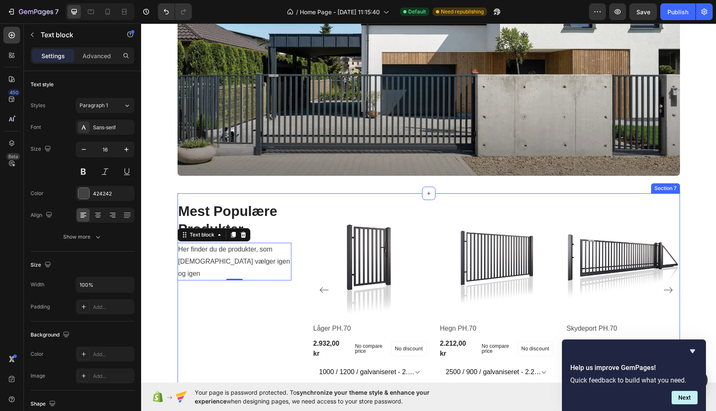
click at [242, 285] on div "Mest Populære Produkter Heading Her finder du de produkter, som [DEMOGRAPHIC_DA…" at bounding box center [238, 293] width 123 height 183
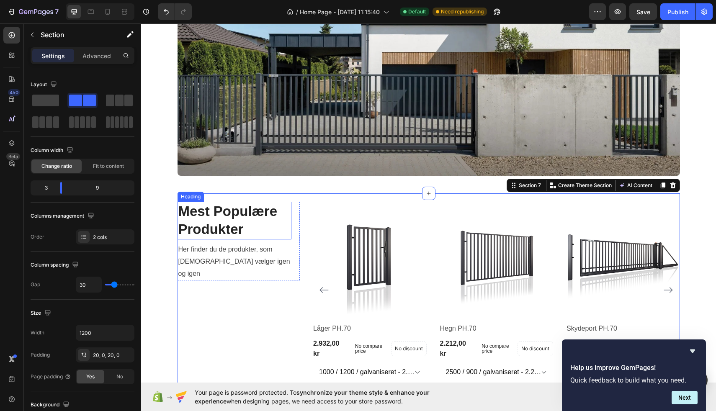
click at [216, 226] on h2 "Mest Populære Produkter" at bounding box center [234, 221] width 114 height 38
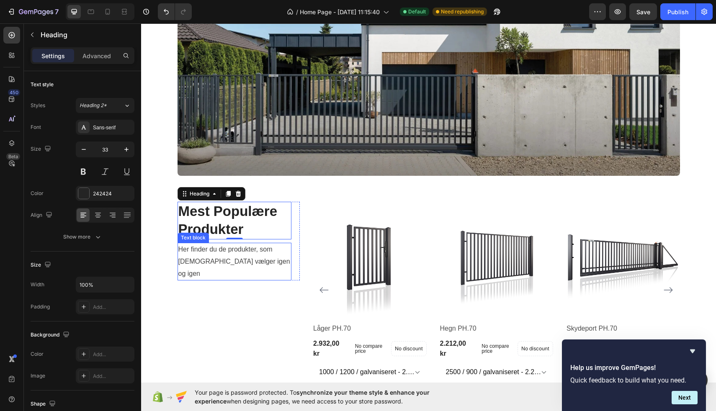
click at [208, 259] on p "Her finder du de produkter, som [DEMOGRAPHIC_DATA] vælger igen og igen" at bounding box center [234, 262] width 113 height 36
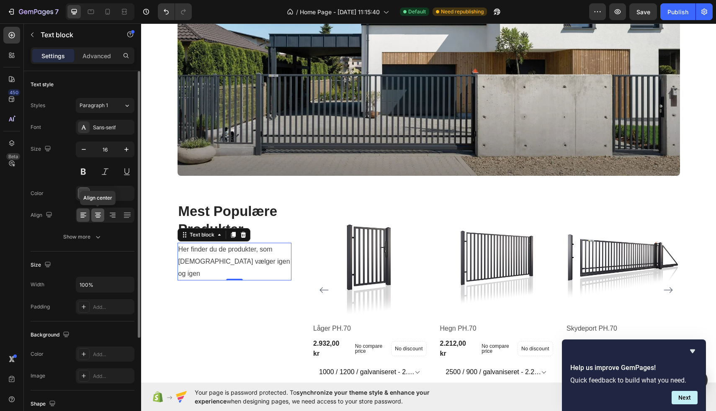
click at [103, 216] on div at bounding box center [97, 214] width 13 height 13
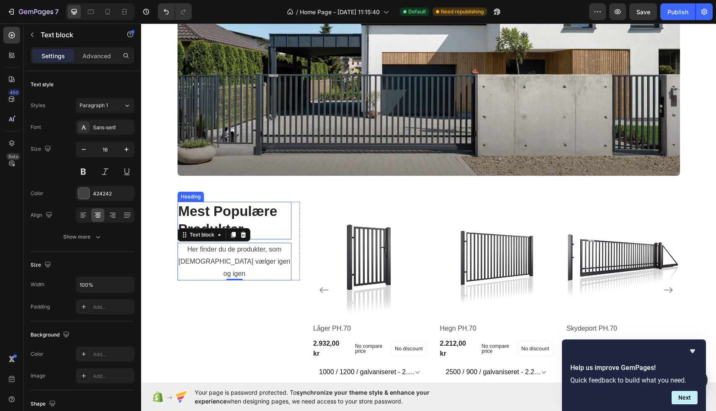
click at [193, 219] on h2 "Mest Populære Produkter" at bounding box center [234, 221] width 114 height 38
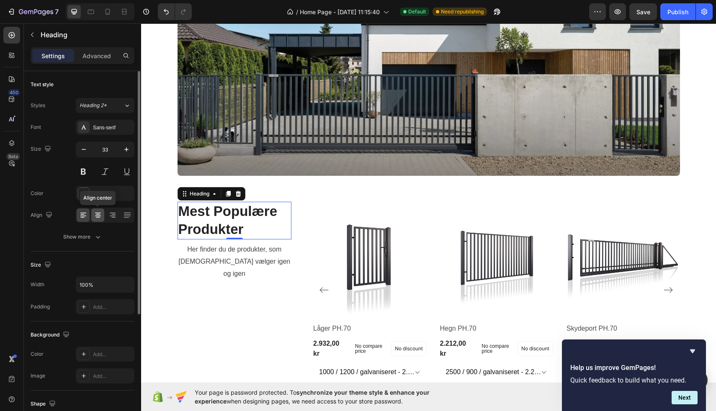
click at [100, 211] on div at bounding box center [97, 214] width 13 height 13
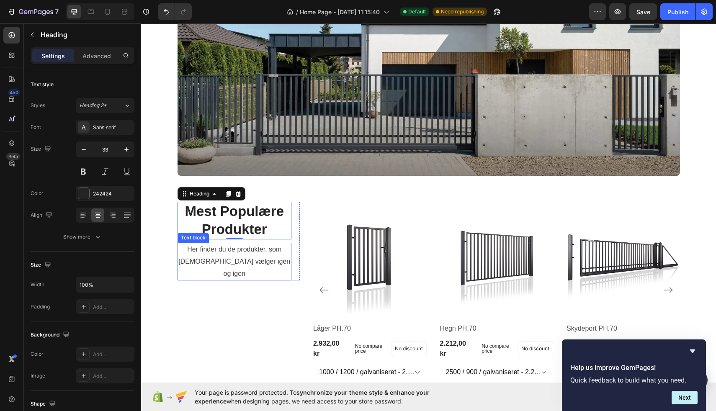
click at [208, 255] on p "Her finder du de produkter, som [DEMOGRAPHIC_DATA] vælger igen og igen" at bounding box center [234, 262] width 113 height 36
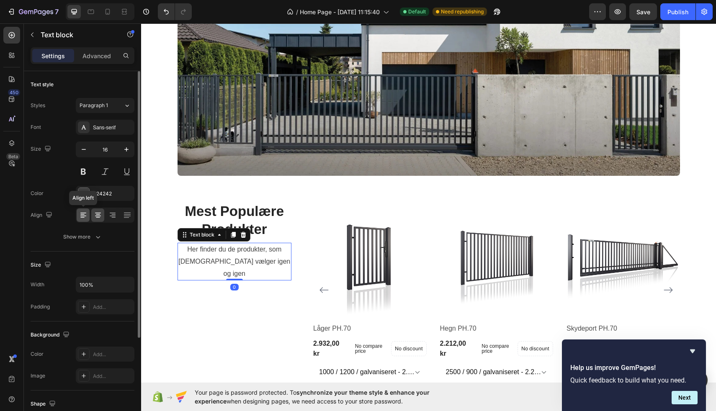
click at [82, 217] on icon at bounding box center [82, 217] width 4 height 1
click at [194, 220] on h2 "Mest Populære Produkter" at bounding box center [234, 221] width 114 height 38
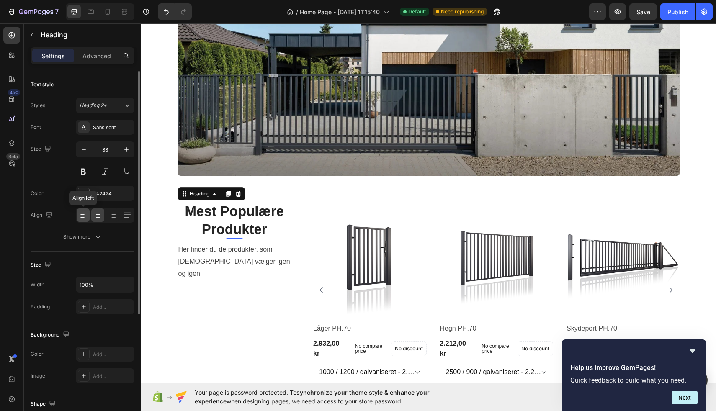
click at [80, 215] on icon at bounding box center [83, 215] width 8 height 8
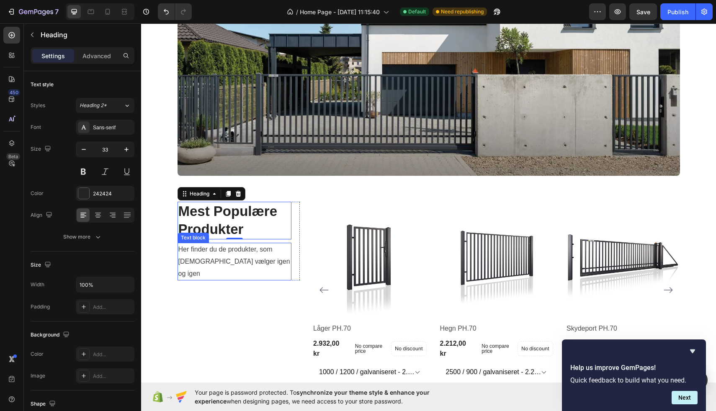
click at [211, 259] on p "Her finder du de produkter, som [DEMOGRAPHIC_DATA] vælger igen og igen" at bounding box center [234, 262] width 113 height 36
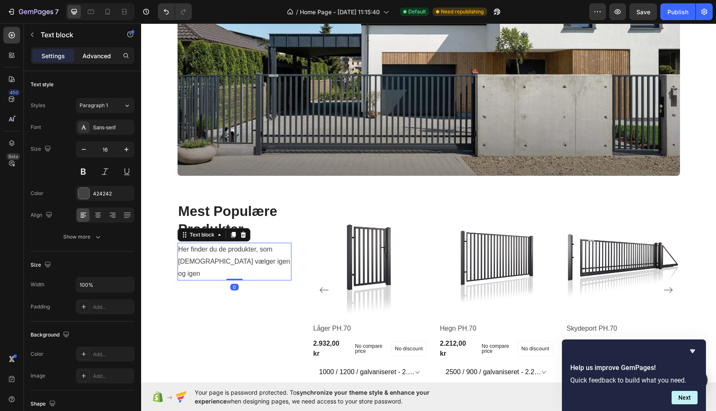
click at [91, 61] on div "Advanced" at bounding box center [97, 55] width 42 height 13
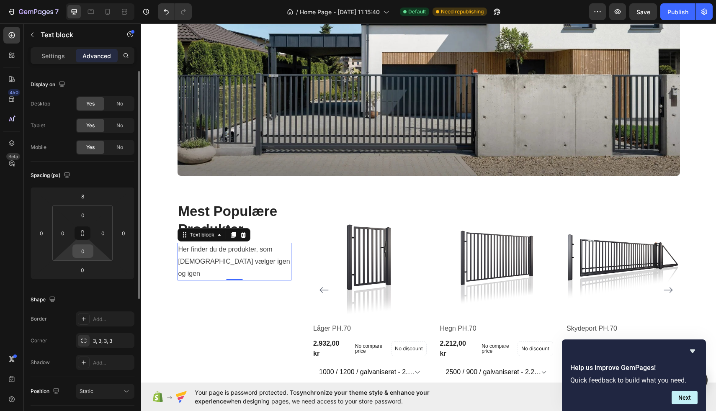
click at [86, 249] on input "0" at bounding box center [83, 251] width 17 height 13
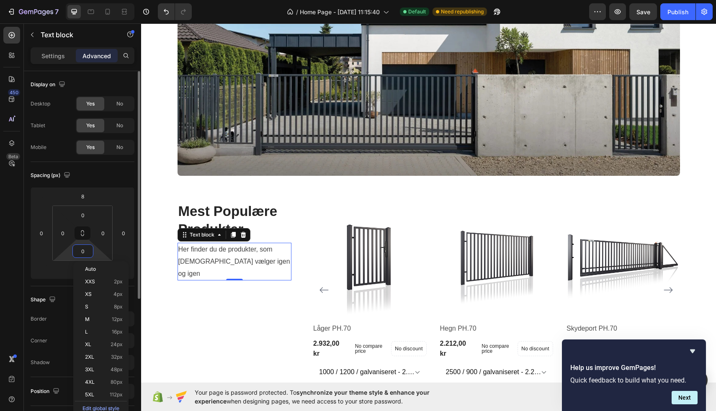
click at [86, 249] on input "0" at bounding box center [83, 251] width 17 height 13
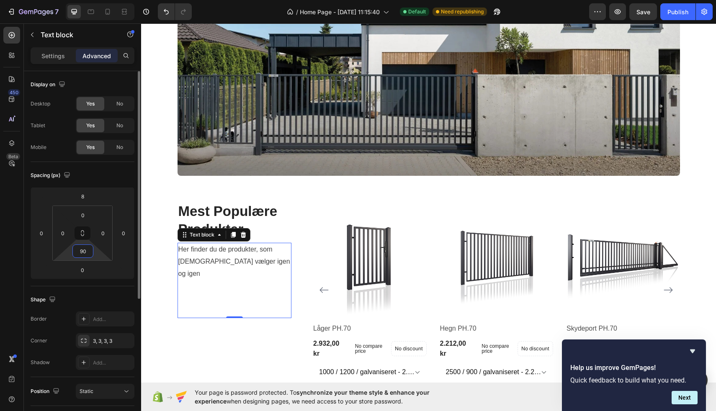
type input "9"
type input "0"
click at [84, 221] on input "0" at bounding box center [83, 215] width 17 height 13
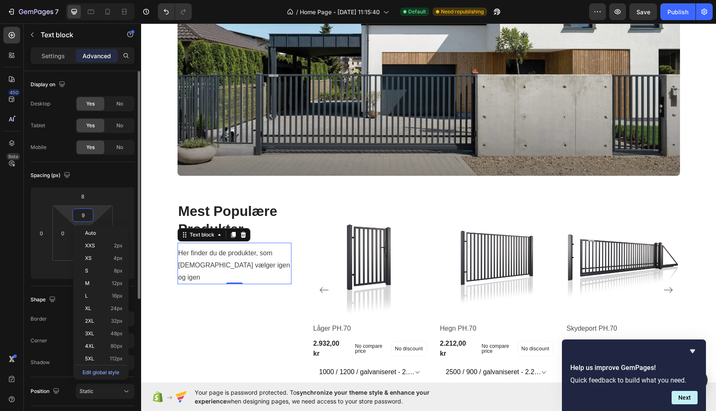
type input "90"
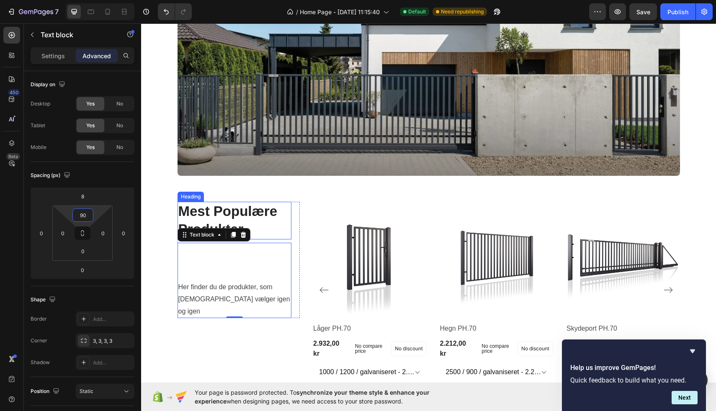
click at [215, 221] on h2 "Mest Populære Produkter" at bounding box center [234, 221] width 114 height 38
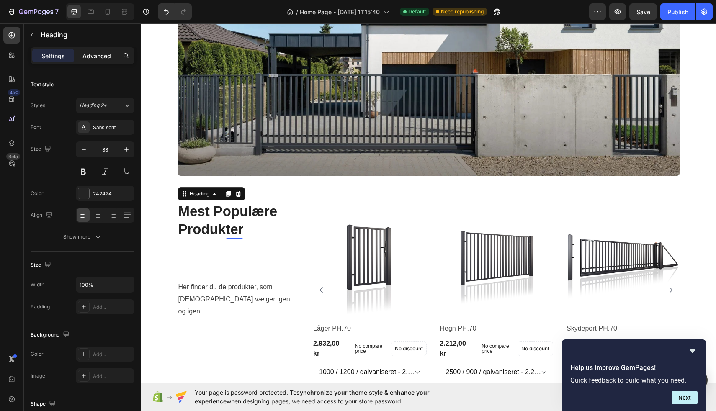
click at [98, 57] on p "Advanced" at bounding box center [96, 55] width 28 height 9
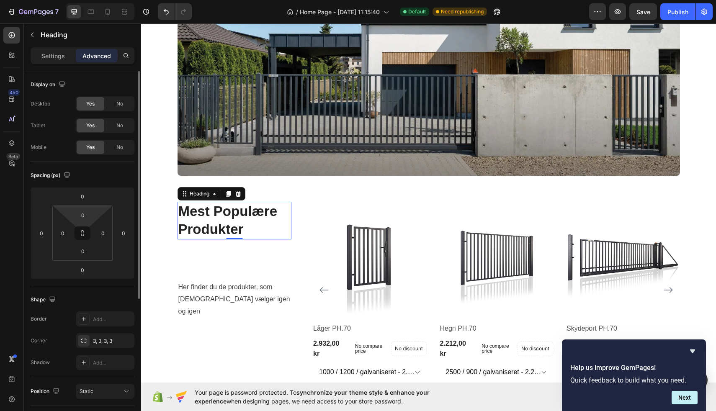
click at [83, 0] on html "7 / Home Page - [DATE] 11:15:40 Default Need republishing Preview Save Publish …" at bounding box center [358, 0] width 716 height 0
click at [85, 217] on input "0" at bounding box center [83, 215] width 17 height 13
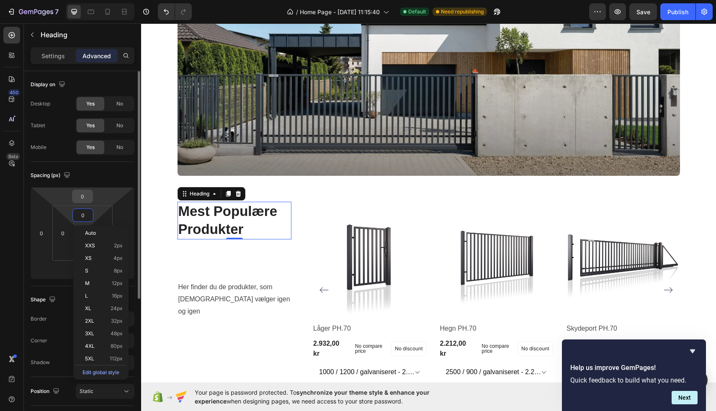
click at [84, 194] on input "0" at bounding box center [82, 196] width 17 height 13
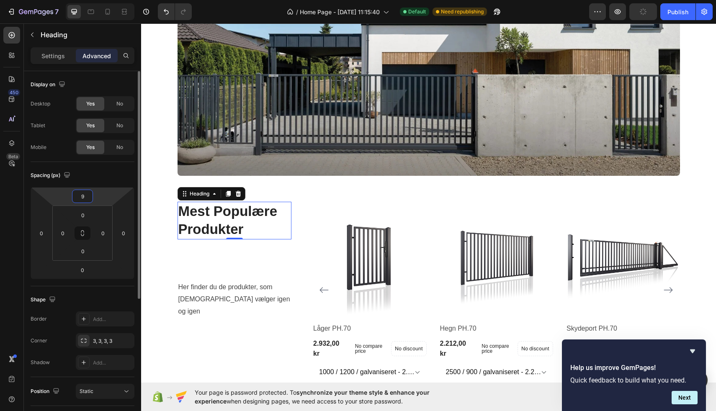
type input "90"
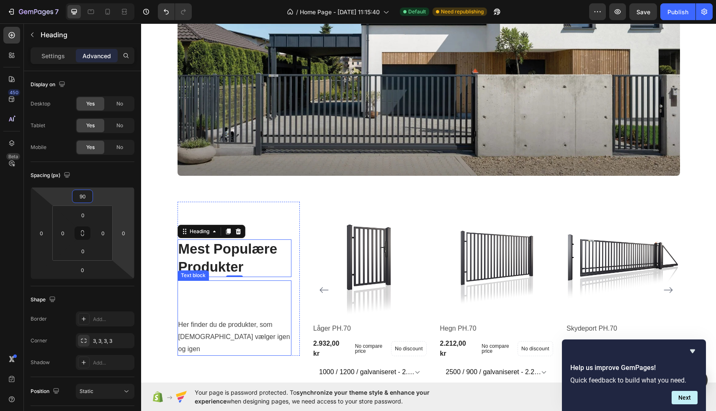
click at [220, 326] on p "Her finder du de produkter, som [DEMOGRAPHIC_DATA] vælger igen og igen" at bounding box center [234, 337] width 113 height 36
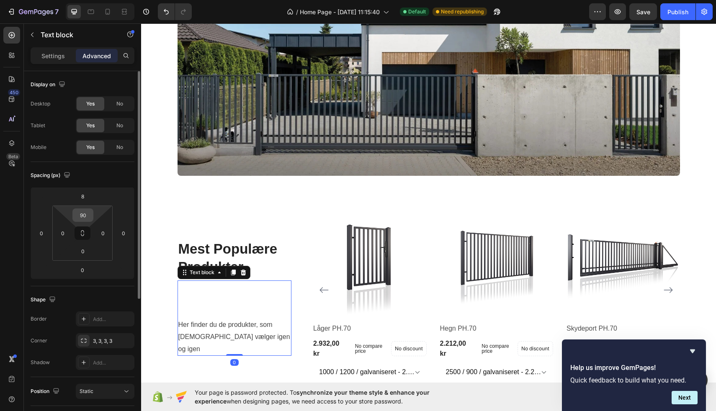
click at [87, 209] on input "90" at bounding box center [83, 215] width 17 height 13
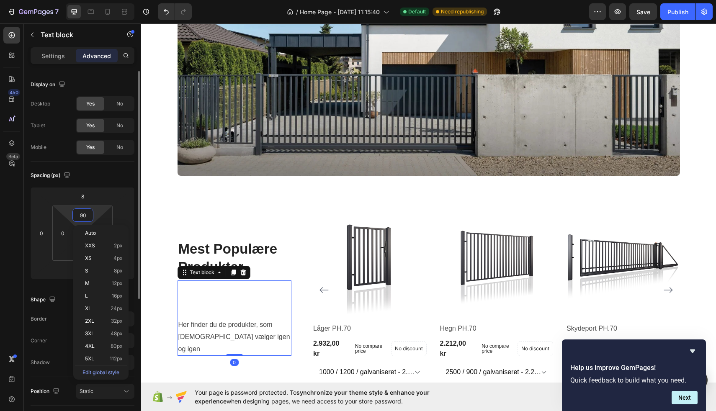
click at [87, 210] on input "90" at bounding box center [83, 215] width 17 height 13
click at [86, 211] on input "90" at bounding box center [83, 215] width 17 height 13
click at [86, 213] on input "90" at bounding box center [83, 215] width 17 height 13
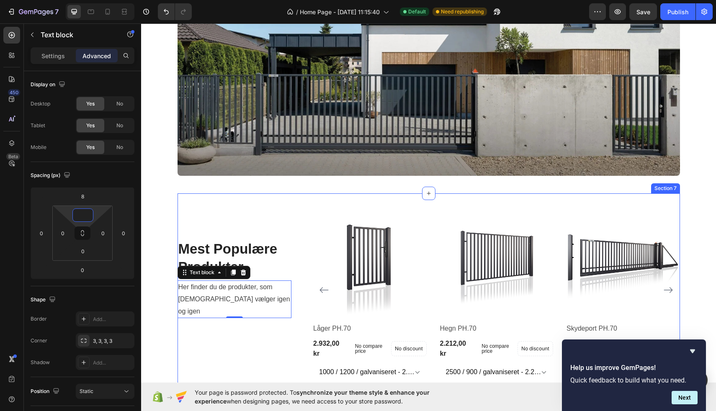
click at [248, 339] on div "Mest Populære Produkter Heading Her finder du de produkter, som [DEMOGRAPHIC_DA…" at bounding box center [238, 293] width 123 height 183
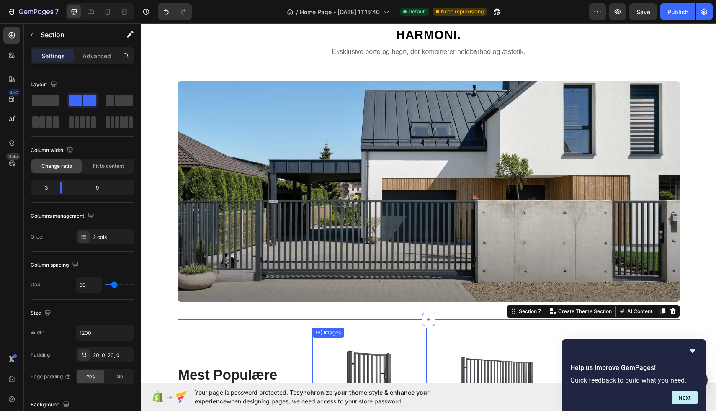
scroll to position [1836, 0]
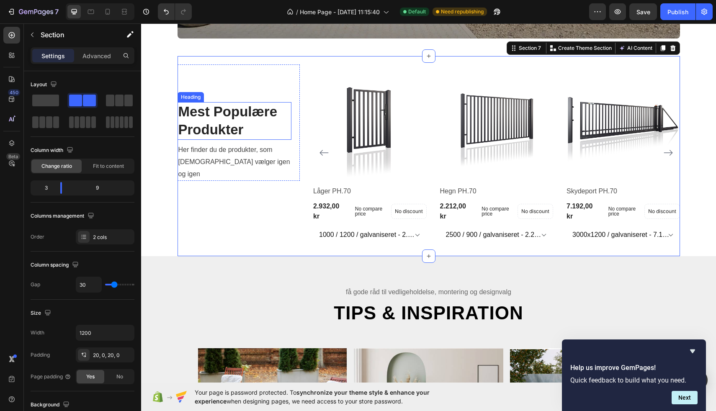
click at [229, 119] on h2 "Mest Populære Produkter" at bounding box center [234, 121] width 114 height 38
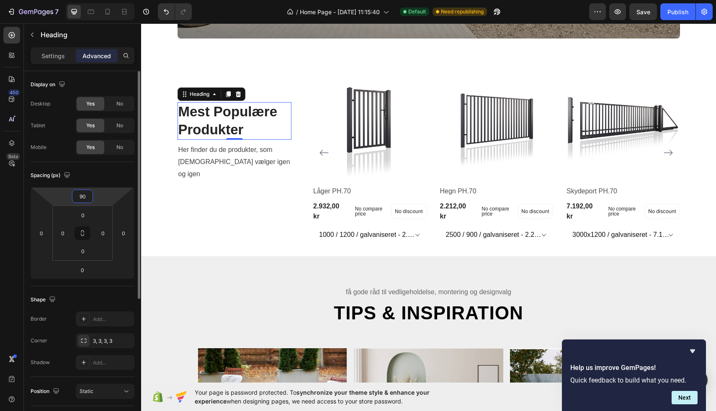
click at [87, 195] on input "90" at bounding box center [82, 196] width 17 height 13
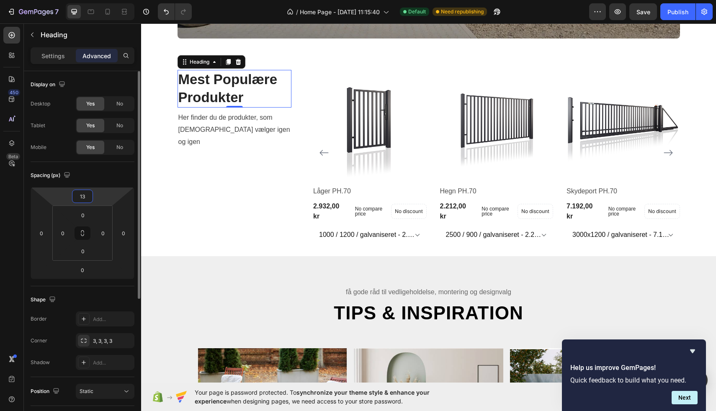
type input "130"
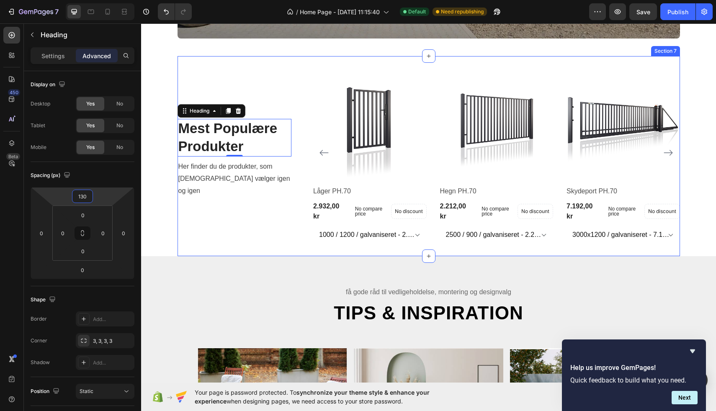
click at [223, 213] on div "Mest Populære Produkter Heading 0 Her finder du de produkter, som [DEMOGRAPHIC_…" at bounding box center [238, 155] width 123 height 183
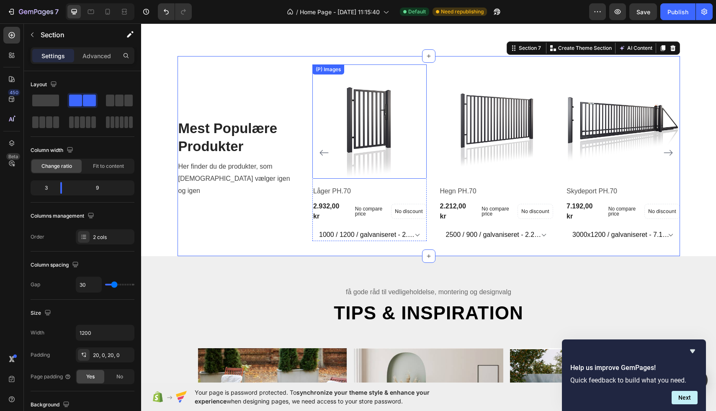
scroll to position [1970, 0]
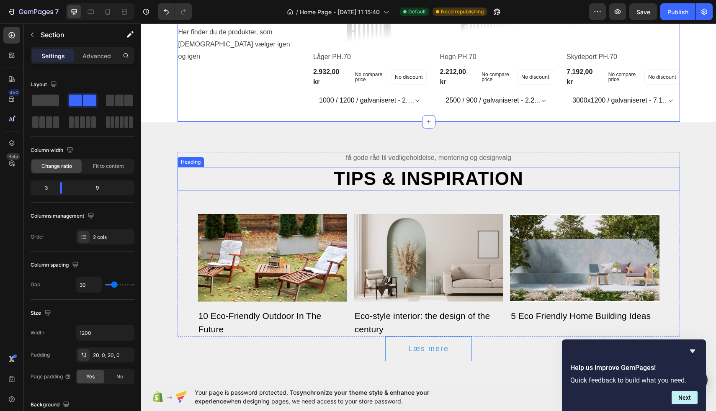
click at [399, 185] on h2 "Tips & Inspiration" at bounding box center [428, 179] width 502 height 24
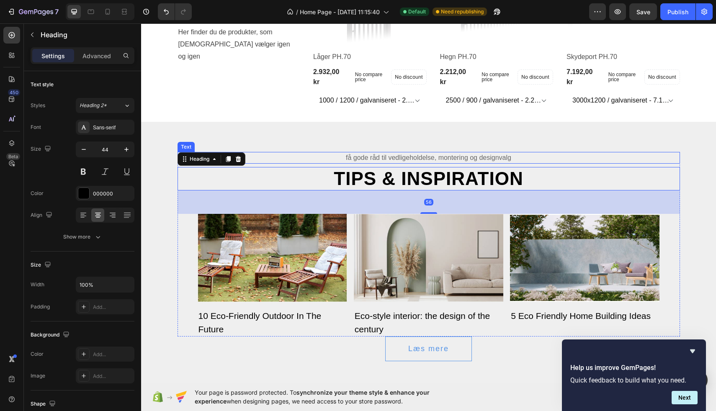
click at [393, 162] on p "Få gode råd til vedligeholdelse, montering og designvalg" at bounding box center [428, 158] width 501 height 10
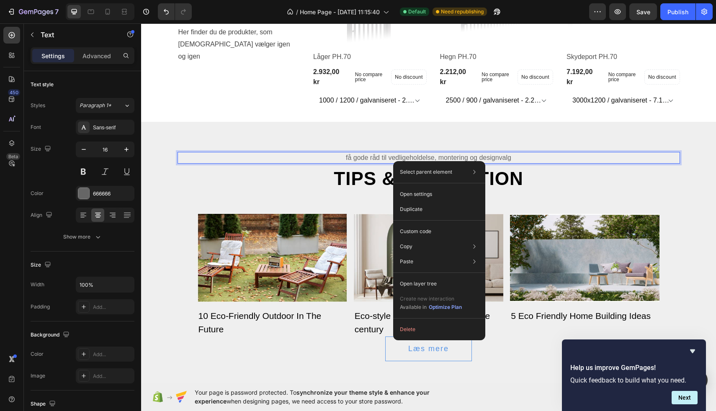
click at [388, 159] on p "Få gode råd til vedligeholdelse, montering og designvalg" at bounding box center [428, 158] width 501 height 10
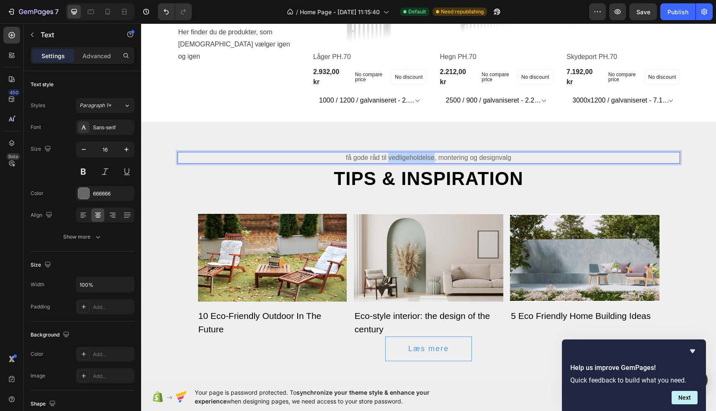
click at [388, 159] on p "Få gode råd til vedligeholdelse, montering og designvalg" at bounding box center [428, 158] width 501 height 10
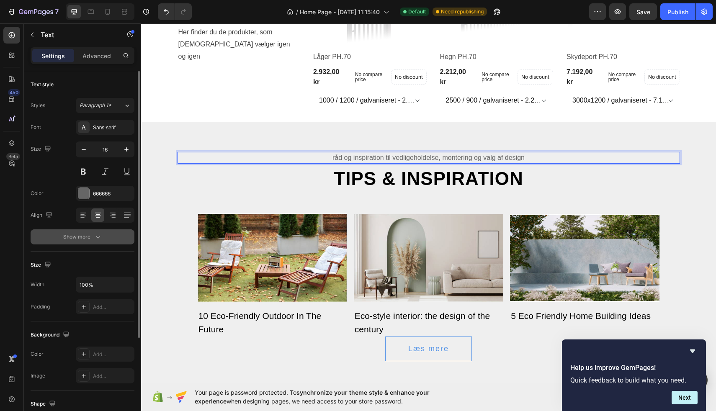
click at [88, 233] on div "Show more" at bounding box center [82, 237] width 39 height 8
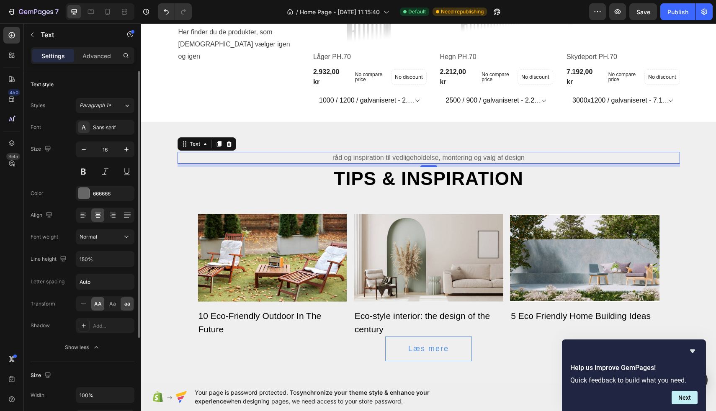
click at [96, 306] on span "AA" at bounding box center [98, 304] width 8 height 8
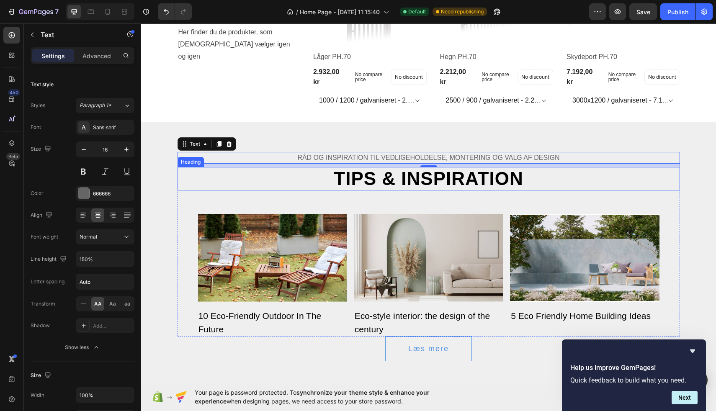
click at [407, 188] on h2 "Tips & Inspiration" at bounding box center [428, 179] width 502 height 24
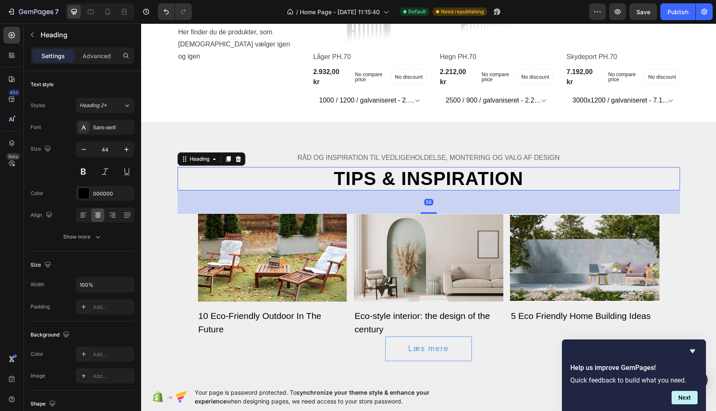
click at [404, 183] on h2 "Tips & Inspiration" at bounding box center [428, 179] width 502 height 24
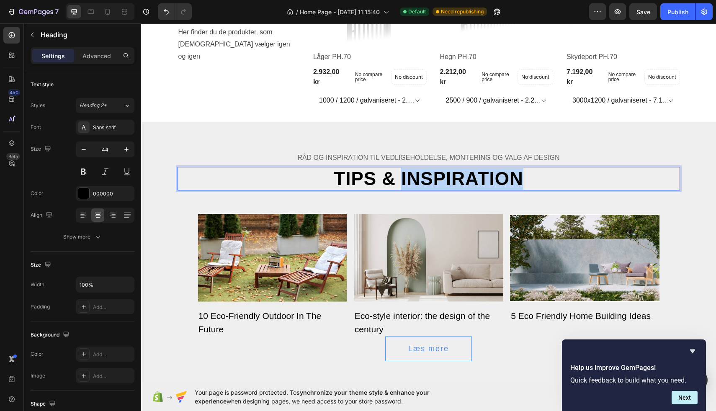
click at [404, 183] on p "Tips & Inspiration" at bounding box center [428, 179] width 501 height 22
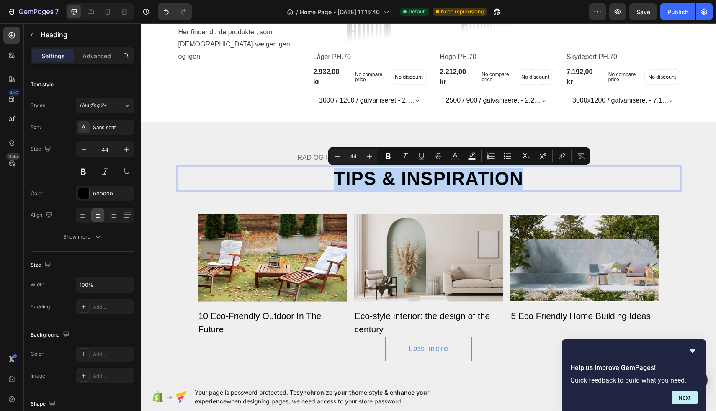
click at [404, 183] on p "Tips & Inspiration" at bounding box center [428, 179] width 501 height 22
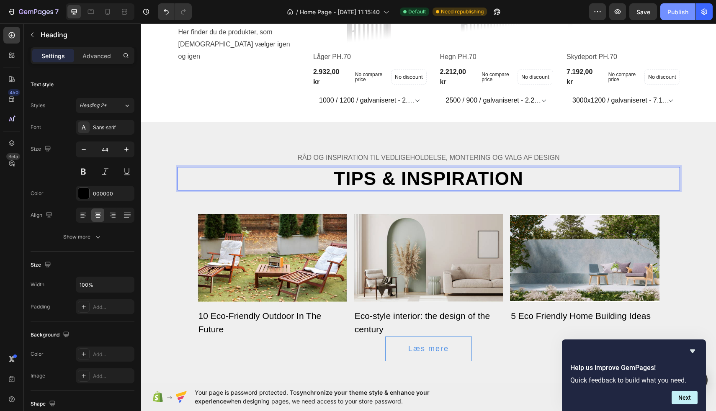
click at [675, 14] on div "Publish" at bounding box center [677, 12] width 21 height 9
